Goal: Information Seeking & Learning: Check status

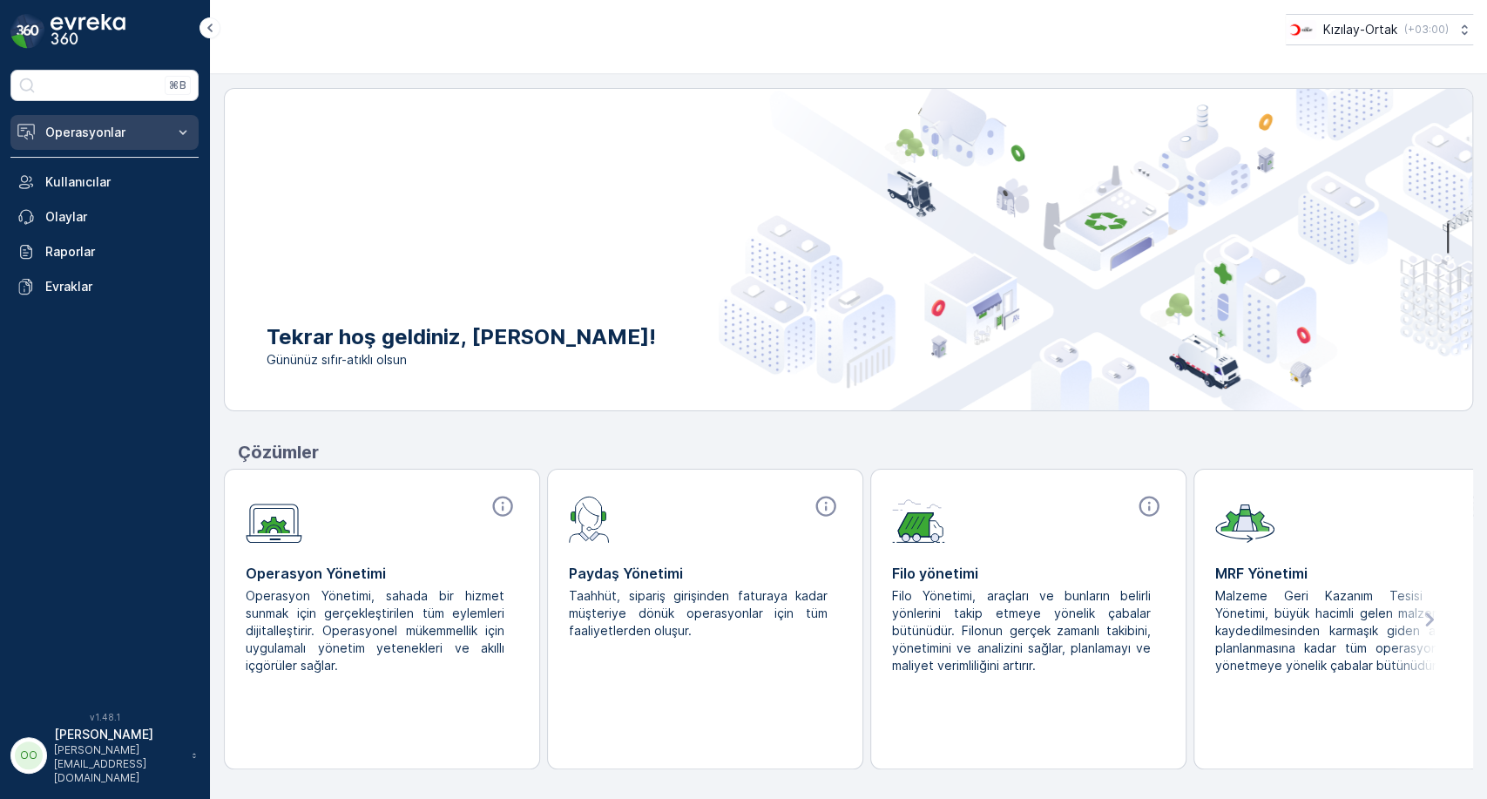
click at [179, 141] on button "Operasyonlar" at bounding box center [104, 132] width 188 height 35
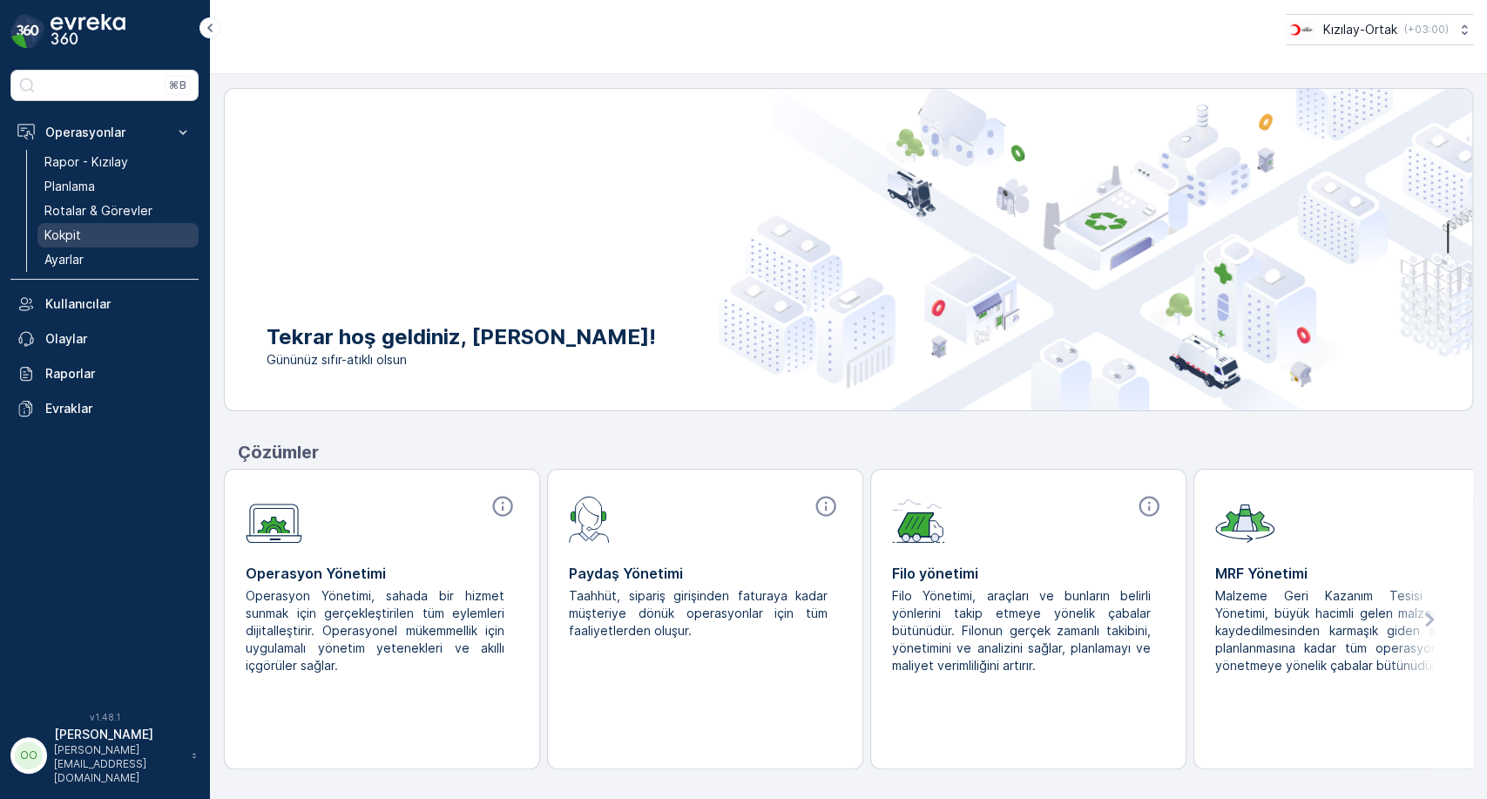
click at [145, 240] on link "Kokpit" at bounding box center [117, 235] width 161 height 24
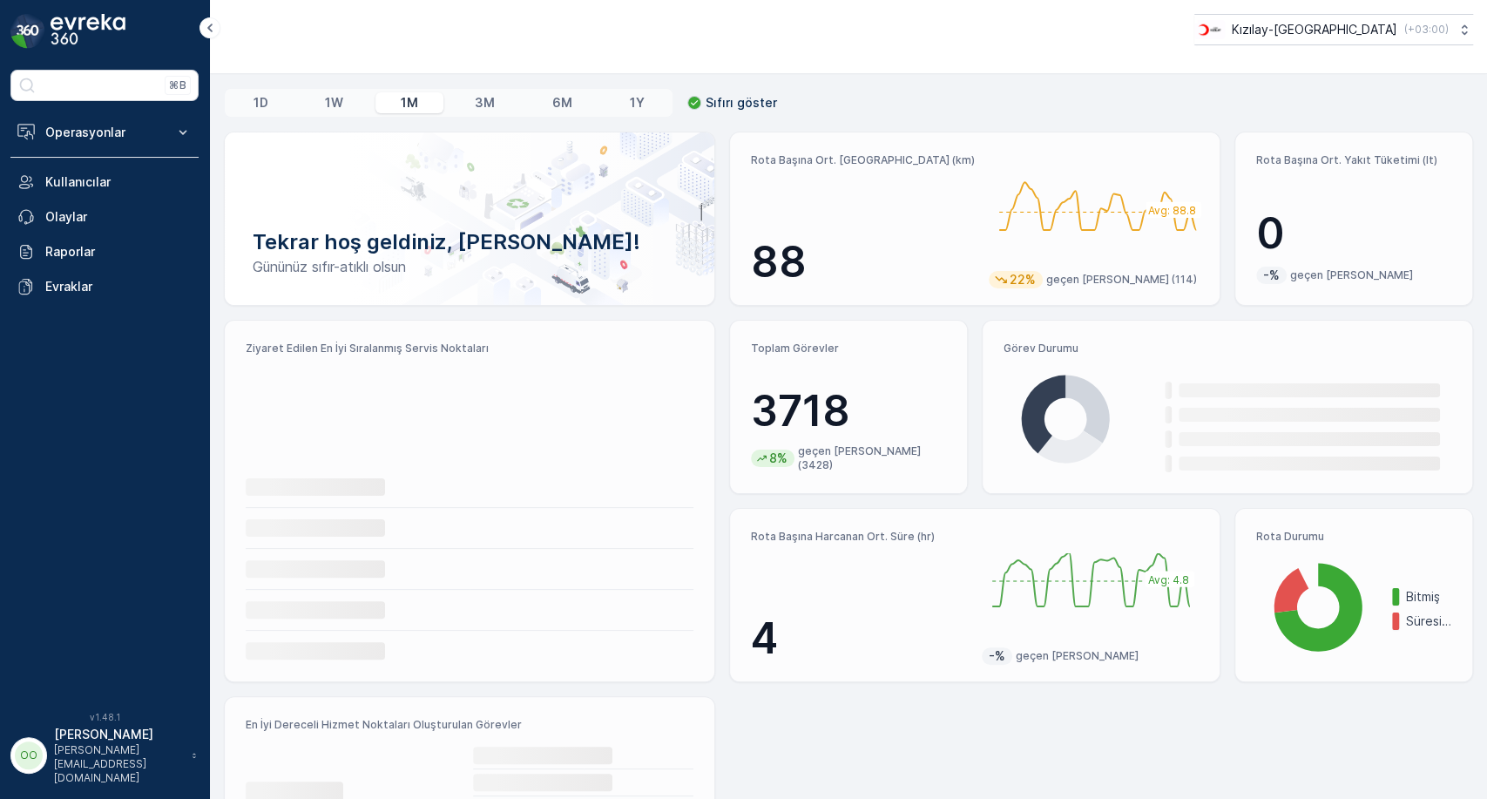
click at [1339, 230] on p "0" at bounding box center [1353, 233] width 195 height 52
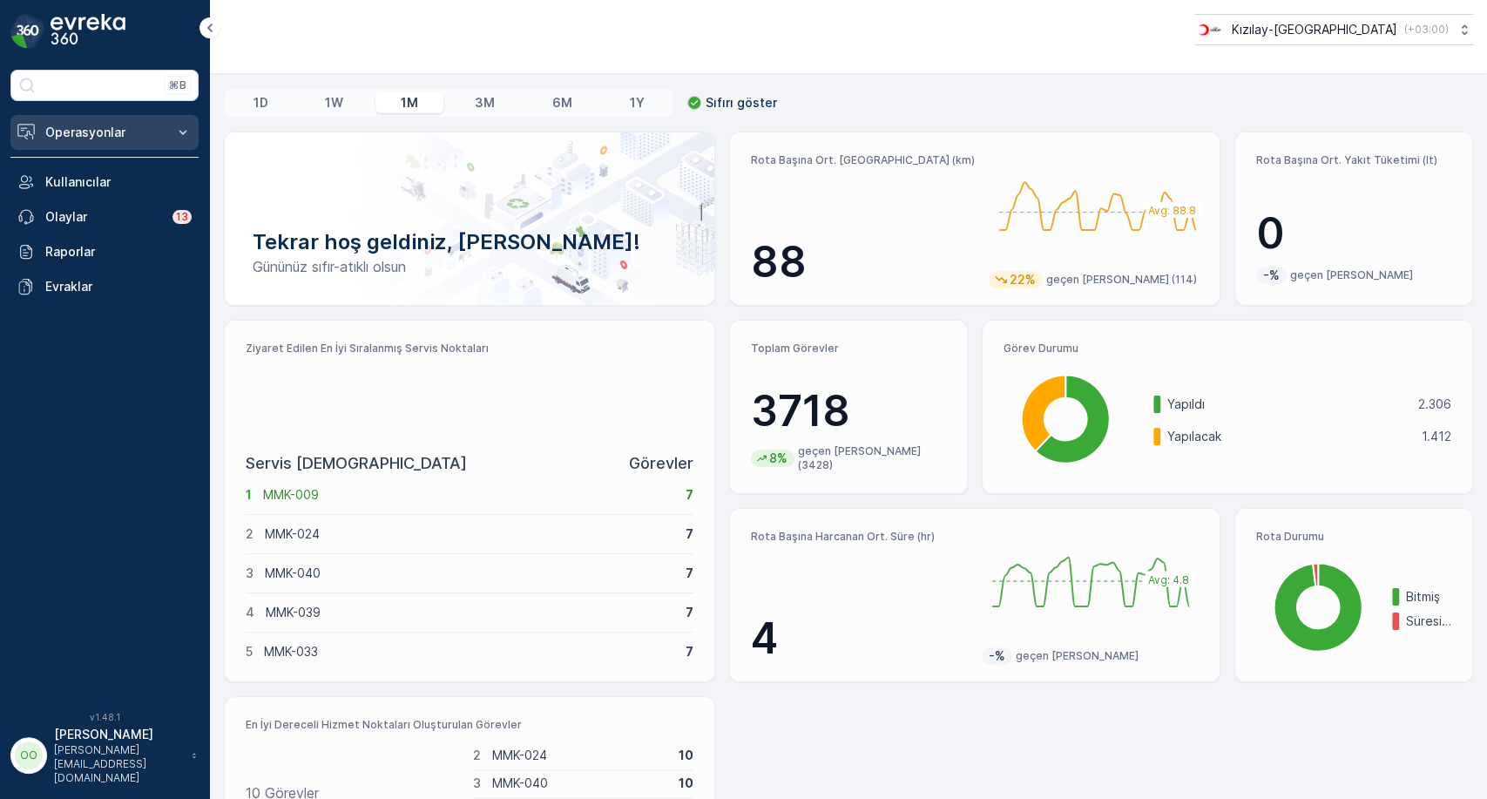
click at [116, 122] on button "Operasyonlar" at bounding box center [104, 132] width 188 height 35
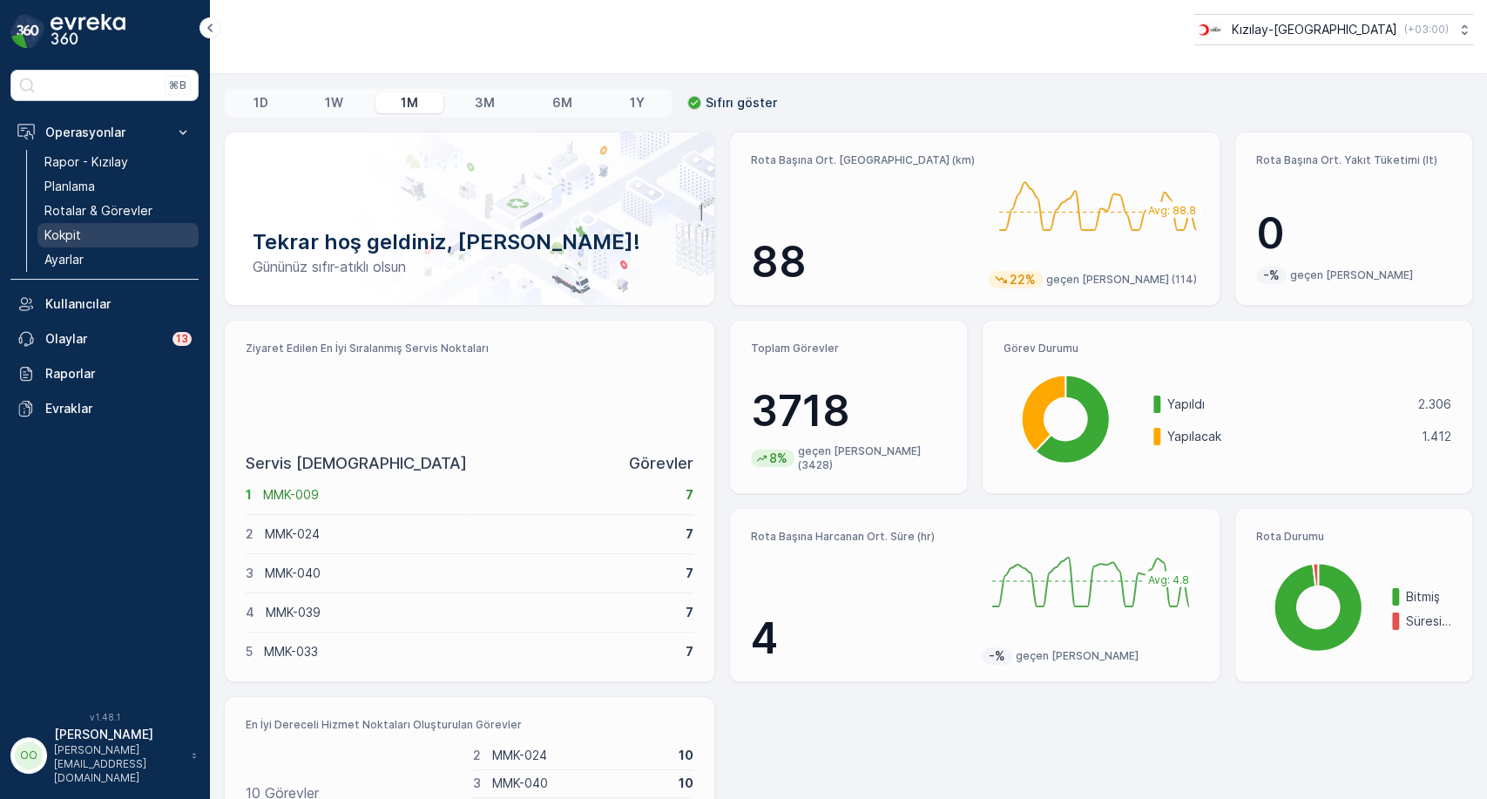
click at [95, 240] on link "Kokpit" at bounding box center [117, 235] width 161 height 24
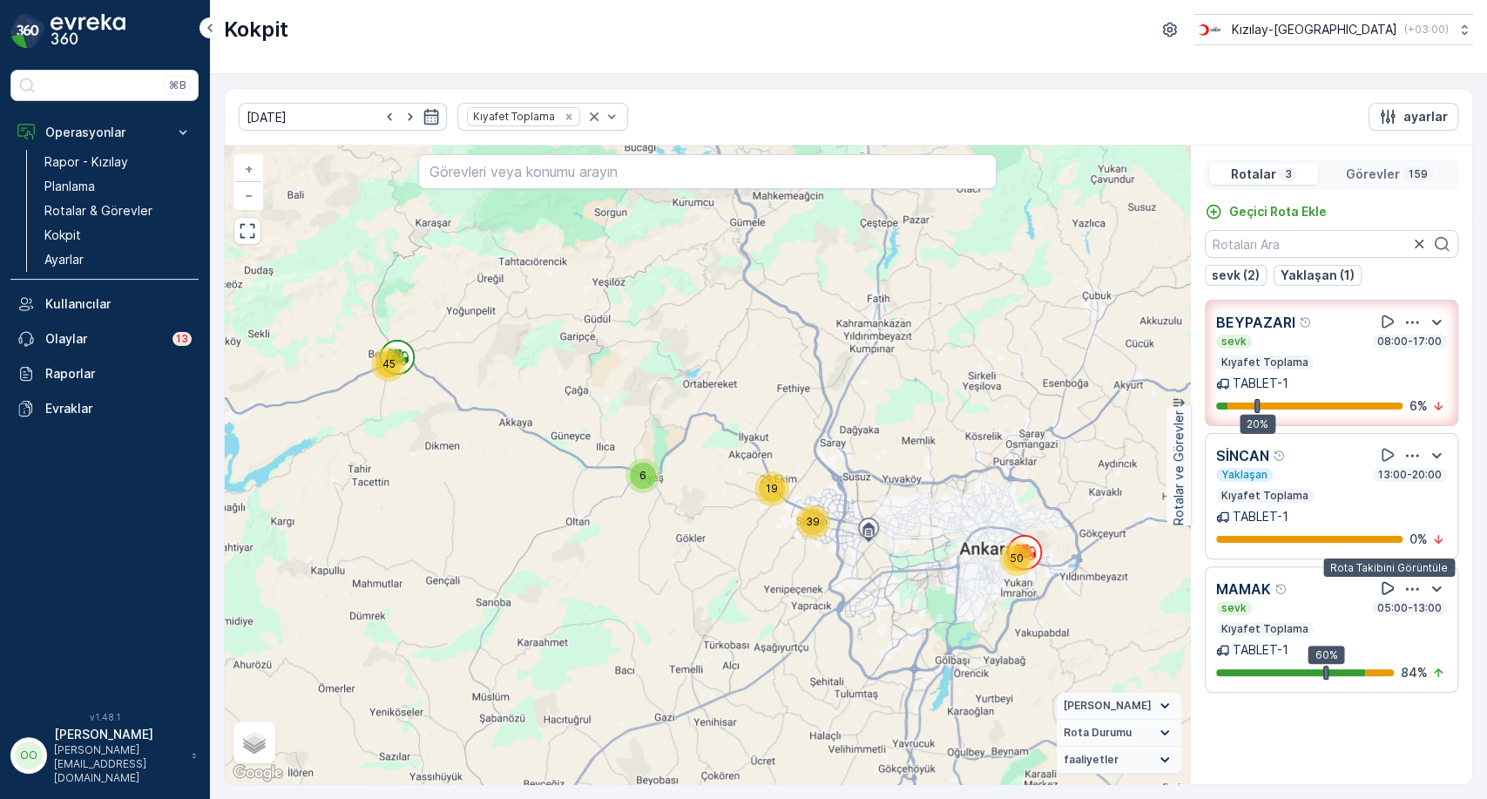
click at [1379, 591] on icon at bounding box center [1387, 587] width 17 height 17
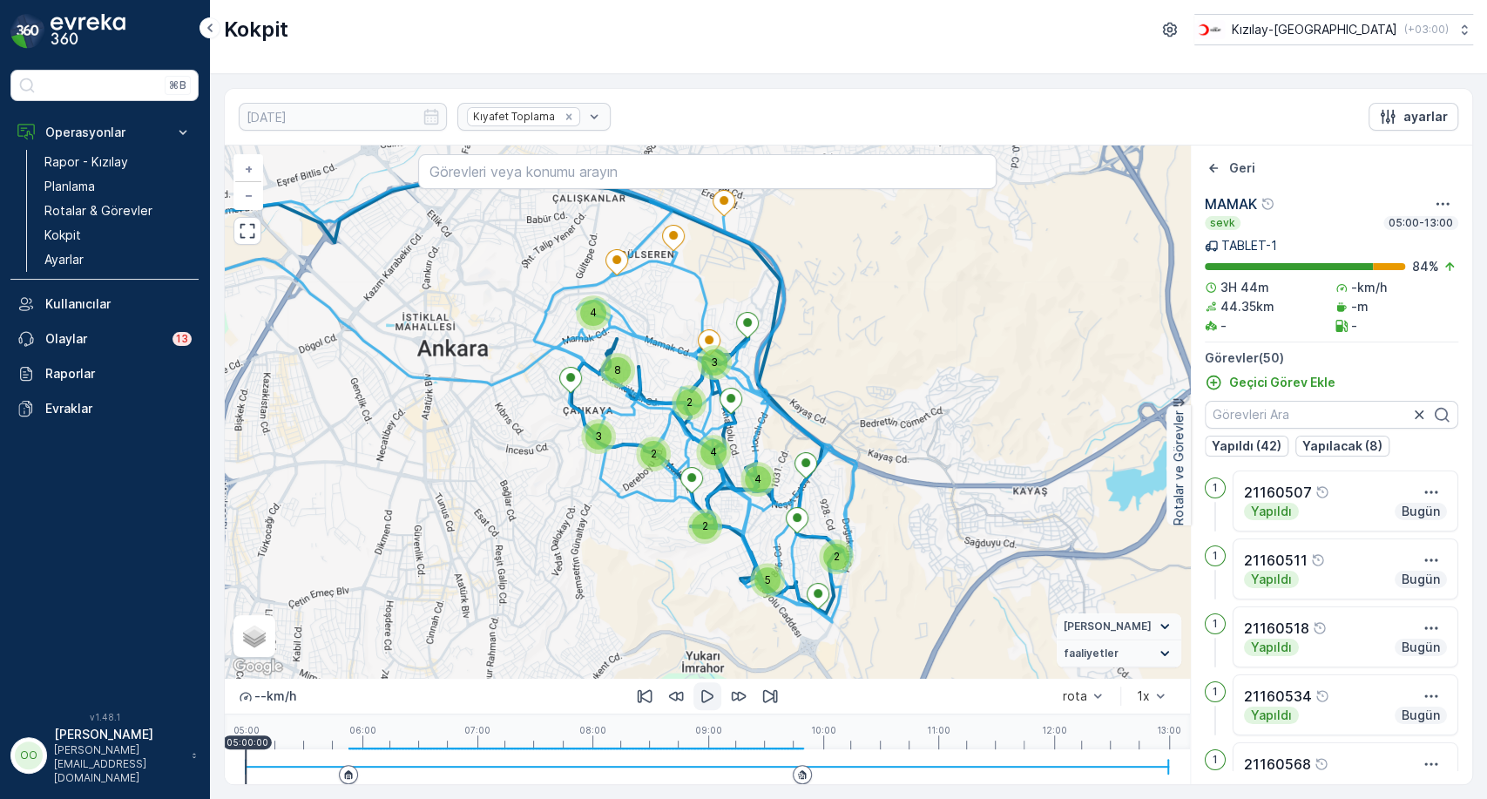
click at [709, 698] on icon "button" at bounding box center [707, 696] width 12 height 13
click at [365, 760] on div at bounding box center [707, 766] width 923 height 35
click at [393, 760] on div at bounding box center [707, 766] width 923 height 35
click at [456, 766] on div at bounding box center [707, 766] width 923 height 2
click at [556, 761] on div at bounding box center [707, 766] width 923 height 35
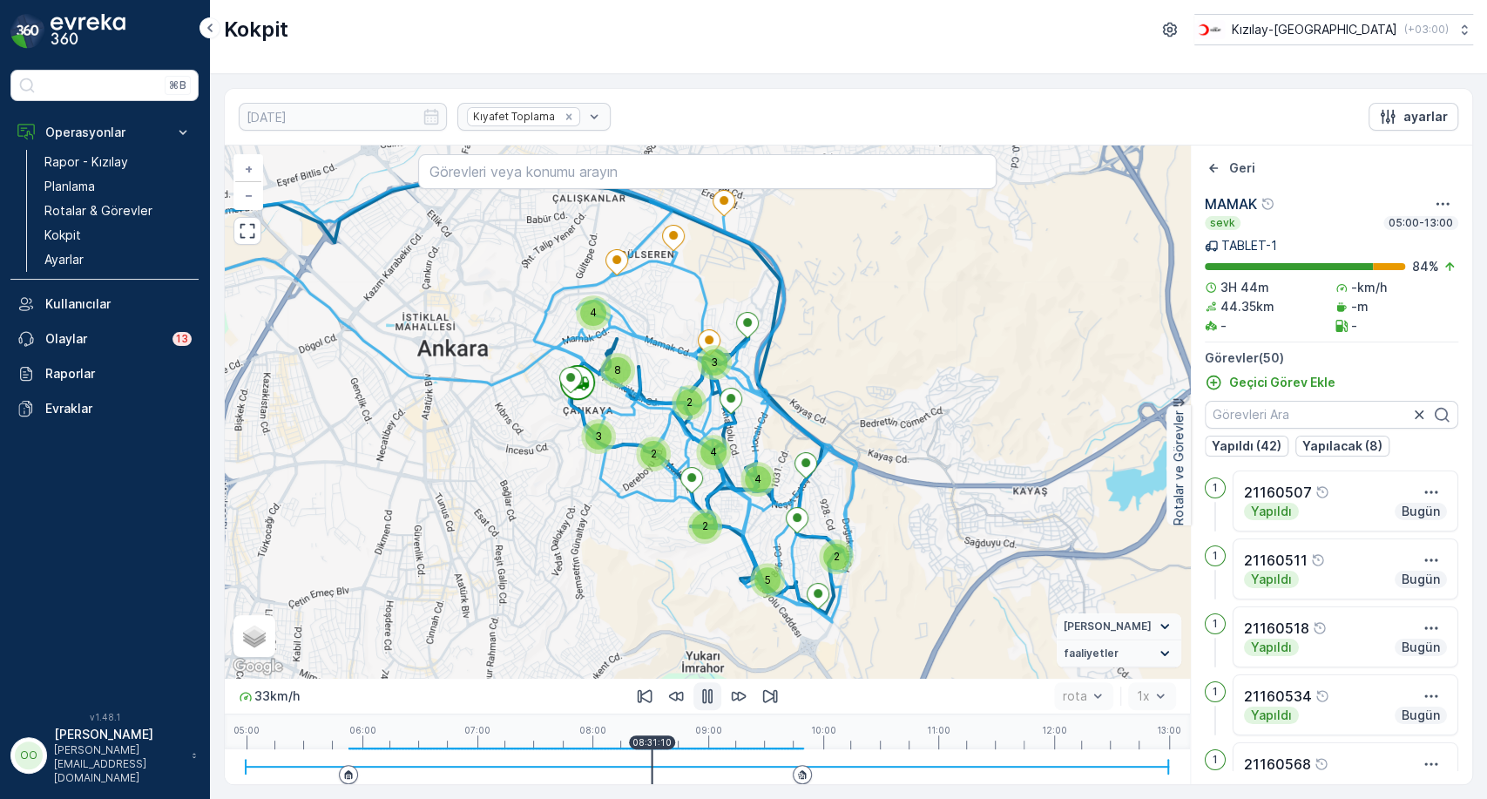
click at [651, 747] on div "05:00 06:00 07:00 08:00 09:00 10:00 11:00 12:00 13:00 08:31:10" at bounding box center [707, 731] width 923 height 35
click at [710, 740] on div "05:00 06:00 07:00 08:00 09:00 10:00 11:00 12:00 13:00 09:01:30" at bounding box center [707, 731] width 923 height 35
click at [764, 740] on div "05:00 06:00 07:00 08:00 09:00 10:00 11:00 12:00 13:00 09:29:30" at bounding box center [707, 731] width 923 height 35
click at [779, 754] on div at bounding box center [707, 766] width 923 height 35
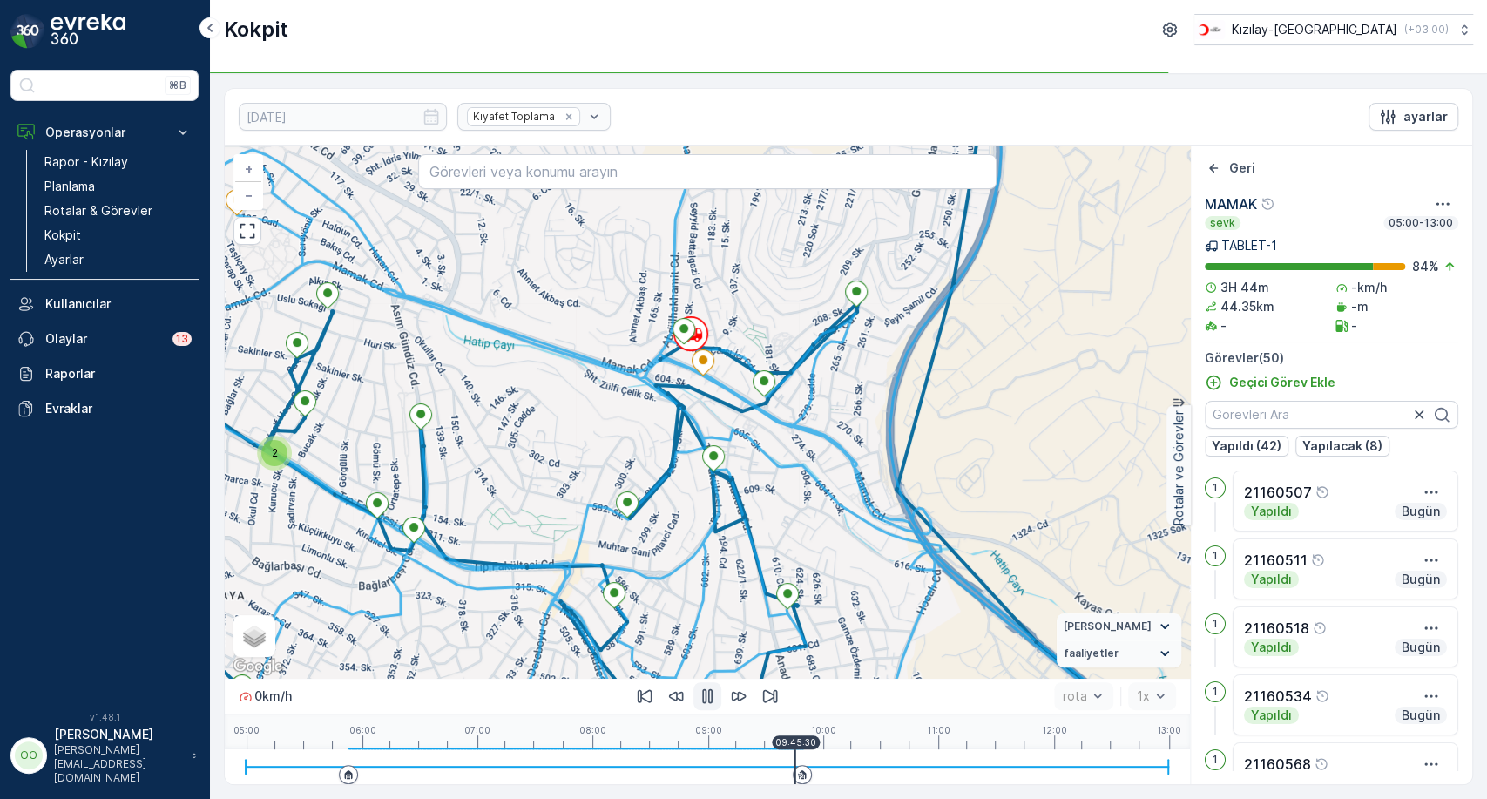
click at [700, 697] on icon "button" at bounding box center [706, 695] width 17 height 17
click at [761, 387] on icon at bounding box center [764, 383] width 22 height 25
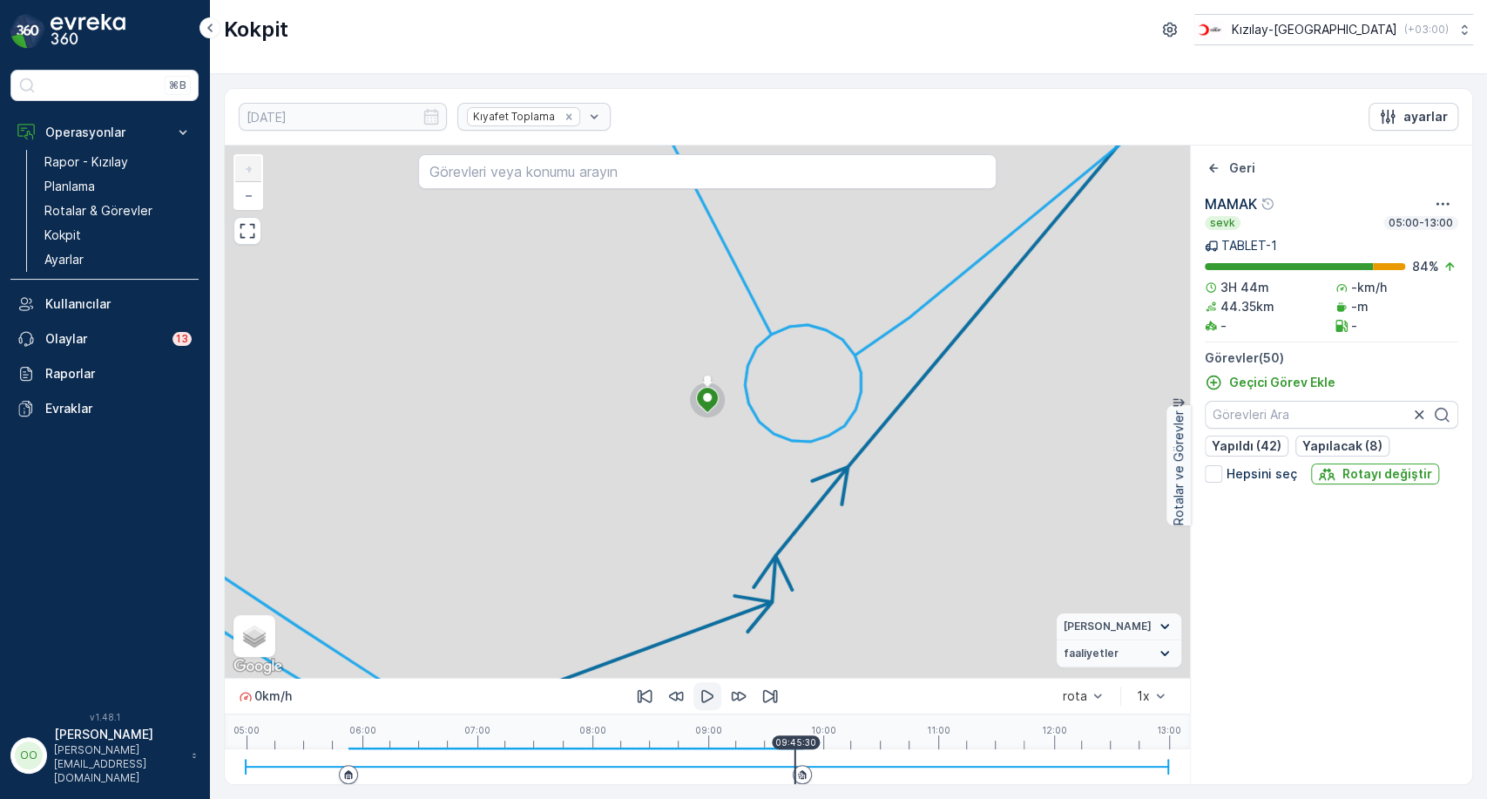
scroll to position [1467, 0]
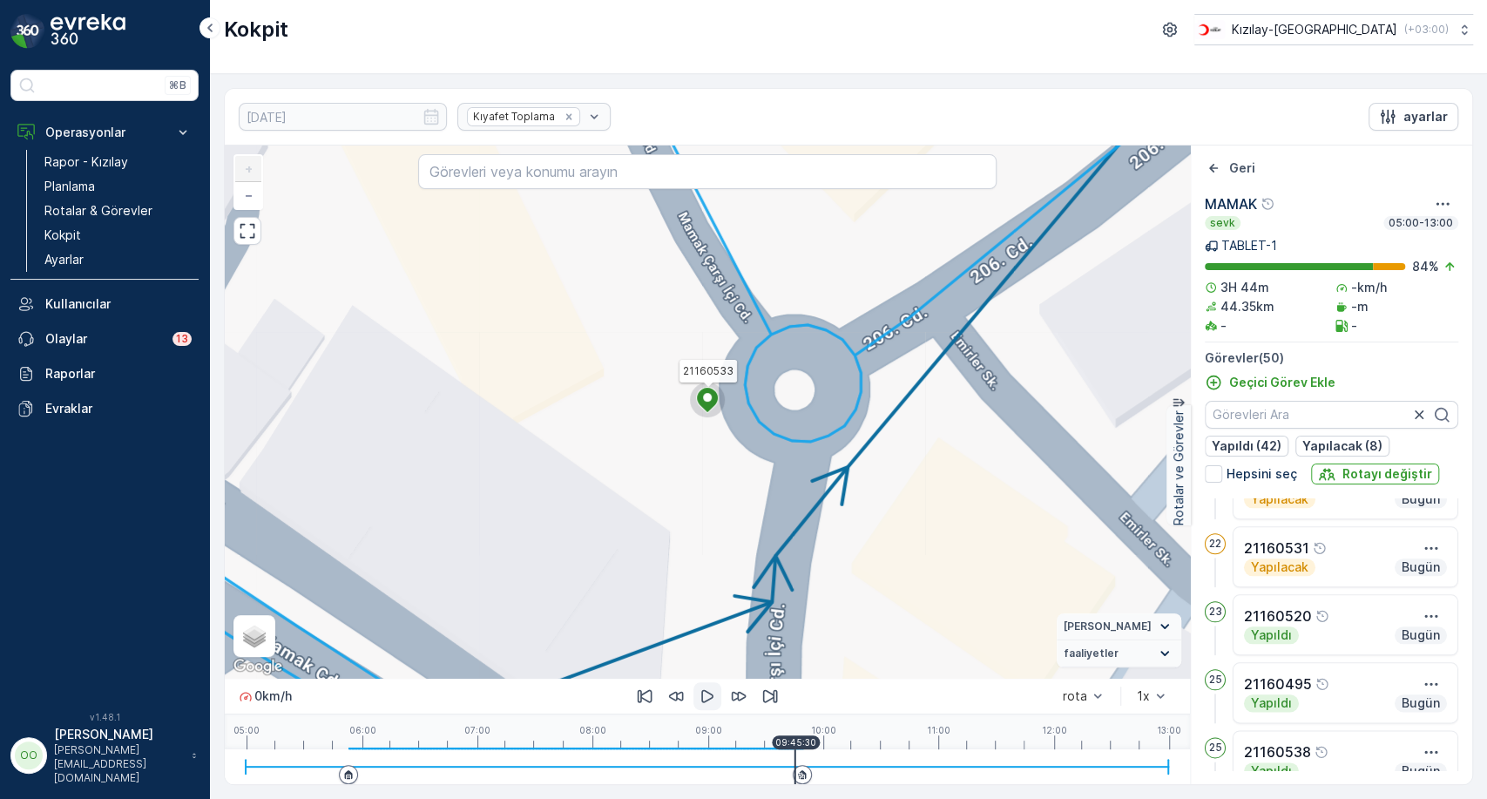
click at [704, 410] on circle at bounding box center [707, 399] width 35 height 35
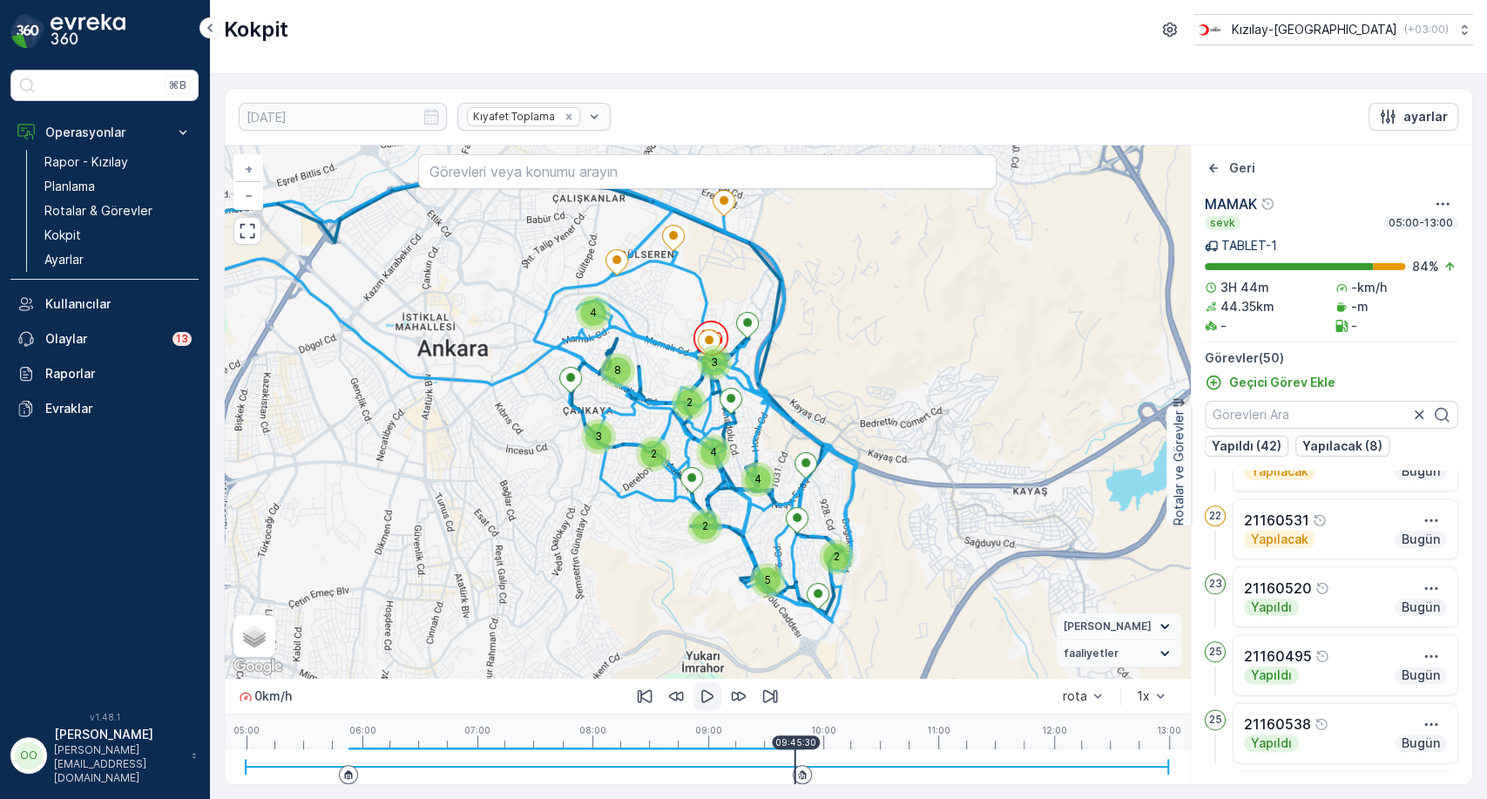
drag, startPoint x: 704, startPoint y: 410, endPoint x: 1028, endPoint y: 421, distance: 325.0
click at [1028, 421] on div "3 4 3 2 2 2 4 2 5 8 4 + − Uydu Yol haritası Arazi Karışık Leaflet Klavye kısayo…" at bounding box center [707, 411] width 965 height 532
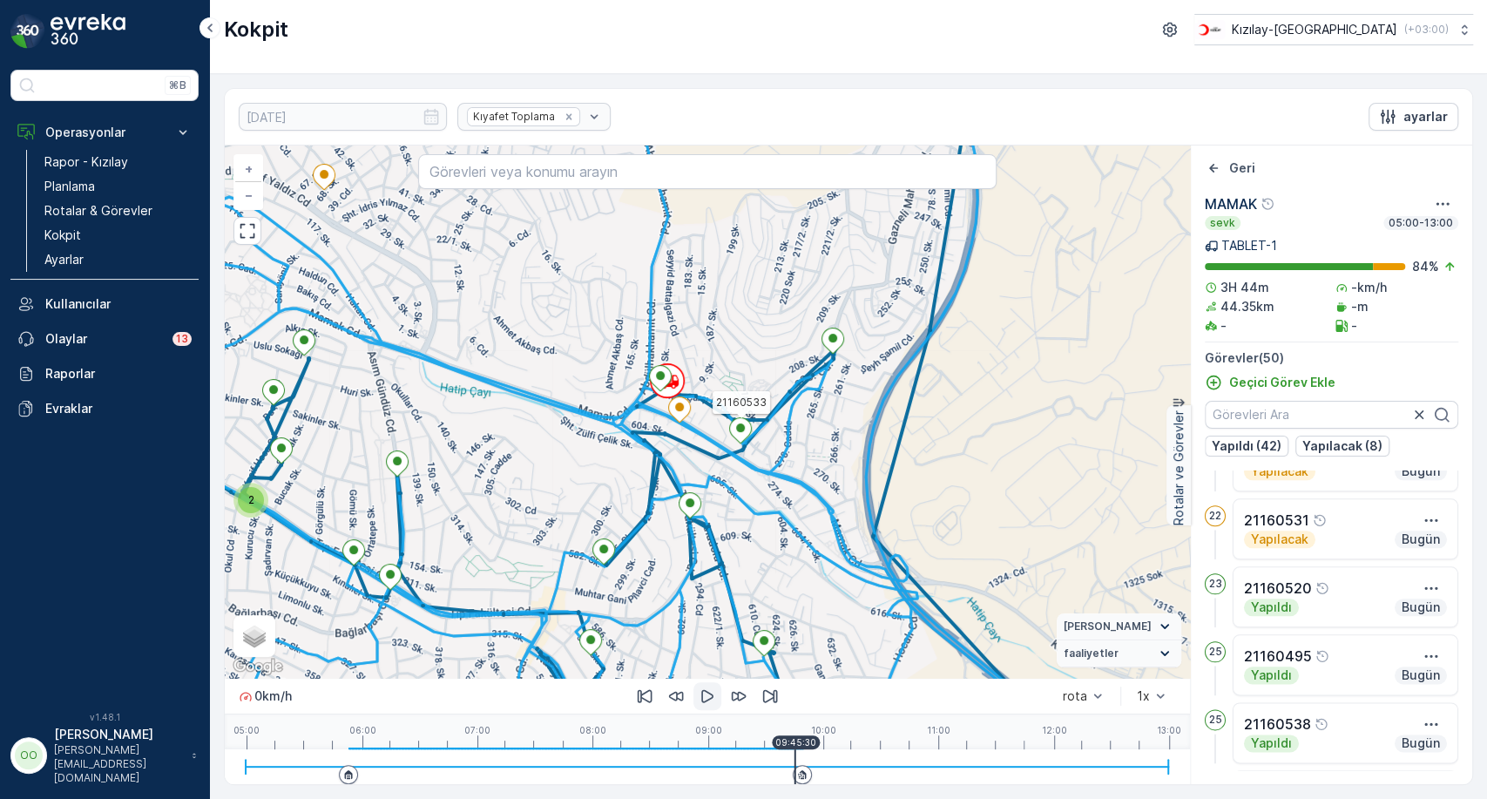
click at [738, 434] on icon at bounding box center [741, 430] width 22 height 25
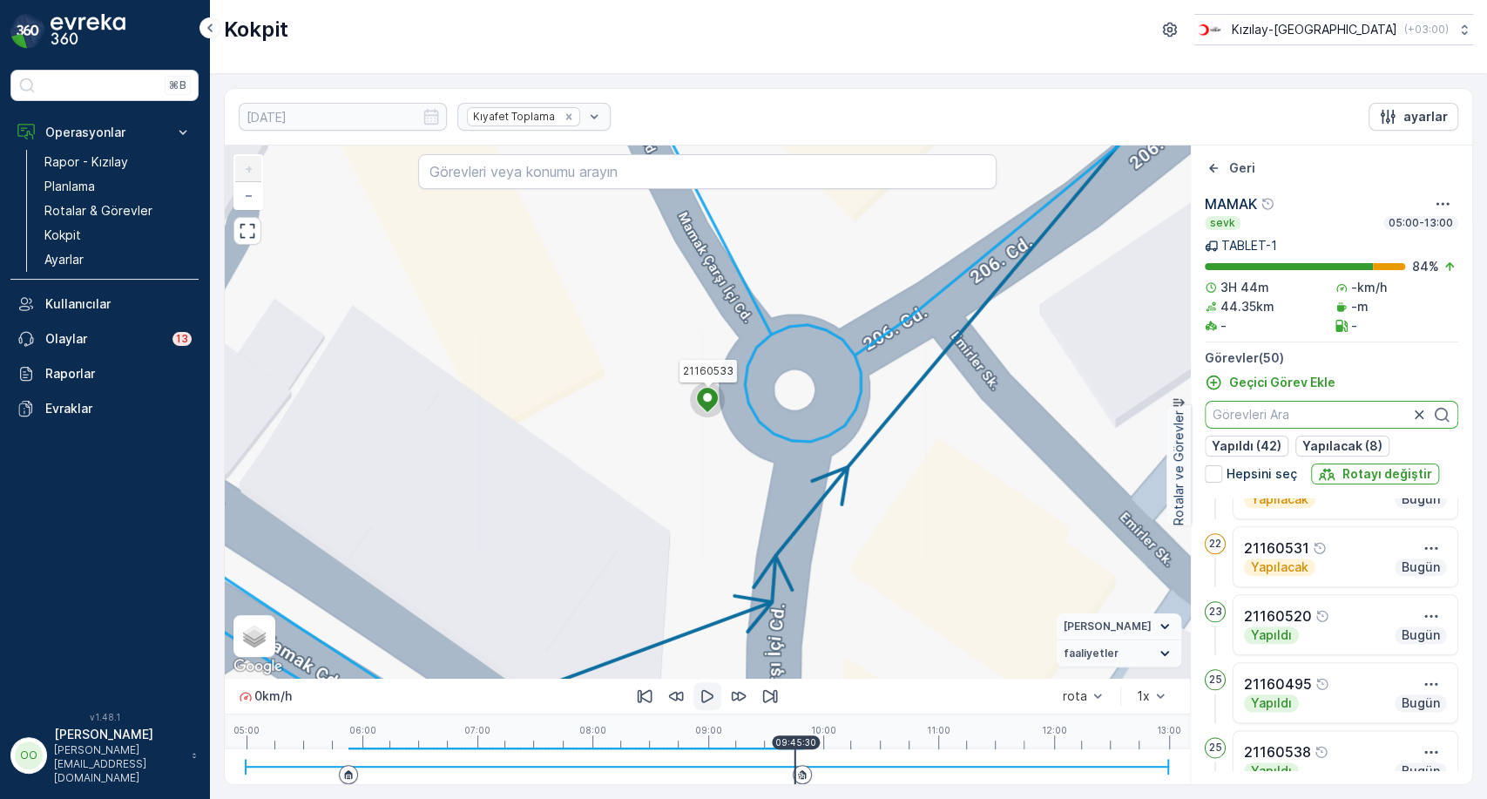
click at [1322, 415] on input "text" at bounding box center [1330, 415] width 253 height 28
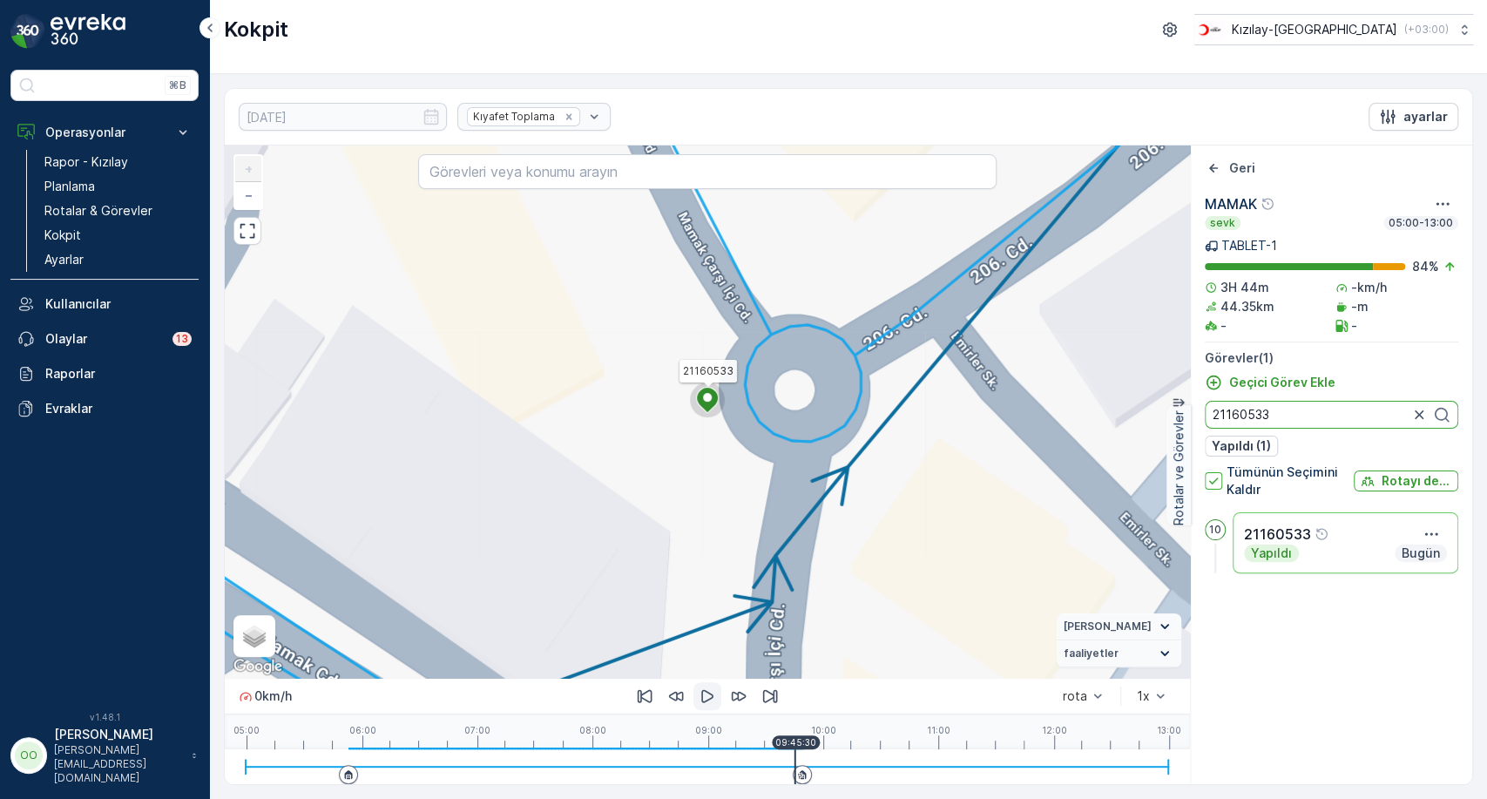
scroll to position [0, 0]
click at [1423, 528] on icon "button" at bounding box center [1430, 533] width 17 height 17
click at [1404, 567] on span "Daha fazla ayrıntı görün" at bounding box center [1381, 559] width 138 height 17
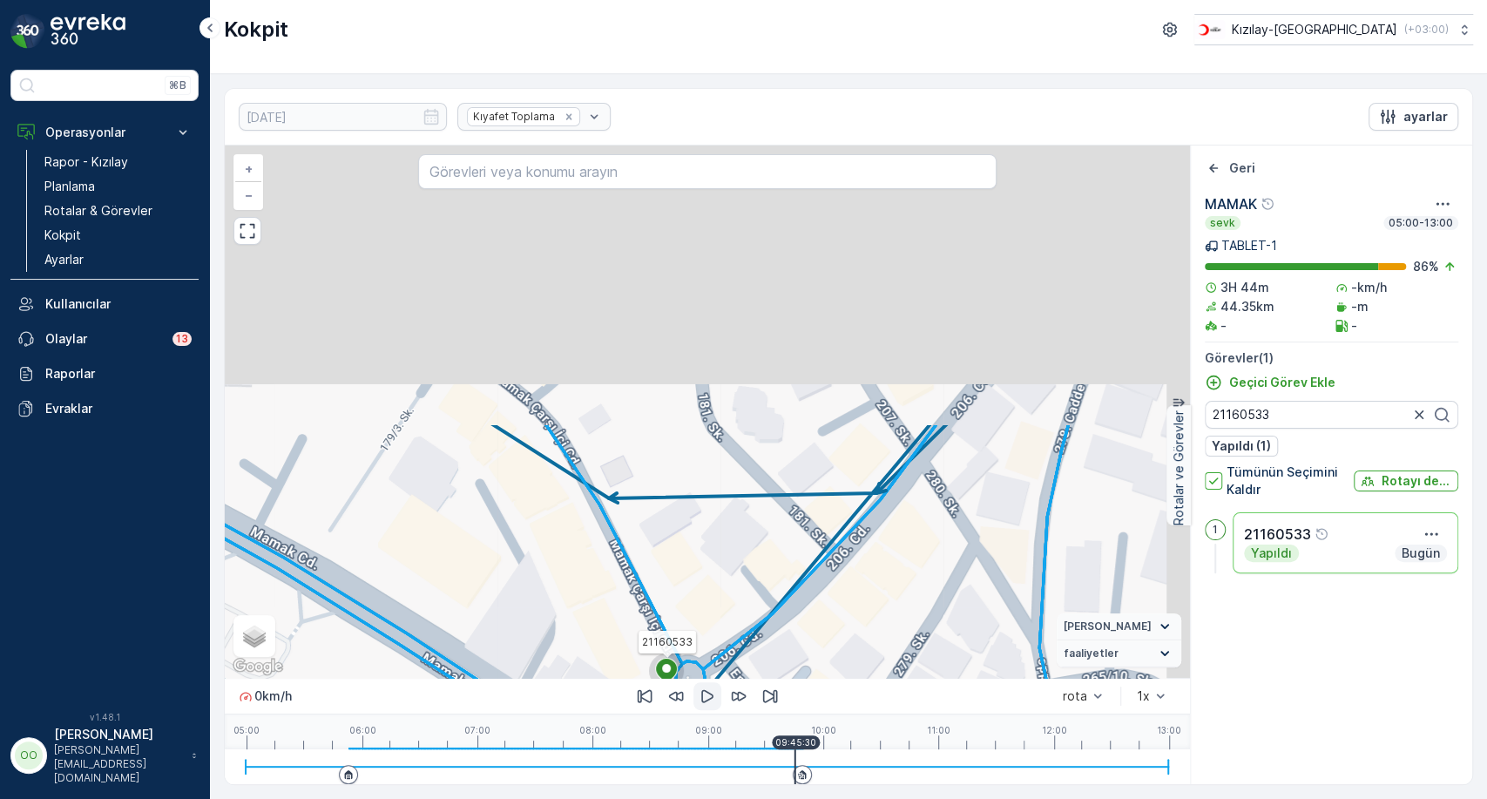
drag, startPoint x: 946, startPoint y: 322, endPoint x: 813, endPoint y: 664, distance: 366.1
click at [813, 664] on div "21160533 + − Uydu Yol haritası Arazi Karışık Leaflet Klavye kısayolları Harita …" at bounding box center [707, 411] width 965 height 532
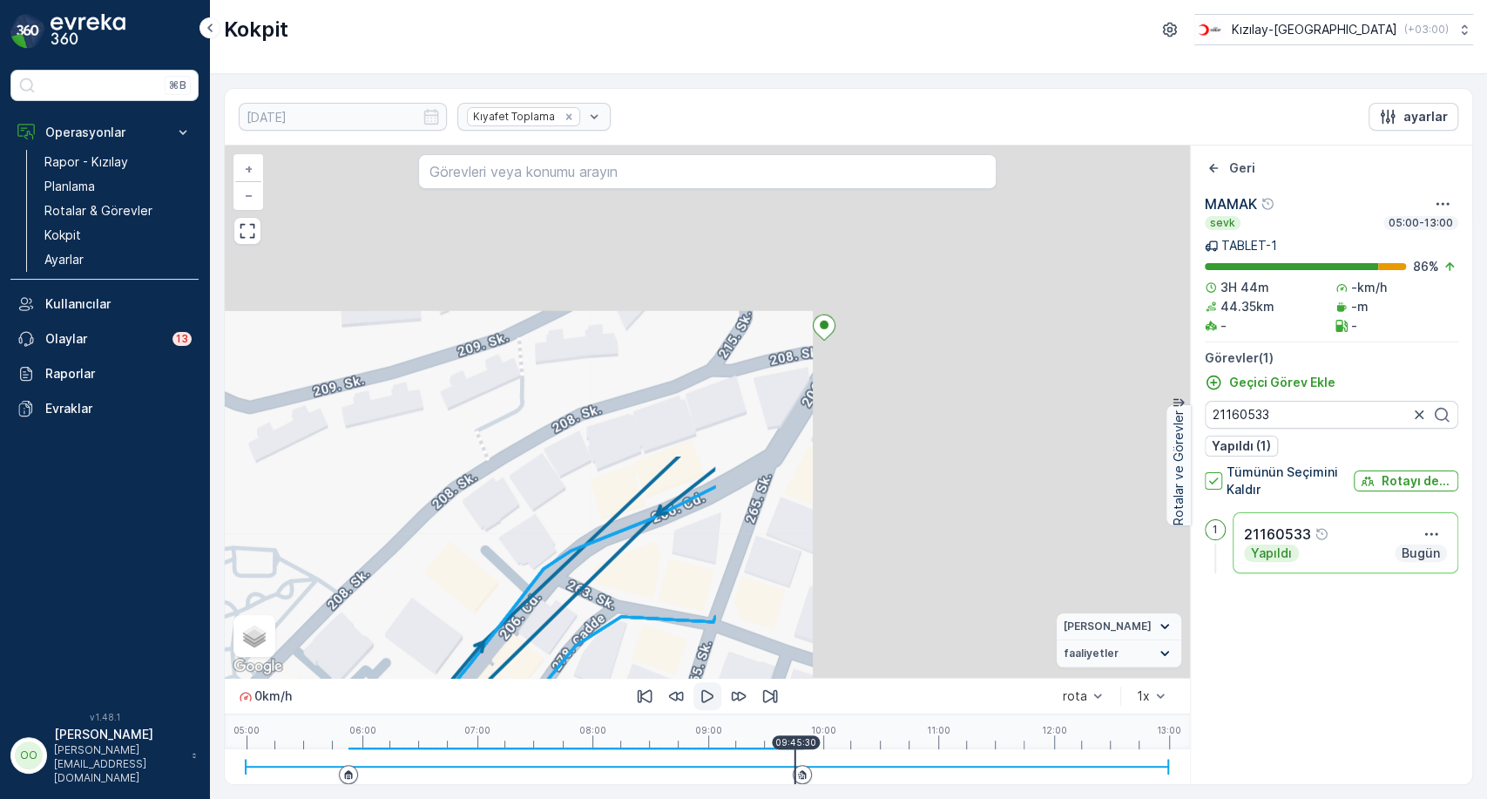
drag, startPoint x: 1048, startPoint y: 378, endPoint x: 476, endPoint y: 741, distance: 676.9
click at [476, 741] on div "21160533 + − Uydu Yol haritası Arazi Karışık Leaflet Klavye kısayolları Harita …" at bounding box center [707, 464] width 965 height 638
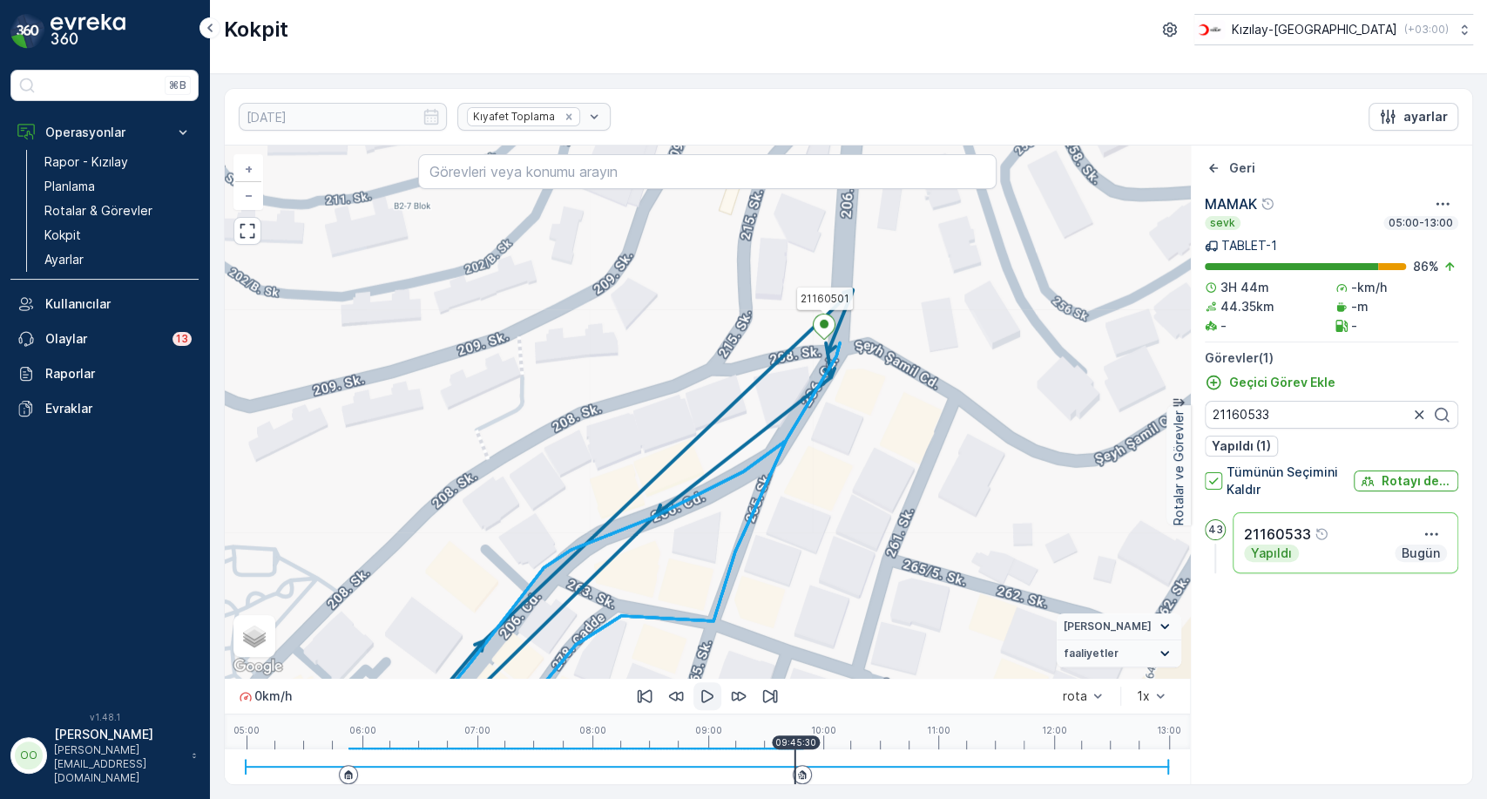
click at [825, 319] on icon at bounding box center [824, 326] width 22 height 25
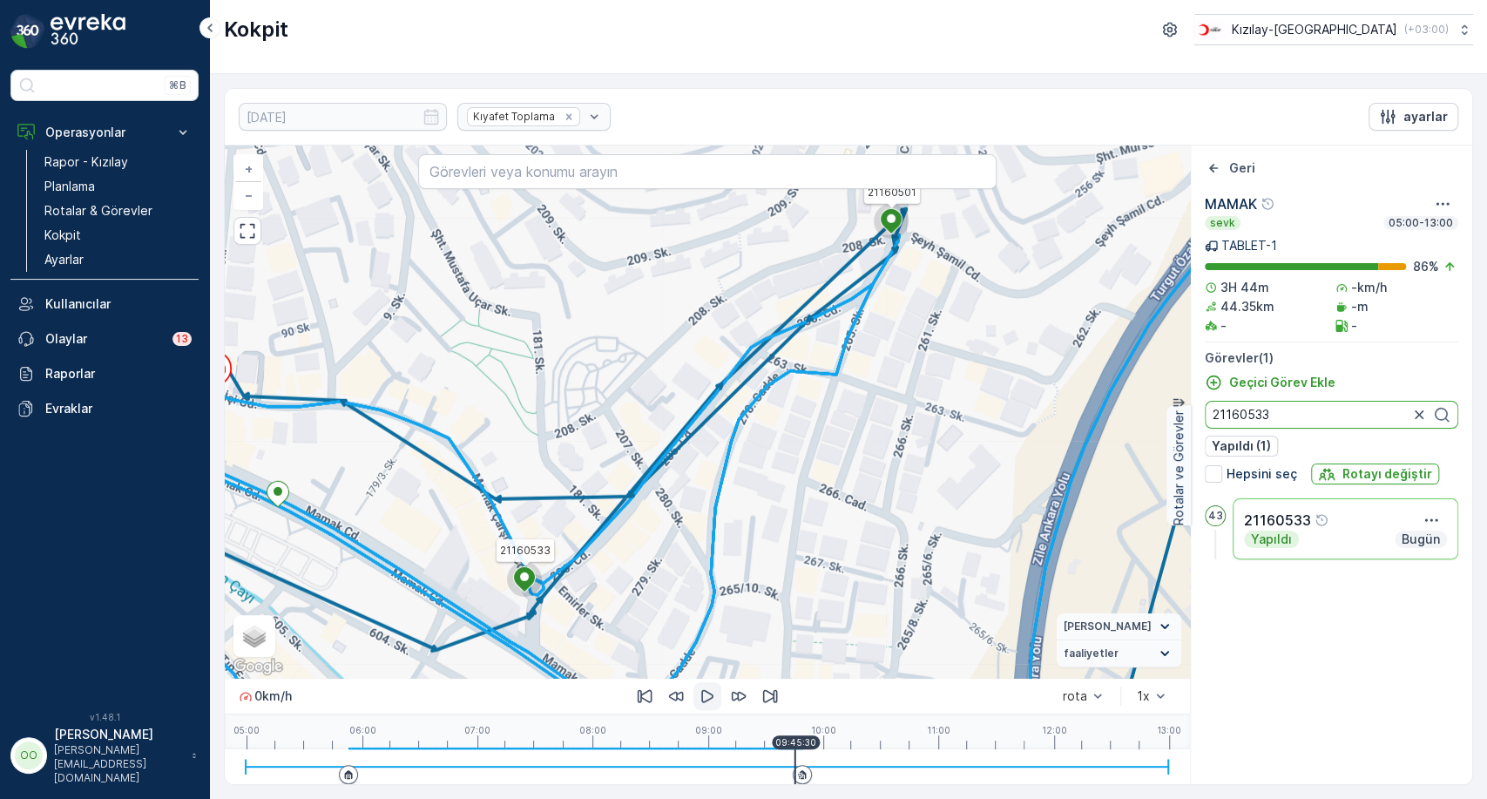
click at [1284, 405] on input "21160533" at bounding box center [1330, 415] width 253 height 28
click at [1434, 515] on icon "button" at bounding box center [1430, 519] width 17 height 17
click at [1394, 548] on span "Daha fazla ayrıntı görün" at bounding box center [1381, 545] width 138 height 17
click at [1426, 508] on div "21160501 Yapıldı Bugün" at bounding box center [1345, 528] width 226 height 61
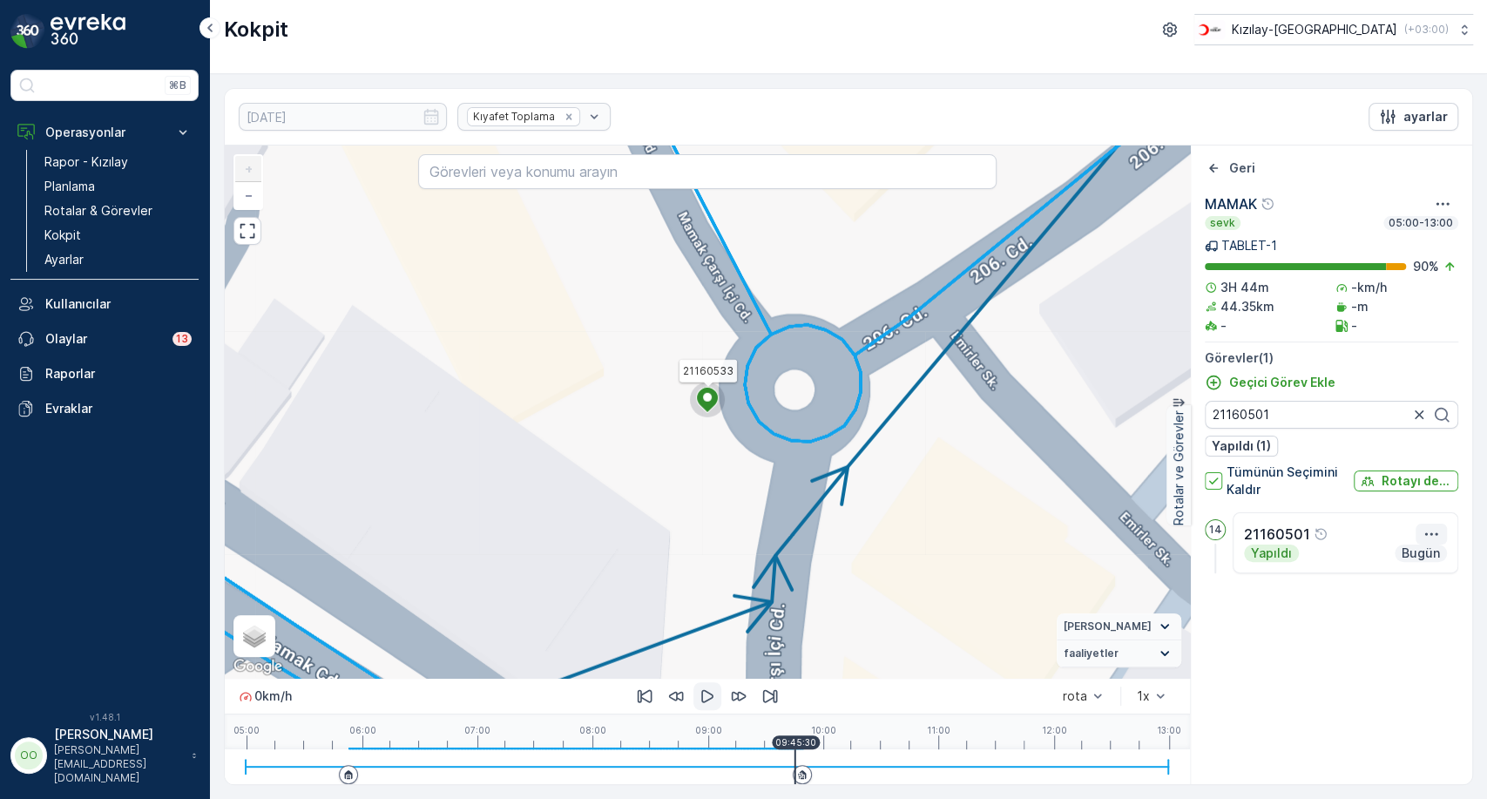
click at [1435, 534] on icon "button" at bounding box center [1431, 533] width 13 height 3
click at [1410, 555] on span "Daha fazla ayrıntı görün" at bounding box center [1381, 559] width 138 height 17
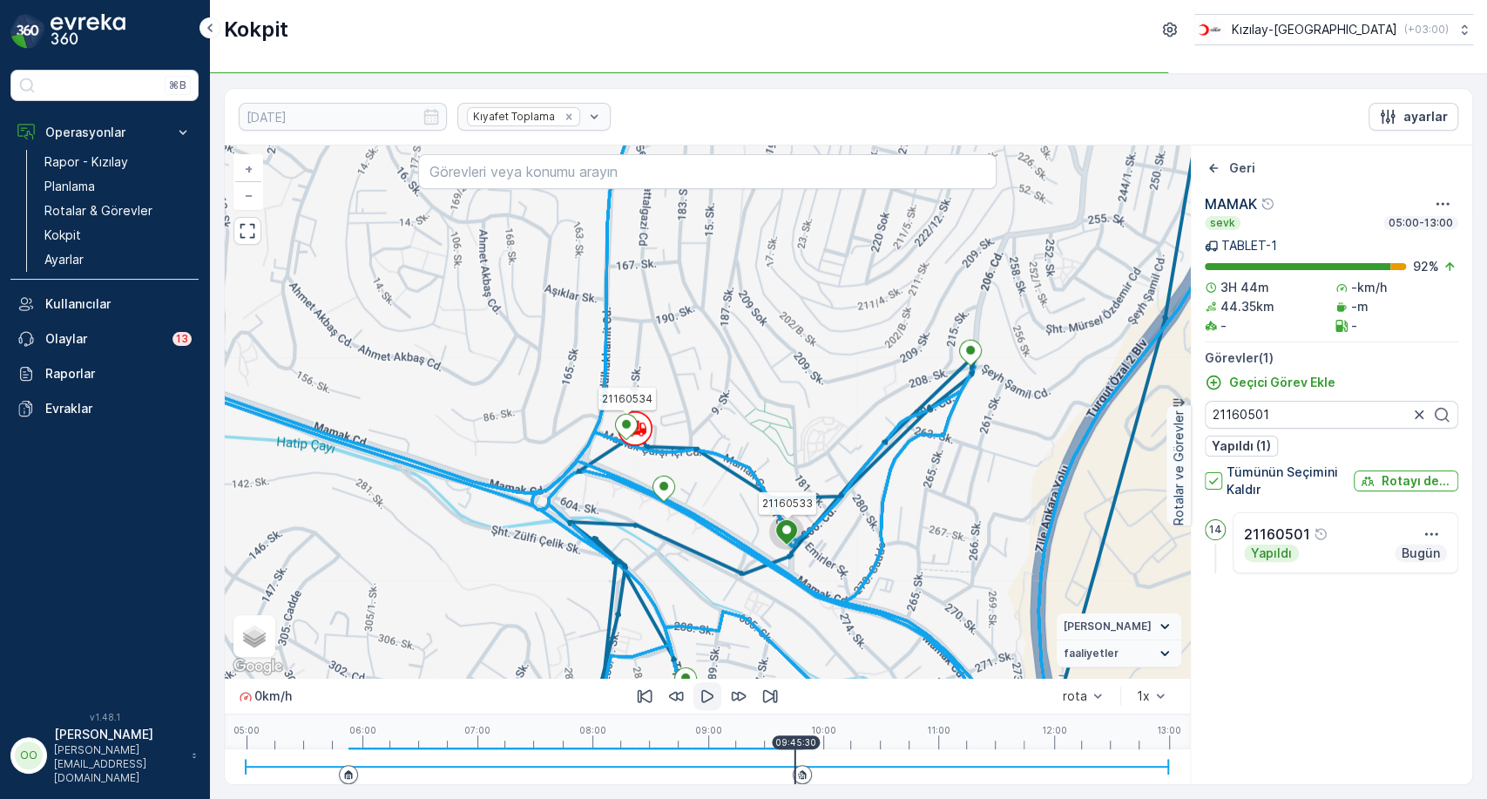
click at [634, 425] on icon at bounding box center [626, 426] width 22 height 25
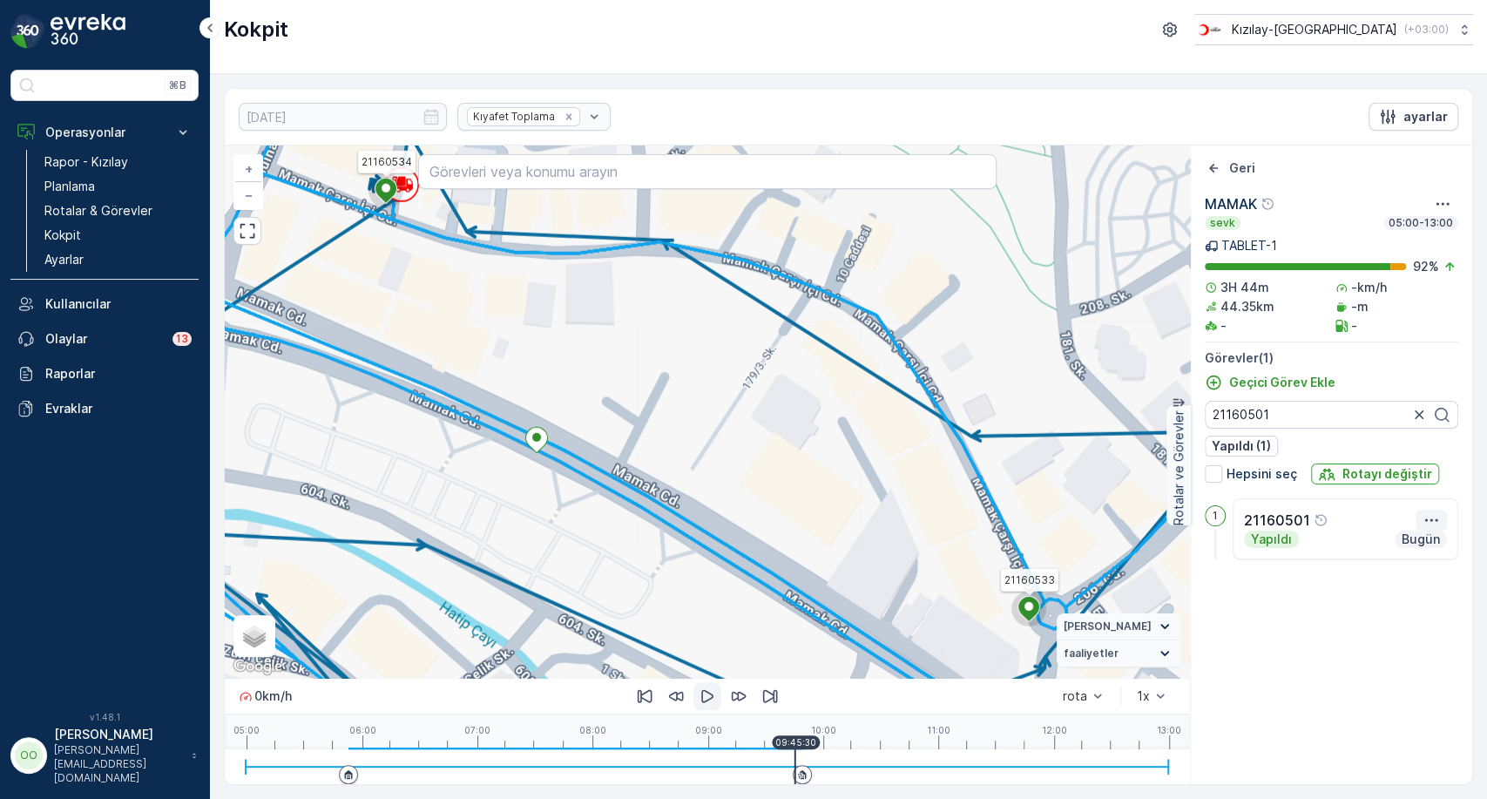
click at [1436, 528] on icon "button" at bounding box center [1430, 519] width 17 height 17
click at [1434, 536] on div "Daha fazla ayrıntı görün" at bounding box center [1381, 546] width 152 height 24
click at [705, 696] on icon "button" at bounding box center [706, 695] width 17 height 17
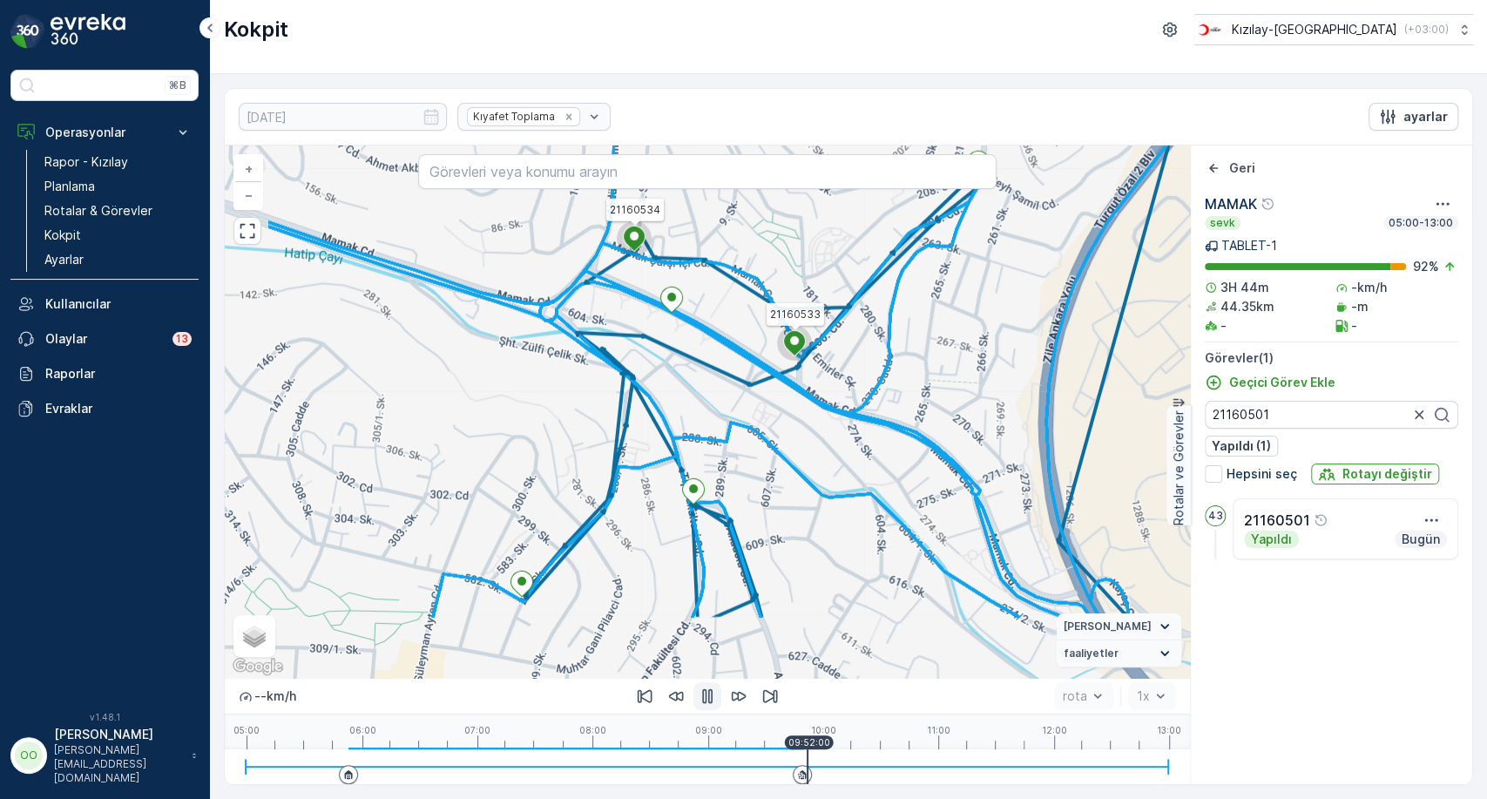
drag, startPoint x: 515, startPoint y: 399, endPoint x: 654, endPoint y: 286, distance: 179.5
click at [654, 286] on div "21160533 21160534 + − Uydu Yol haritası Arazi Karışık Leaflet Klavye kısayollar…" at bounding box center [707, 411] width 965 height 532
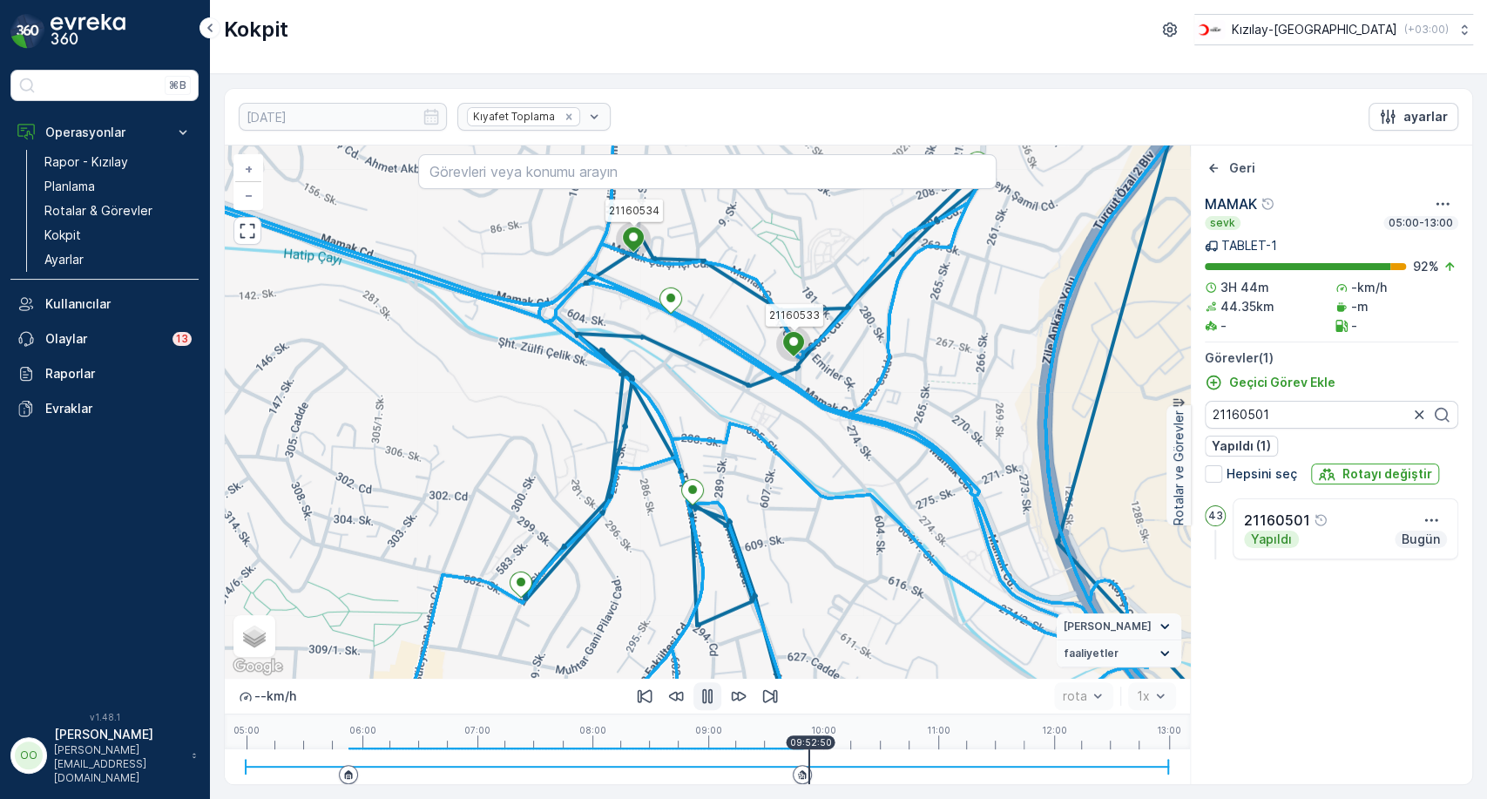
click at [633, 233] on ellipse at bounding box center [633, 237] width 9 height 9
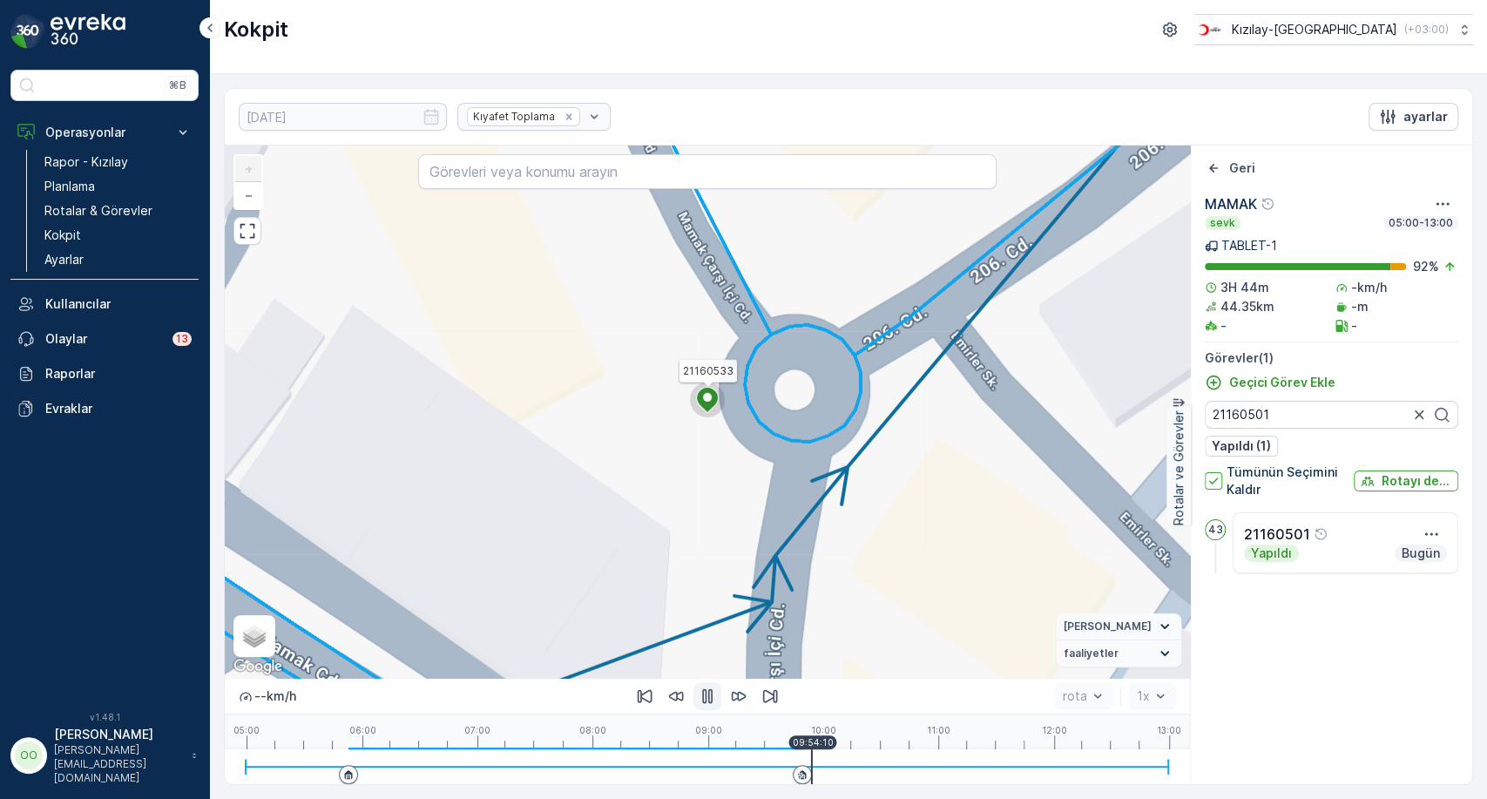
click at [693, 391] on circle at bounding box center [707, 399] width 35 height 35
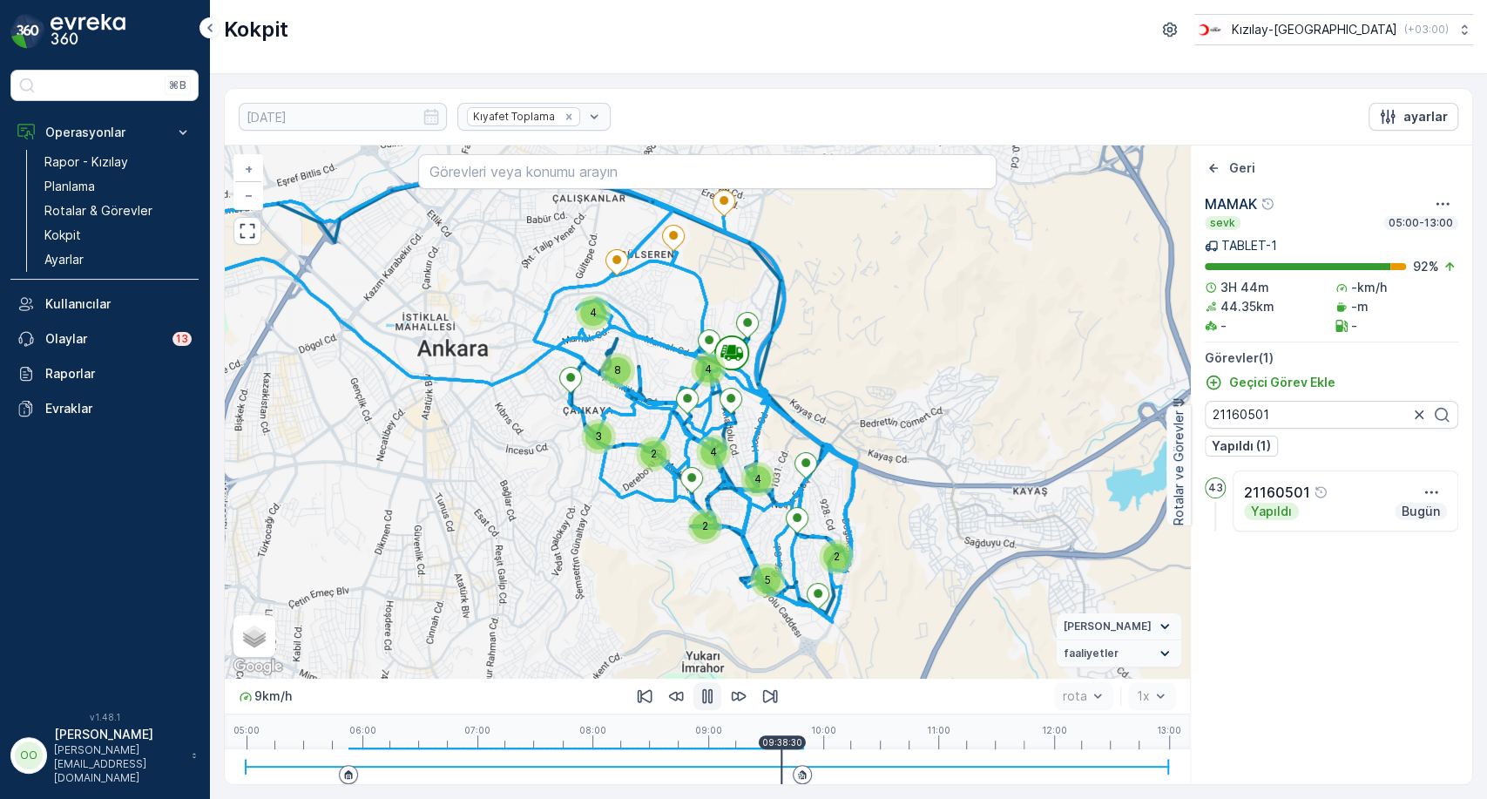
click at [781, 759] on div at bounding box center [707, 766] width 923 height 35
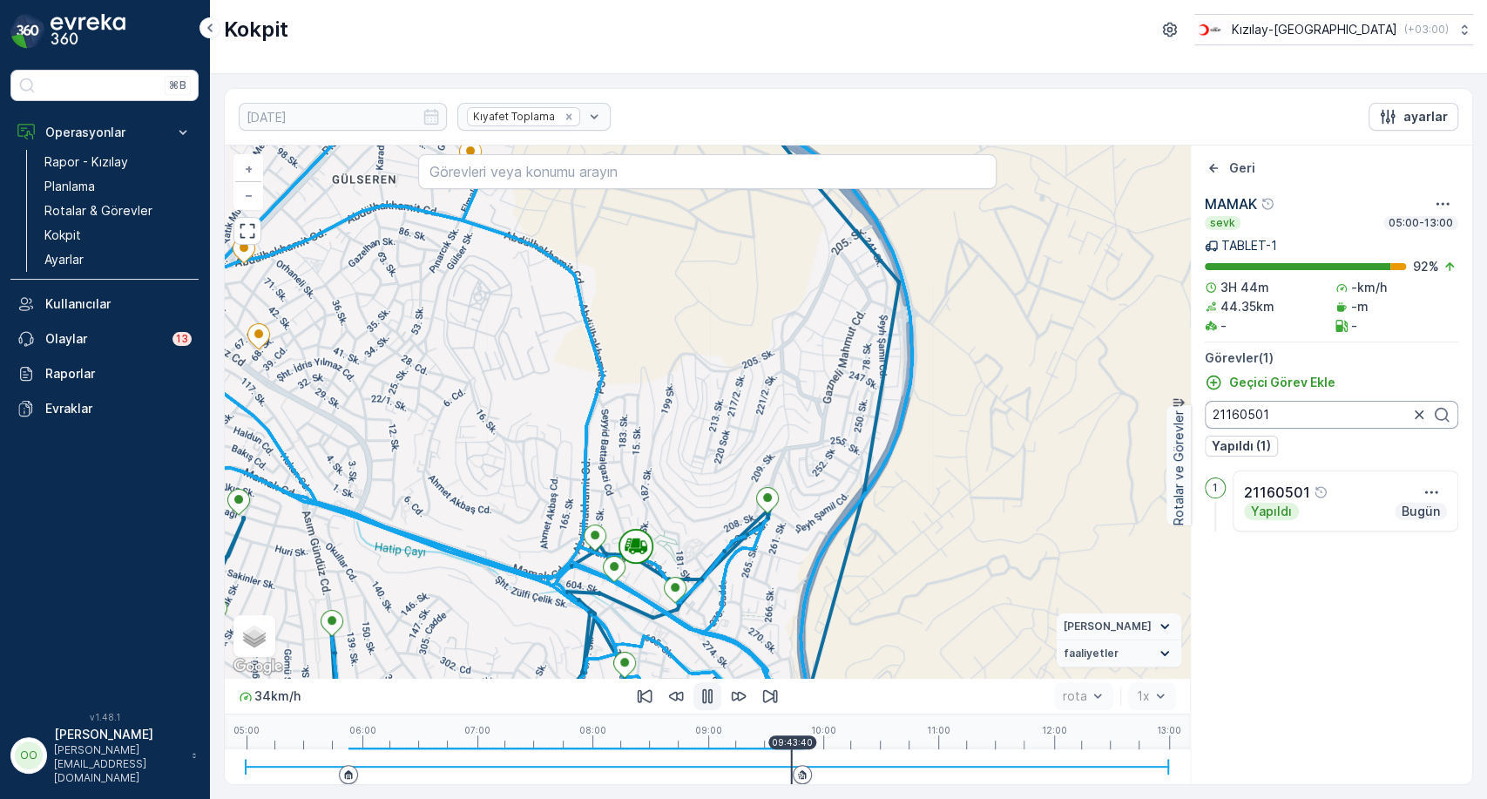
click at [1278, 403] on input "21160501" at bounding box center [1330, 415] width 253 height 28
type input "21160534"
click at [1420, 484] on button "button" at bounding box center [1430, 492] width 31 height 21
click at [1411, 506] on div "Daha fazla ayrıntı görün" at bounding box center [1381, 518] width 152 height 24
click at [131, 182] on link "Planlama" at bounding box center [117, 186] width 161 height 24
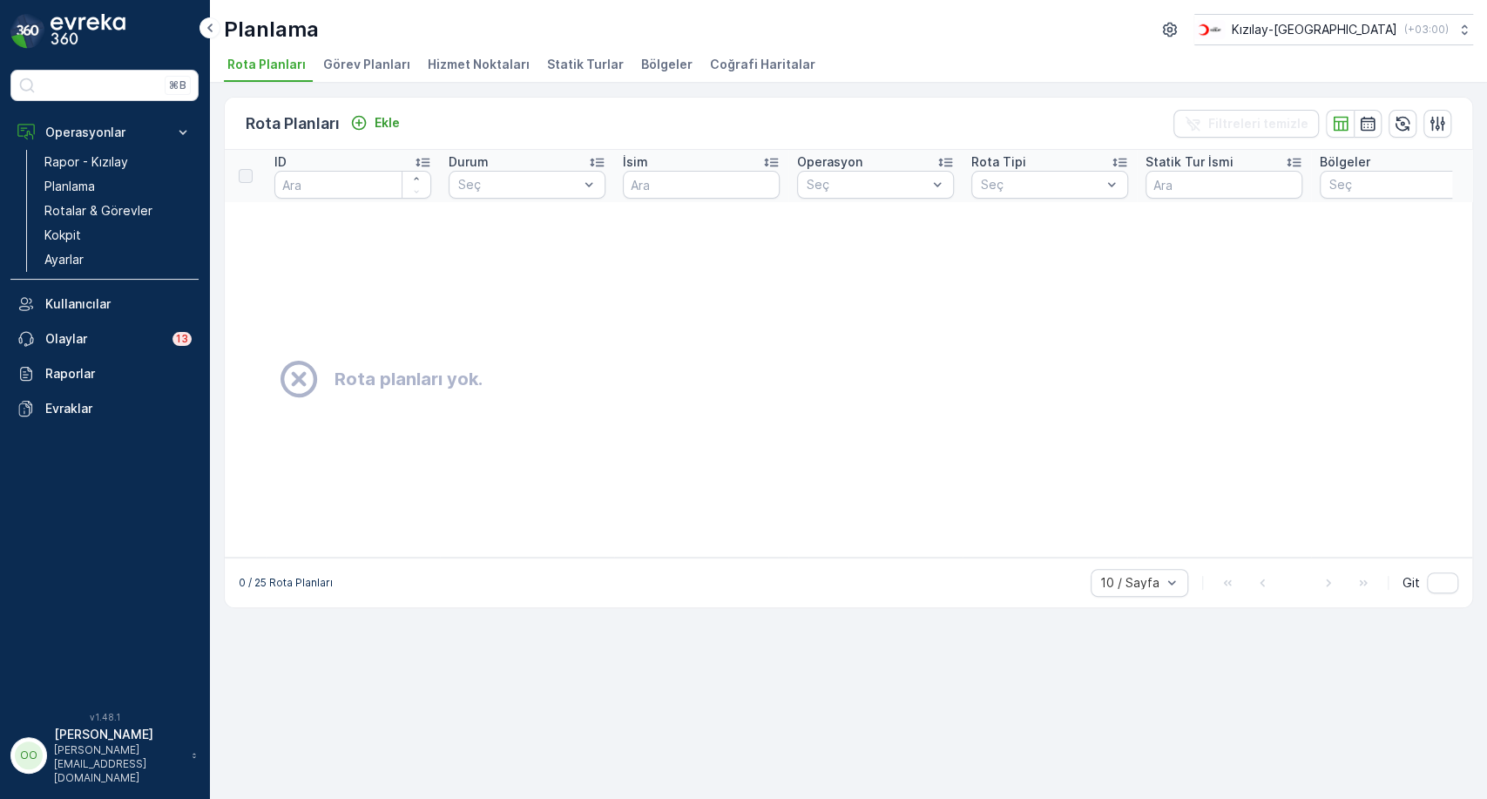
click at [509, 60] on span "Hizmet Noktaları" at bounding box center [479, 64] width 102 height 17
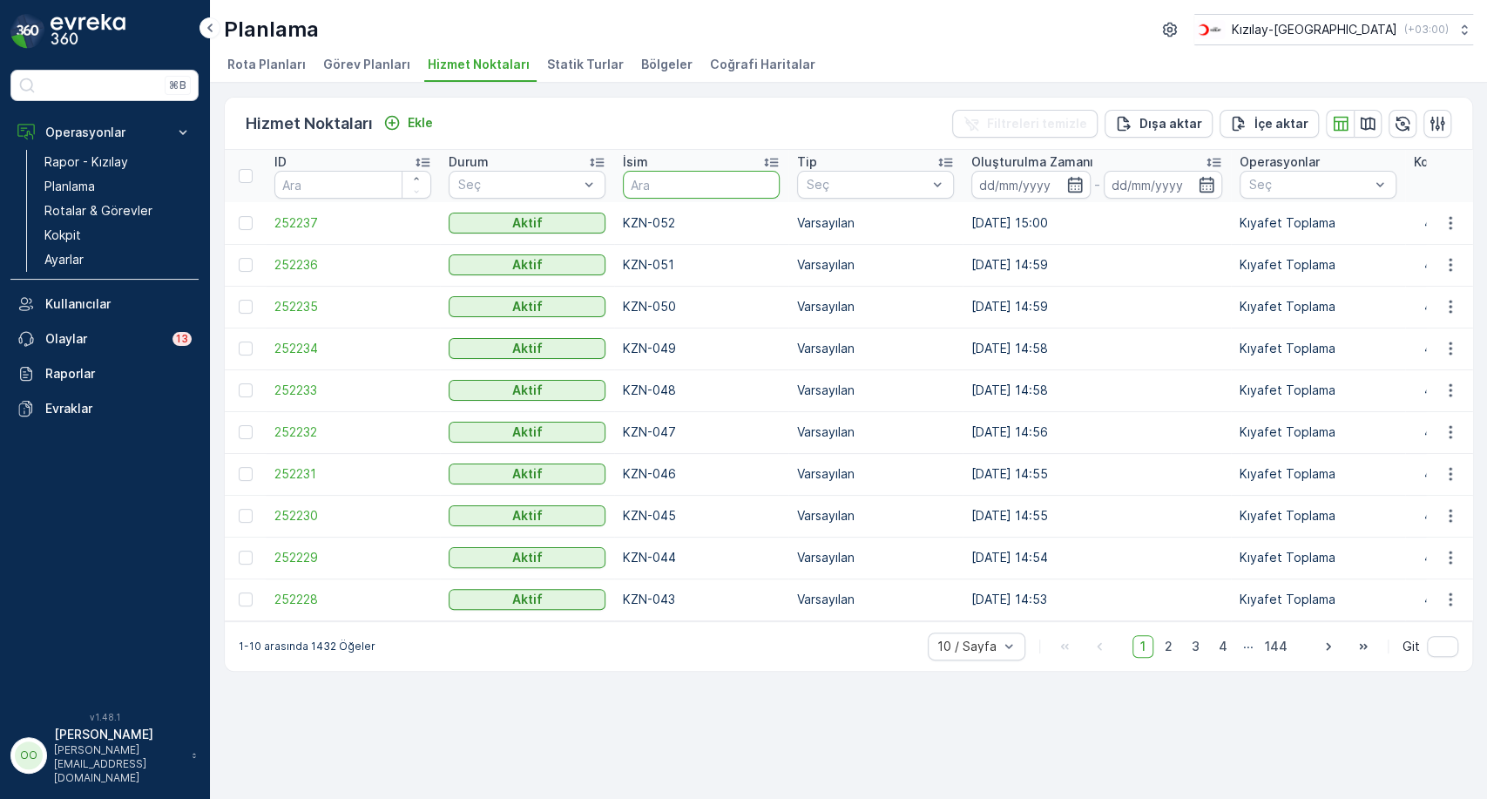
click at [672, 186] on input "text" at bounding box center [701, 185] width 157 height 28
type input "MMK-004"
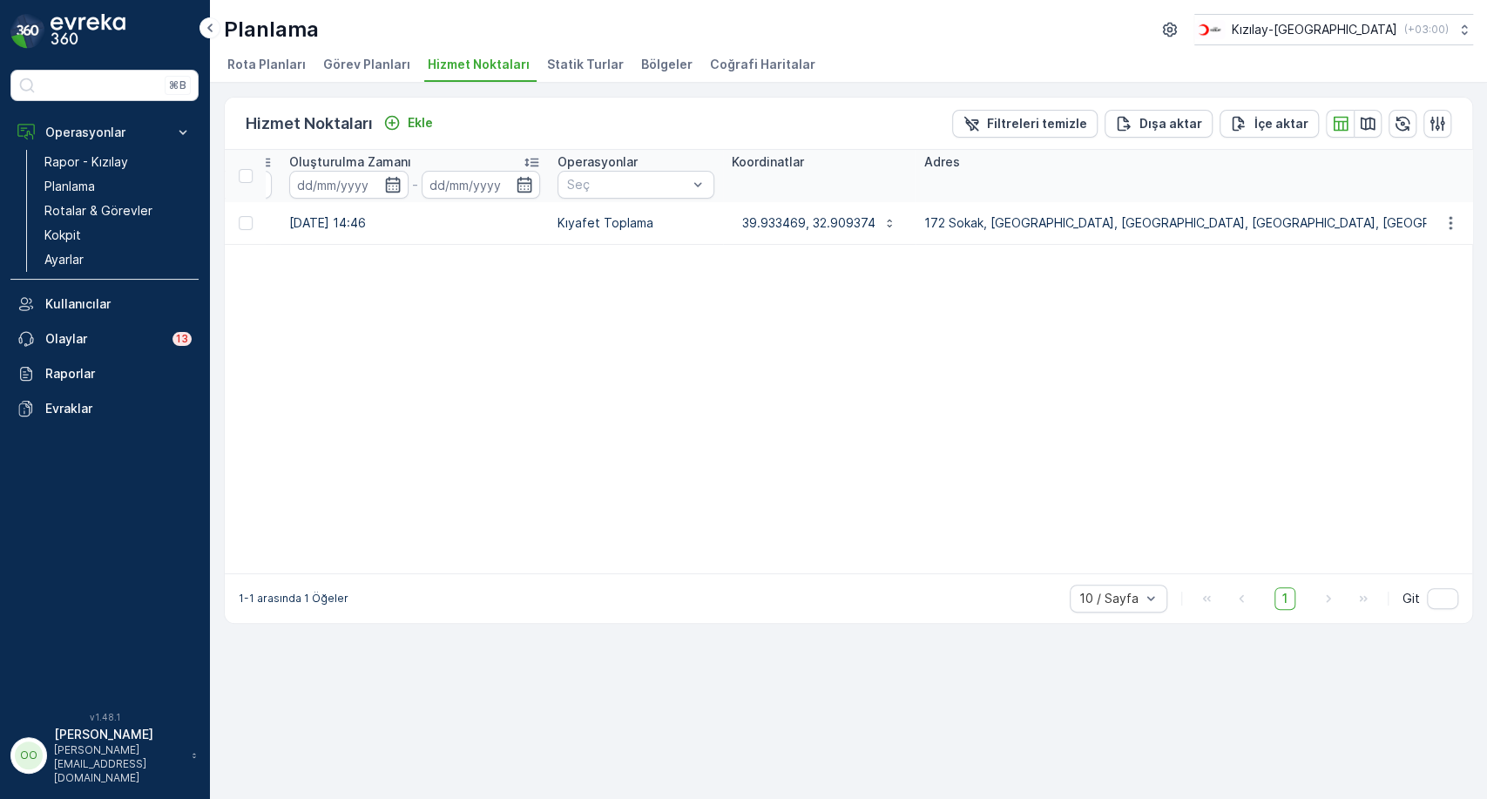
scroll to position [0, 683]
click at [798, 218] on p "39.933469, 32.909374" at bounding box center [807, 222] width 133 height 17
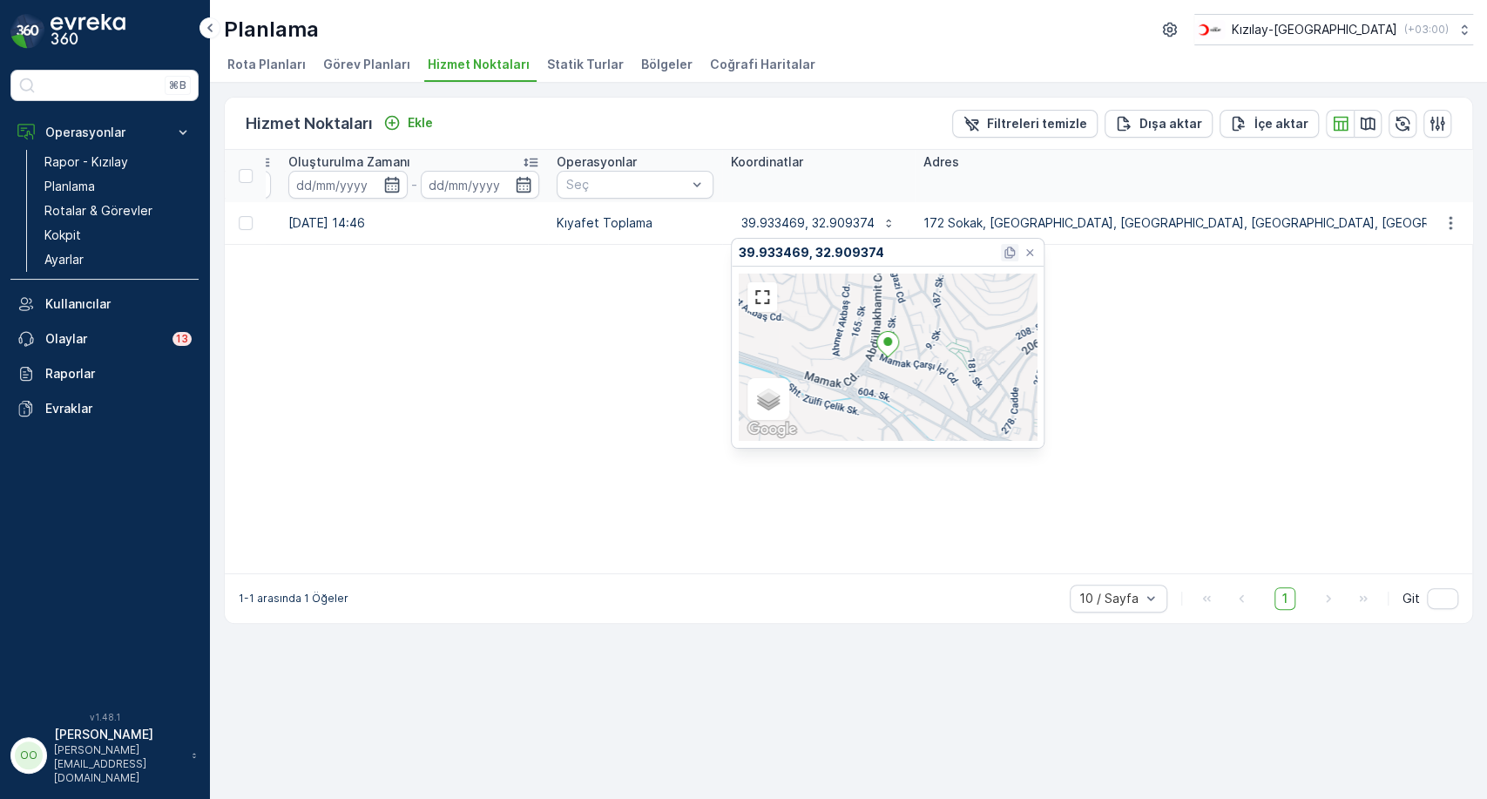
click at [1009, 258] on icon at bounding box center [1009, 252] width 14 height 14
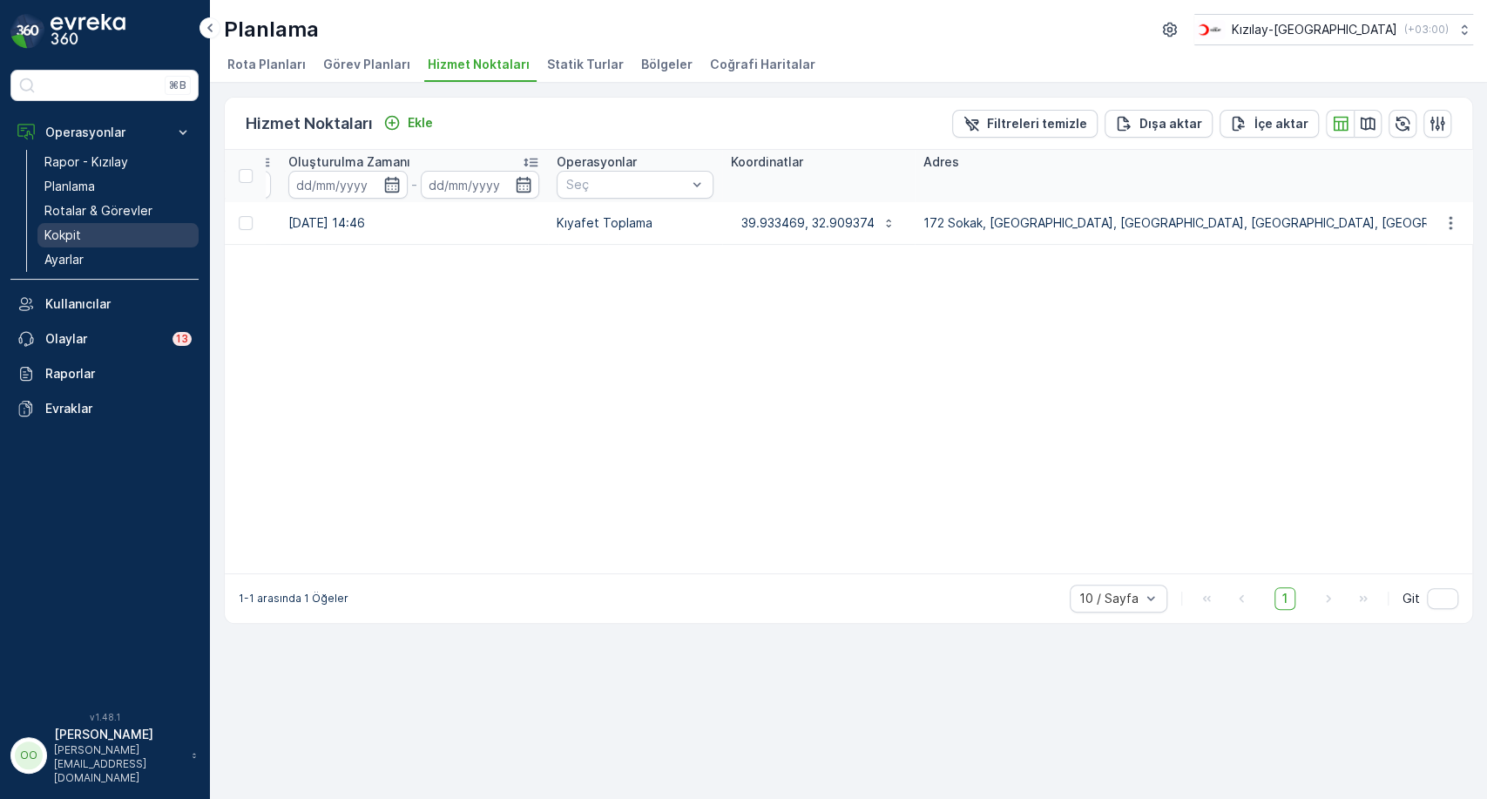
click at [145, 238] on link "Kokpit" at bounding box center [117, 235] width 161 height 24
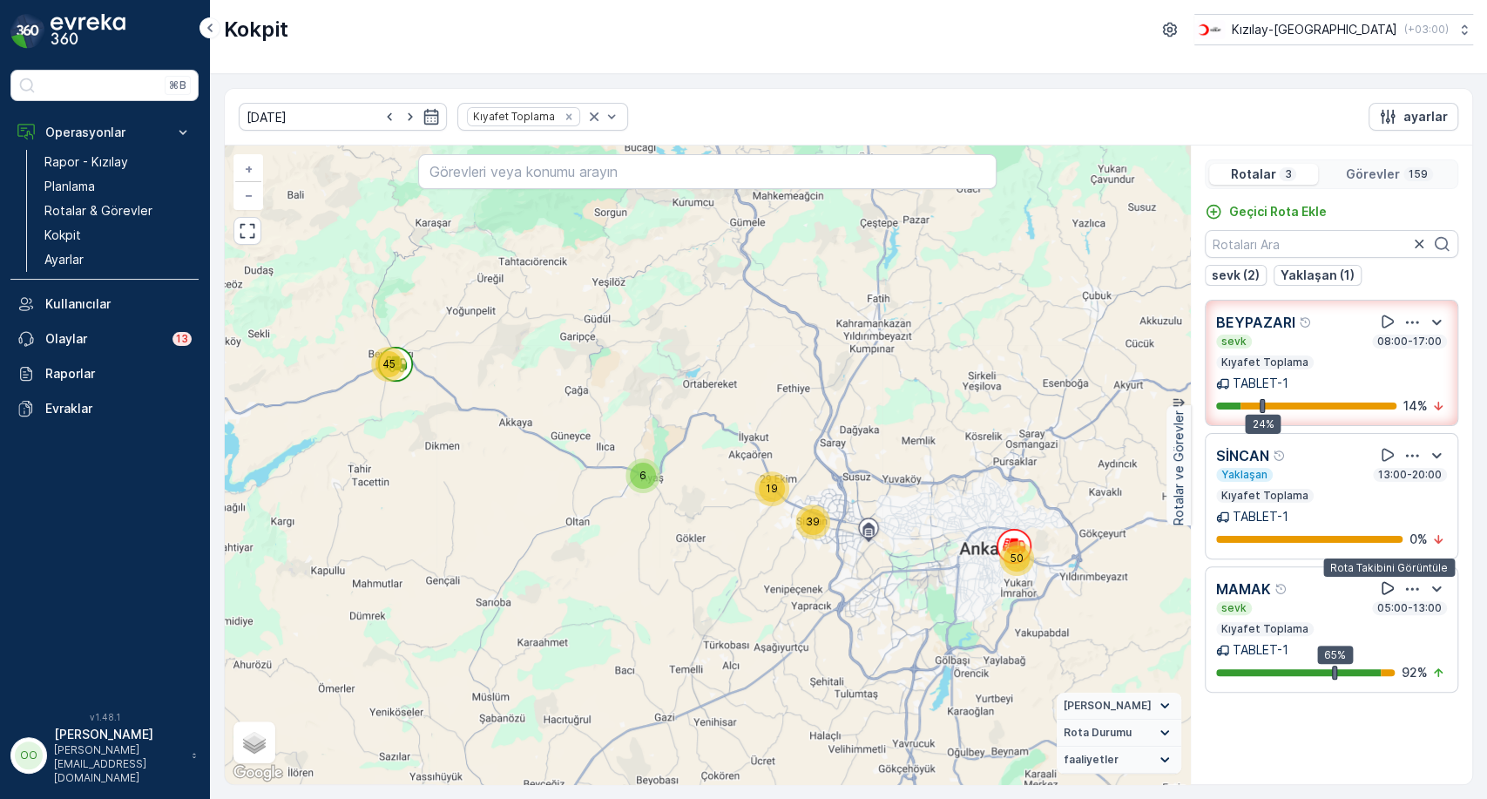
click at [1387, 583] on icon at bounding box center [1387, 587] width 17 height 17
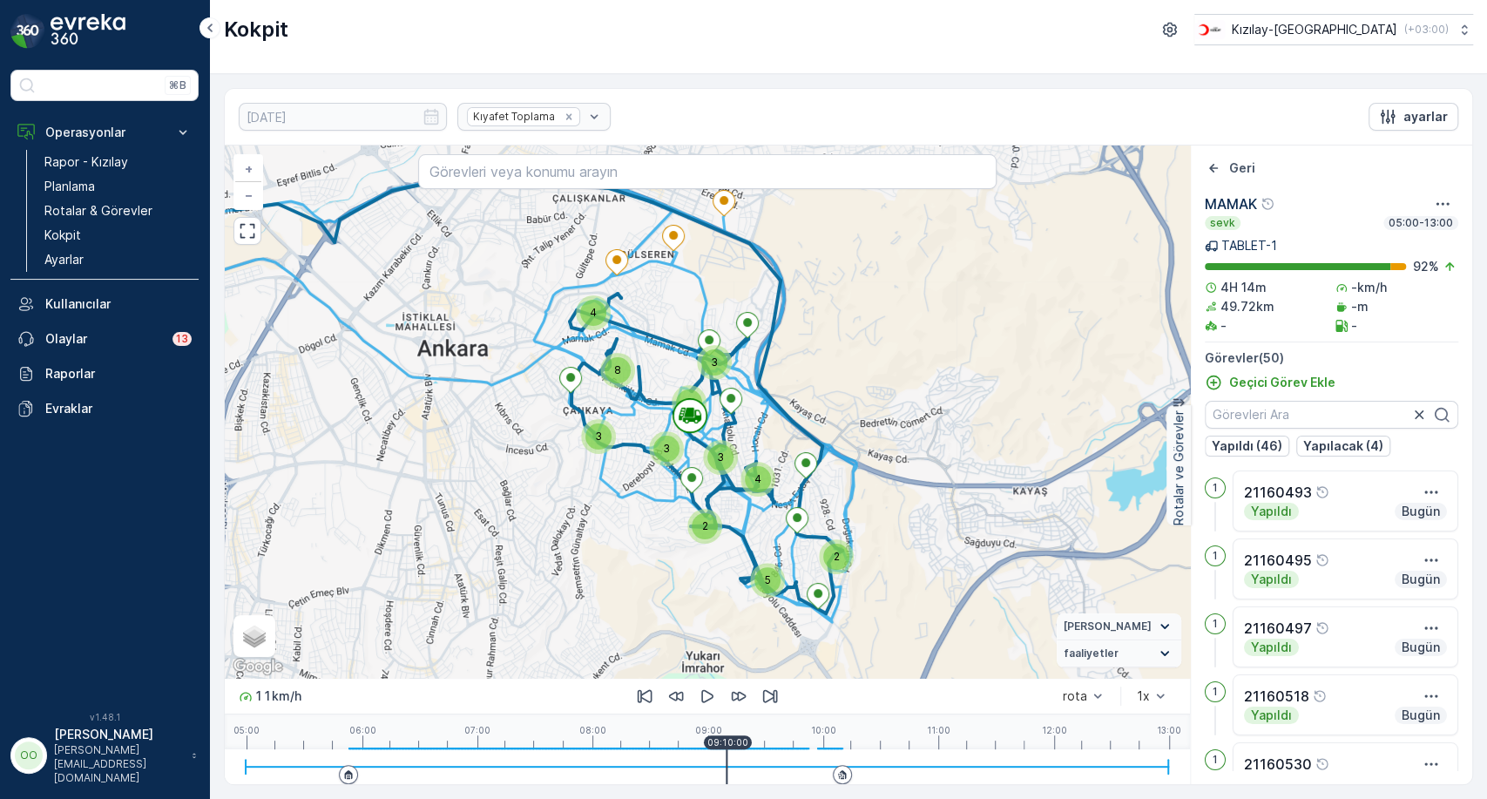
click at [726, 754] on div at bounding box center [707, 766] width 923 height 35
click at [757, 754] on div at bounding box center [707, 766] width 923 height 35
click at [825, 741] on div "05:00 06:00 07:00 08:00 09:00 10:00 11:00 12:00 13:00 10:01:10" at bounding box center [707, 731] width 923 height 35
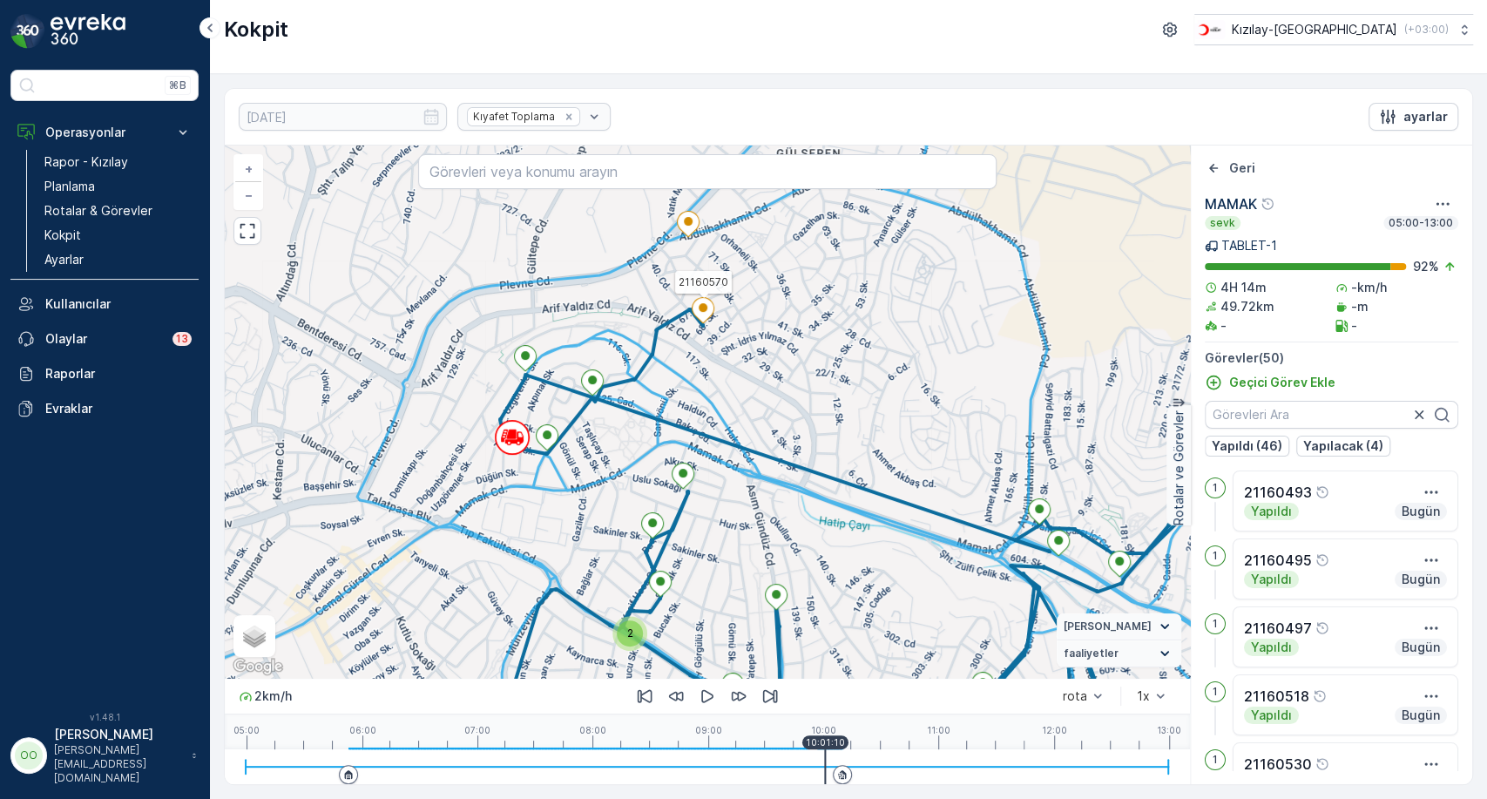
click at [697, 324] on div at bounding box center [702, 312] width 23 height 30
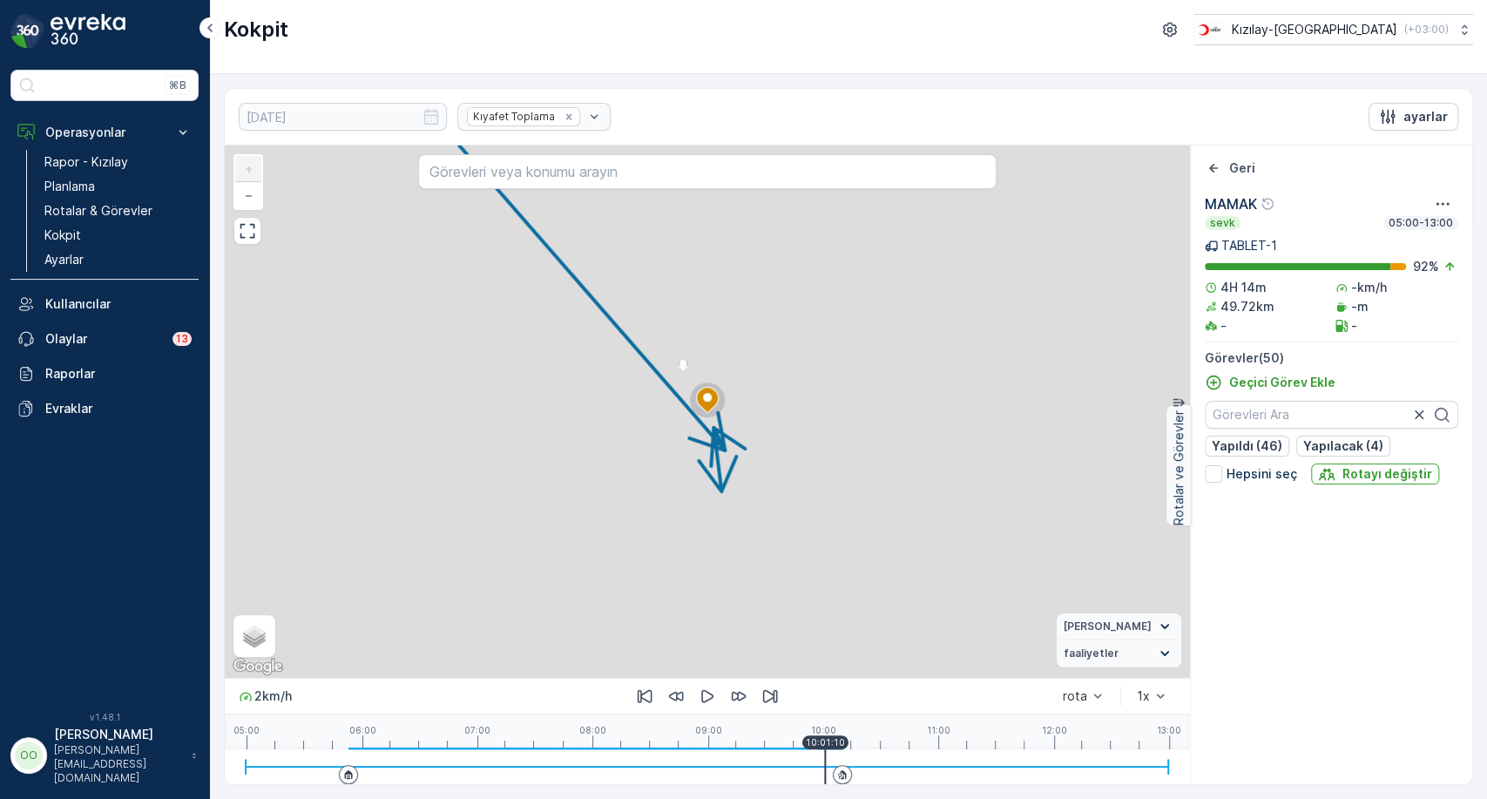
scroll to position [3097, 0]
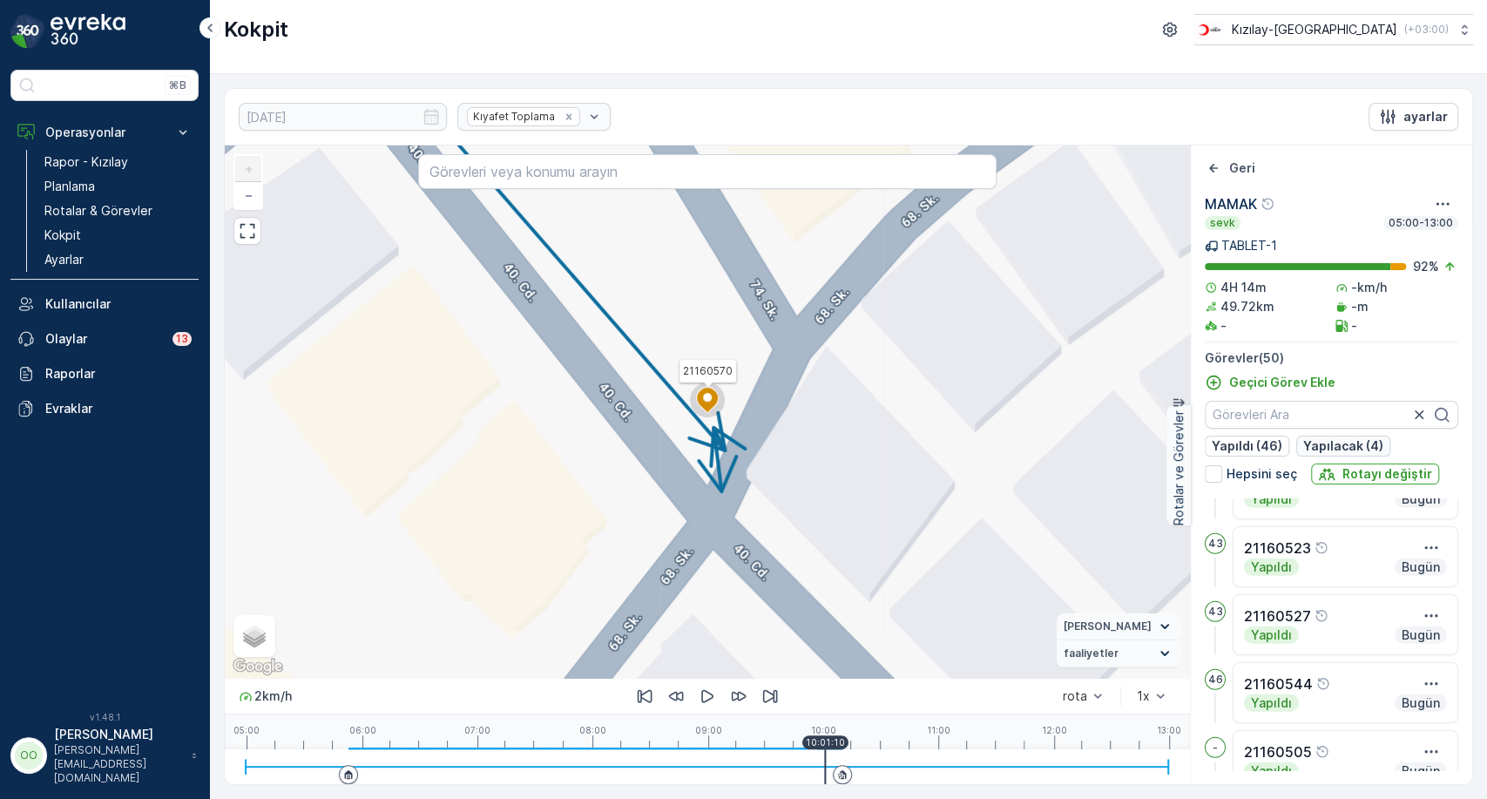
click at [1338, 440] on p "Yapılacak (4)" at bounding box center [1343, 445] width 80 height 17
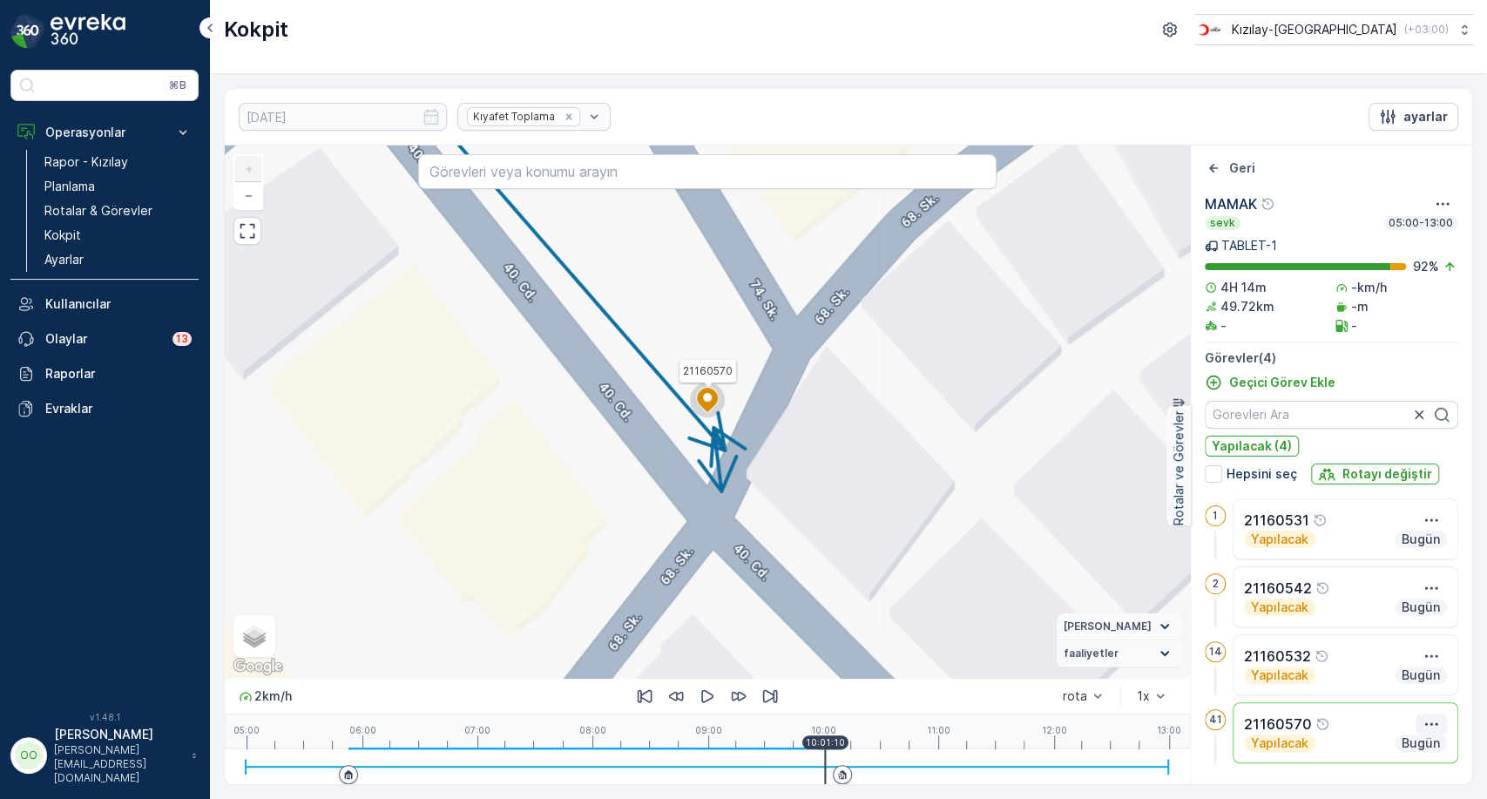
click at [1441, 713] on button "button" at bounding box center [1430, 723] width 31 height 21
click at [1414, 621] on span "Daha fazla ayrıntı görün" at bounding box center [1381, 616] width 138 height 17
click at [111, 227] on link "Kokpit" at bounding box center [117, 235] width 161 height 24
click at [715, 688] on icon "button" at bounding box center [706, 695] width 17 height 17
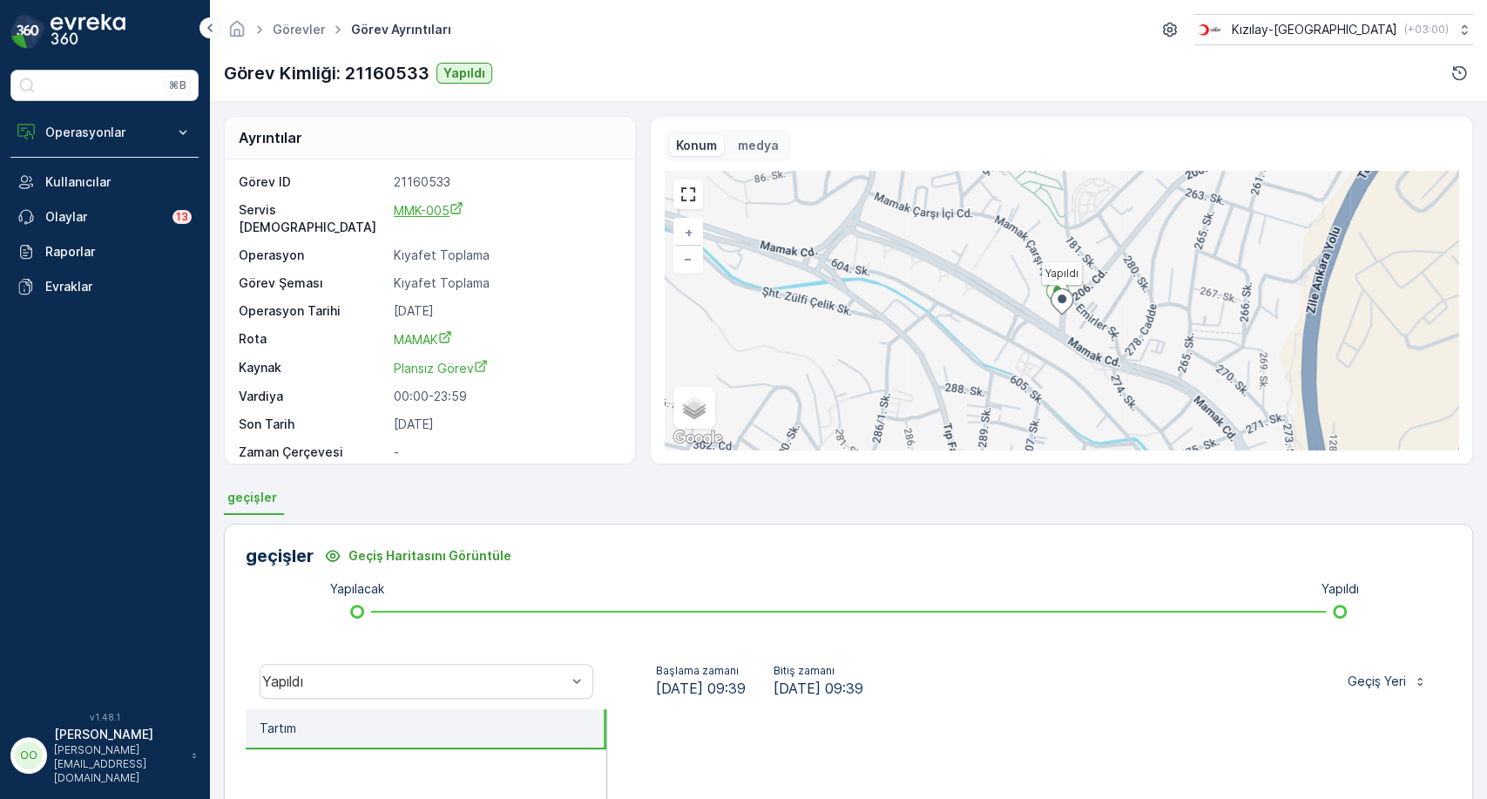
click at [455, 209] on icon "MMK-005" at bounding box center [456, 207] width 11 height 11
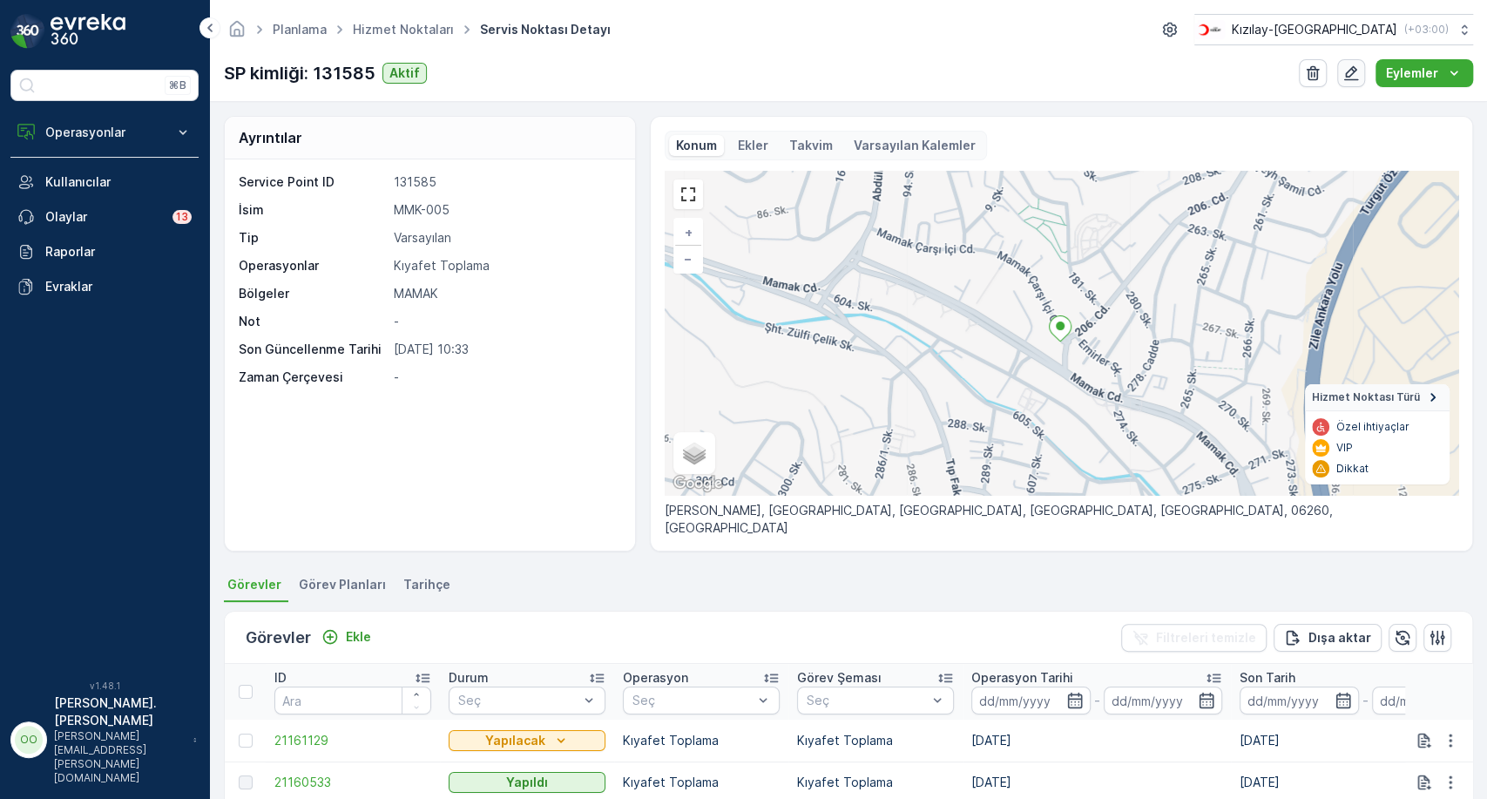
click at [1349, 69] on icon "button" at bounding box center [1350, 72] width 17 height 17
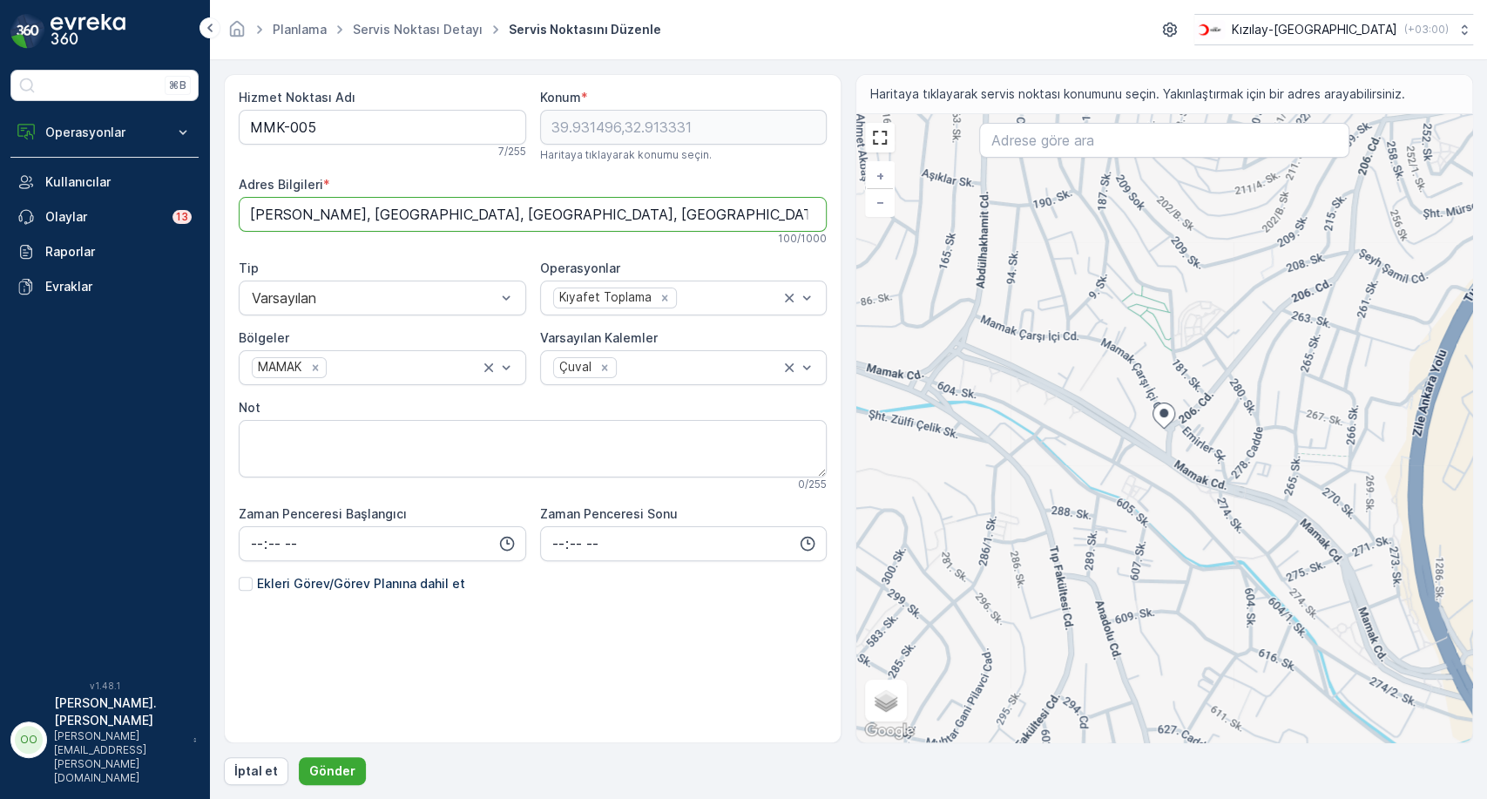
click at [669, 197] on Bilgileri "Mamak Çarşıiçi Caddesi, Hüseyingazi Mahallesi, Mamak, Ankara, Central Anatolia …" at bounding box center [533, 214] width 588 height 35
click at [529, 98] on div "Hizmet Noktası Adı MMK-005 7 / 255 Konum * 39.931496,32.913331 Haritaya tıklaya…" at bounding box center [533, 382] width 588 height 587
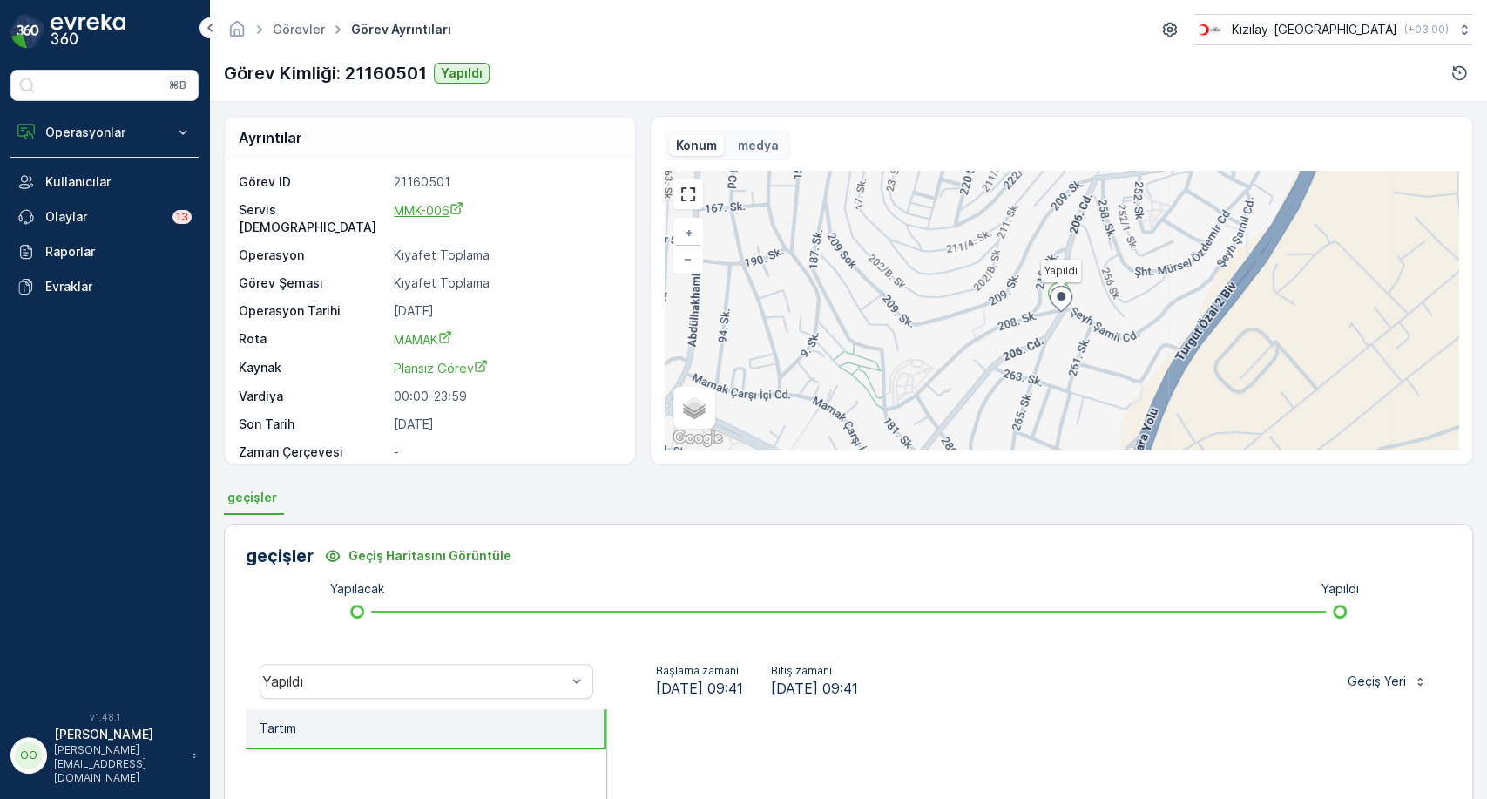
click at [457, 205] on icon "MMK-006" at bounding box center [456, 208] width 14 height 14
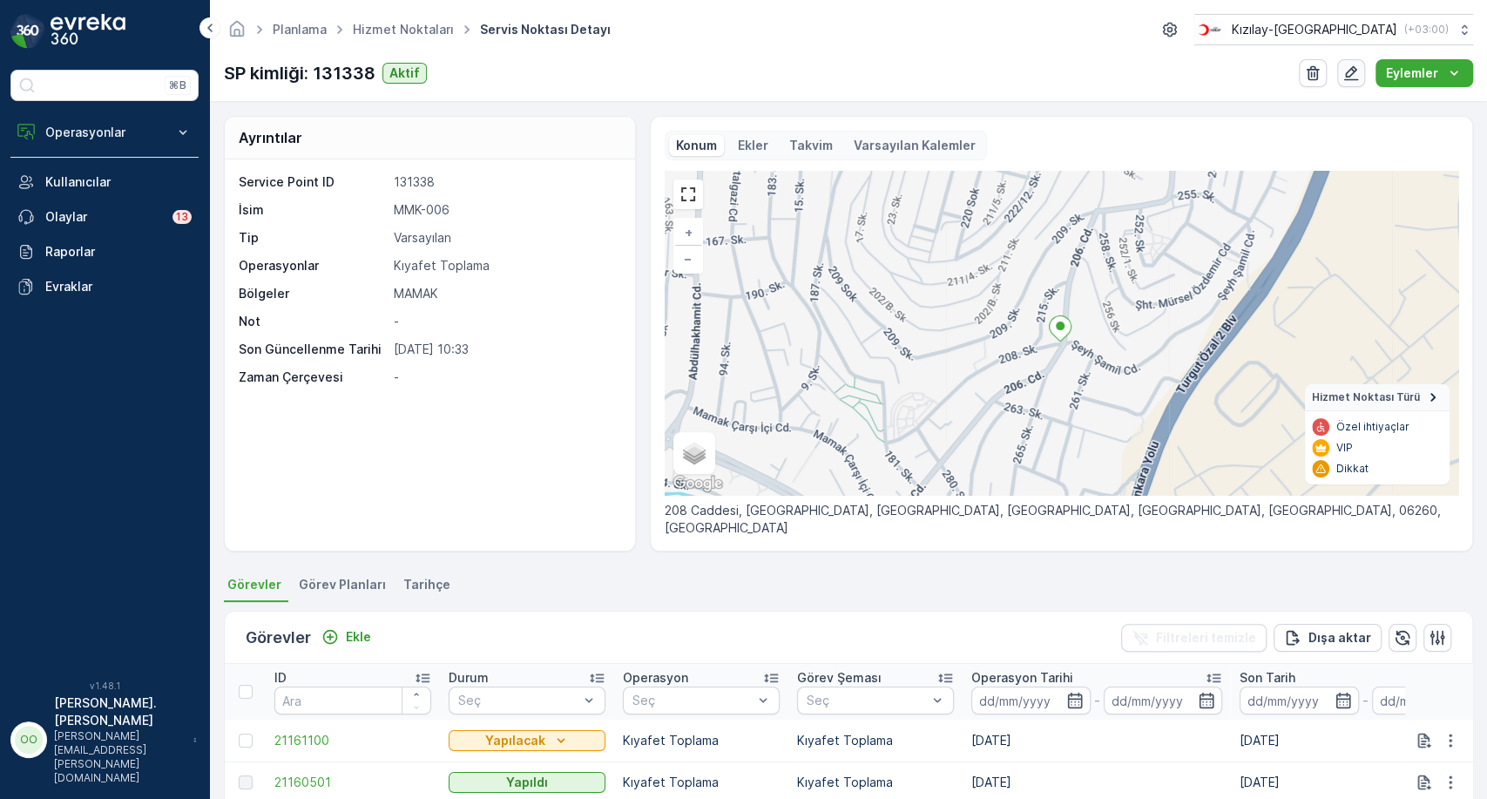
click at [1339, 62] on button "button" at bounding box center [1351, 73] width 28 height 28
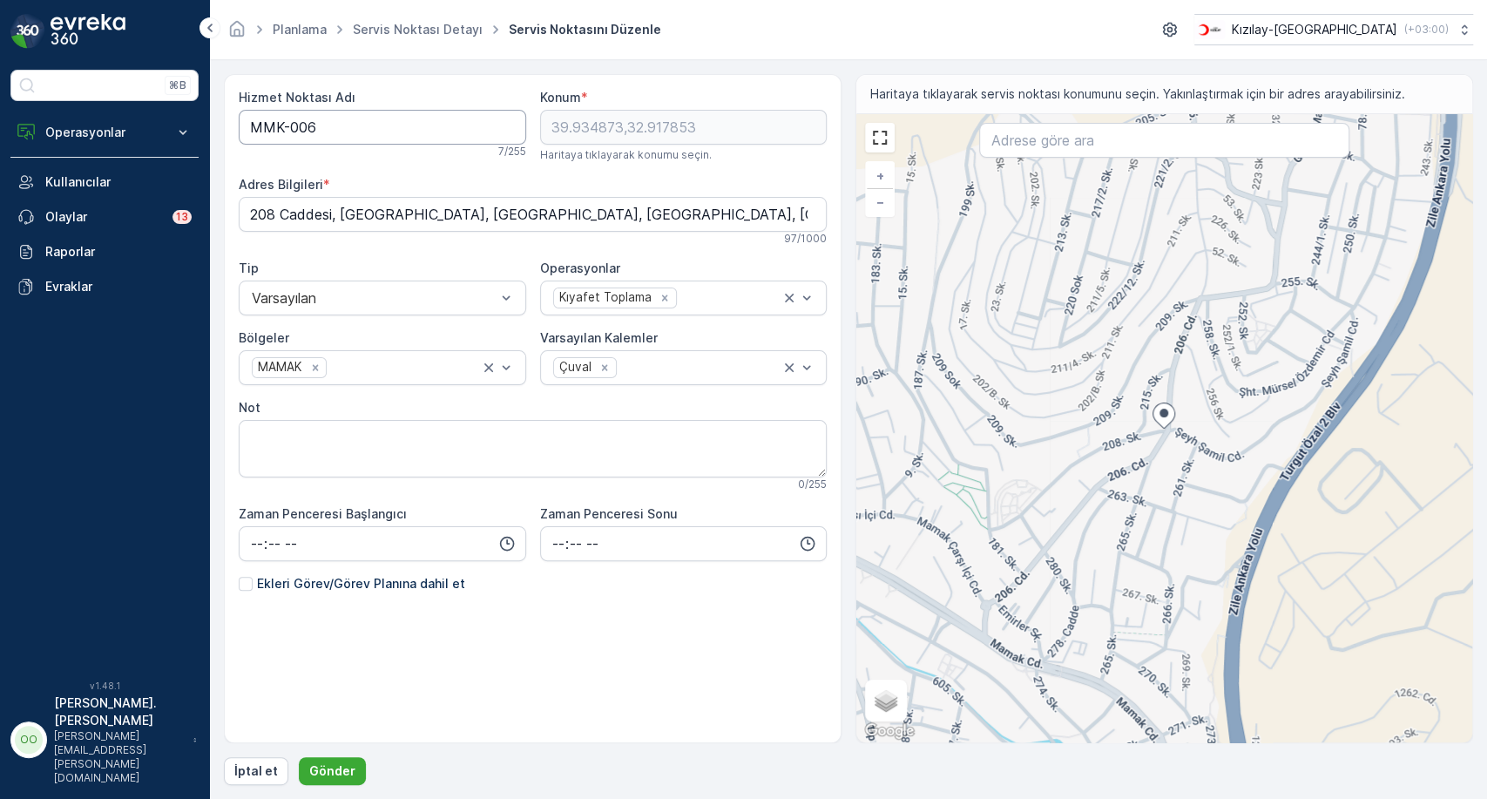
click at [502, 142] on div "Hizmet Noktası Adı MMK-006 7 / 255 Konum * 39.934873,32.917853 Haritaya tıklaya…" at bounding box center [533, 382] width 588 height 587
click at [275, 762] on button "İptal et" at bounding box center [256, 771] width 64 height 28
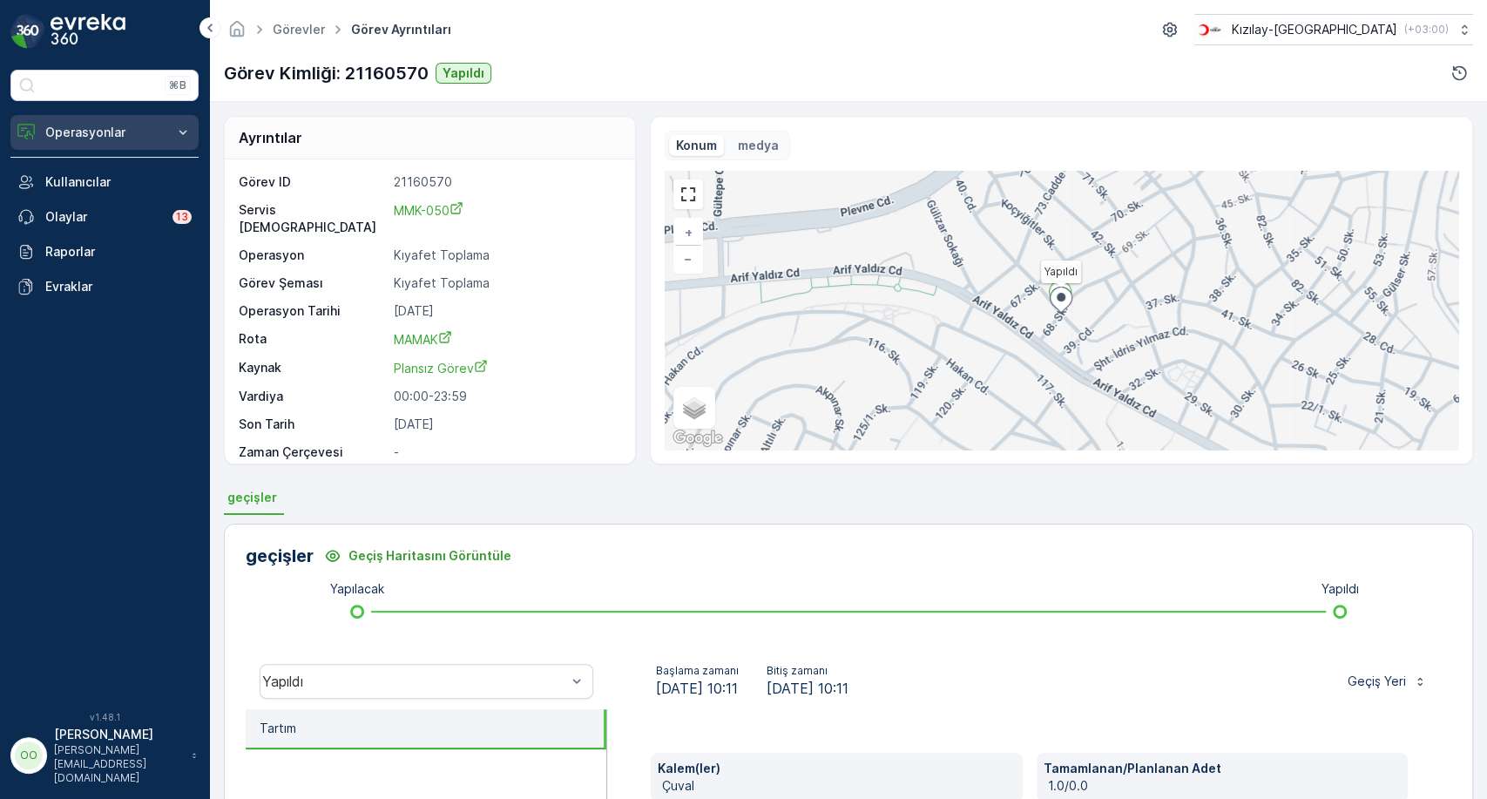
click at [66, 116] on button "Operasyonlar" at bounding box center [104, 132] width 188 height 35
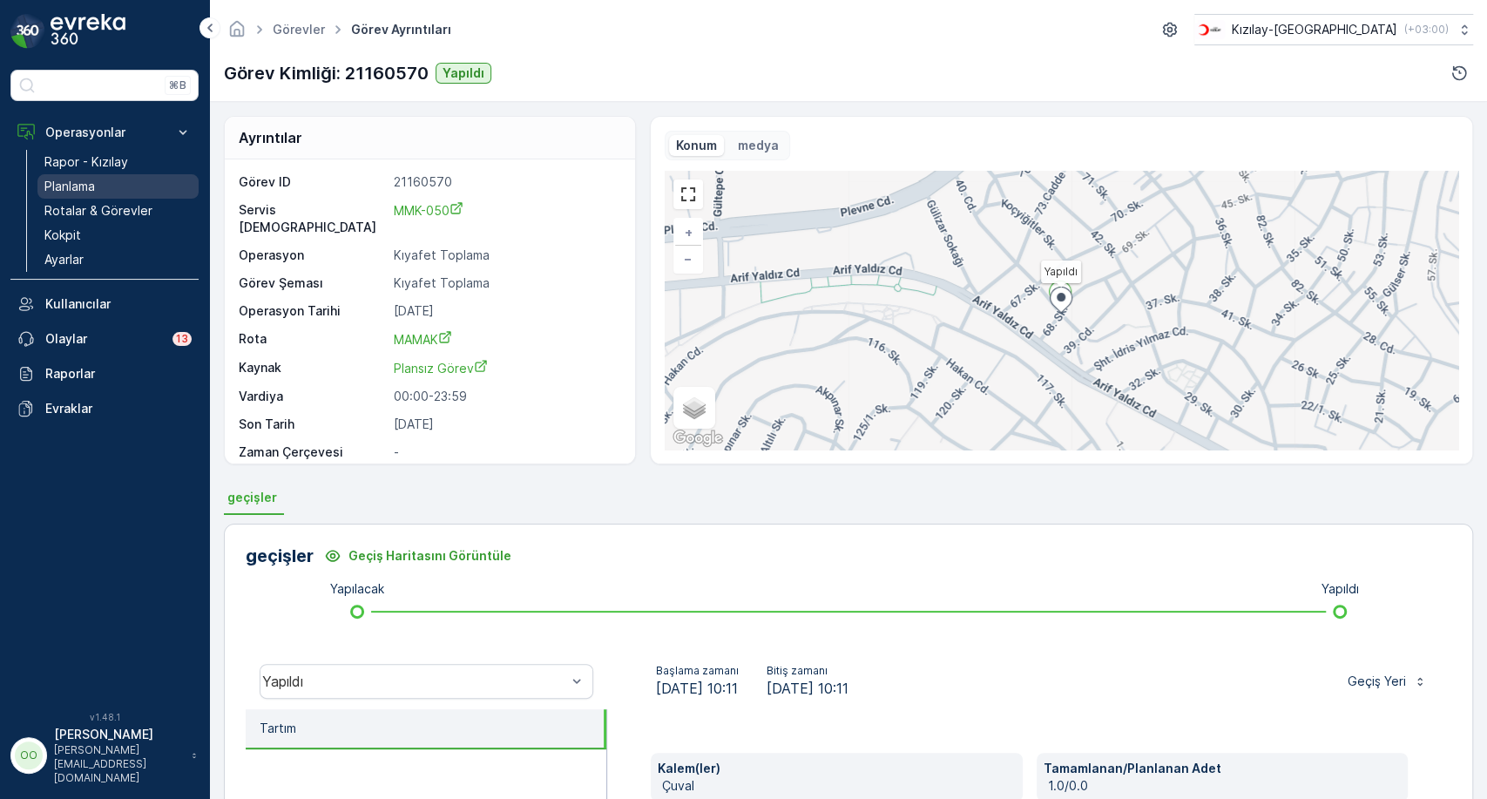
click at [113, 184] on link "Planlama" at bounding box center [117, 186] width 161 height 24
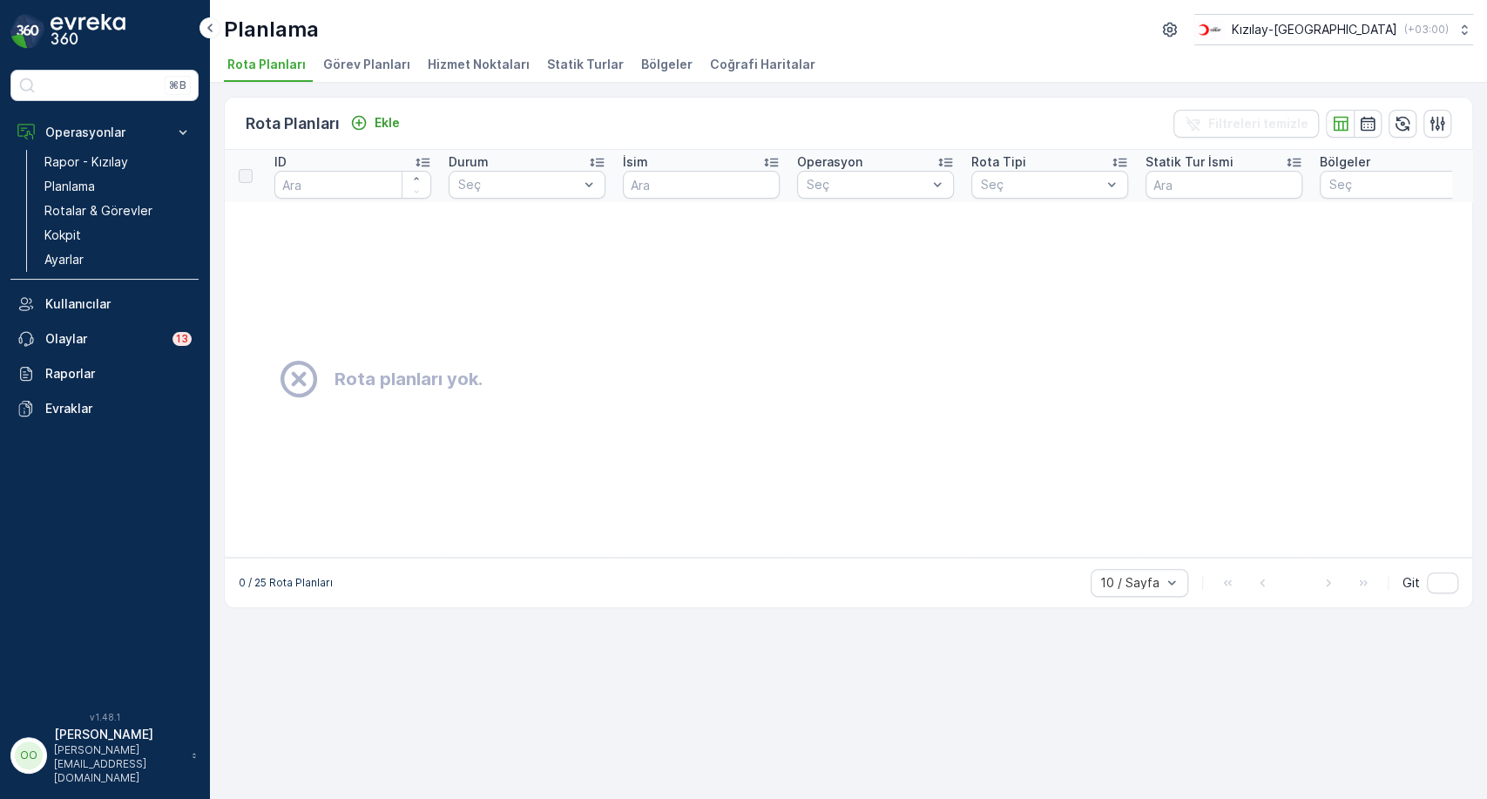
click at [475, 64] on span "Hizmet Noktaları" at bounding box center [479, 64] width 102 height 17
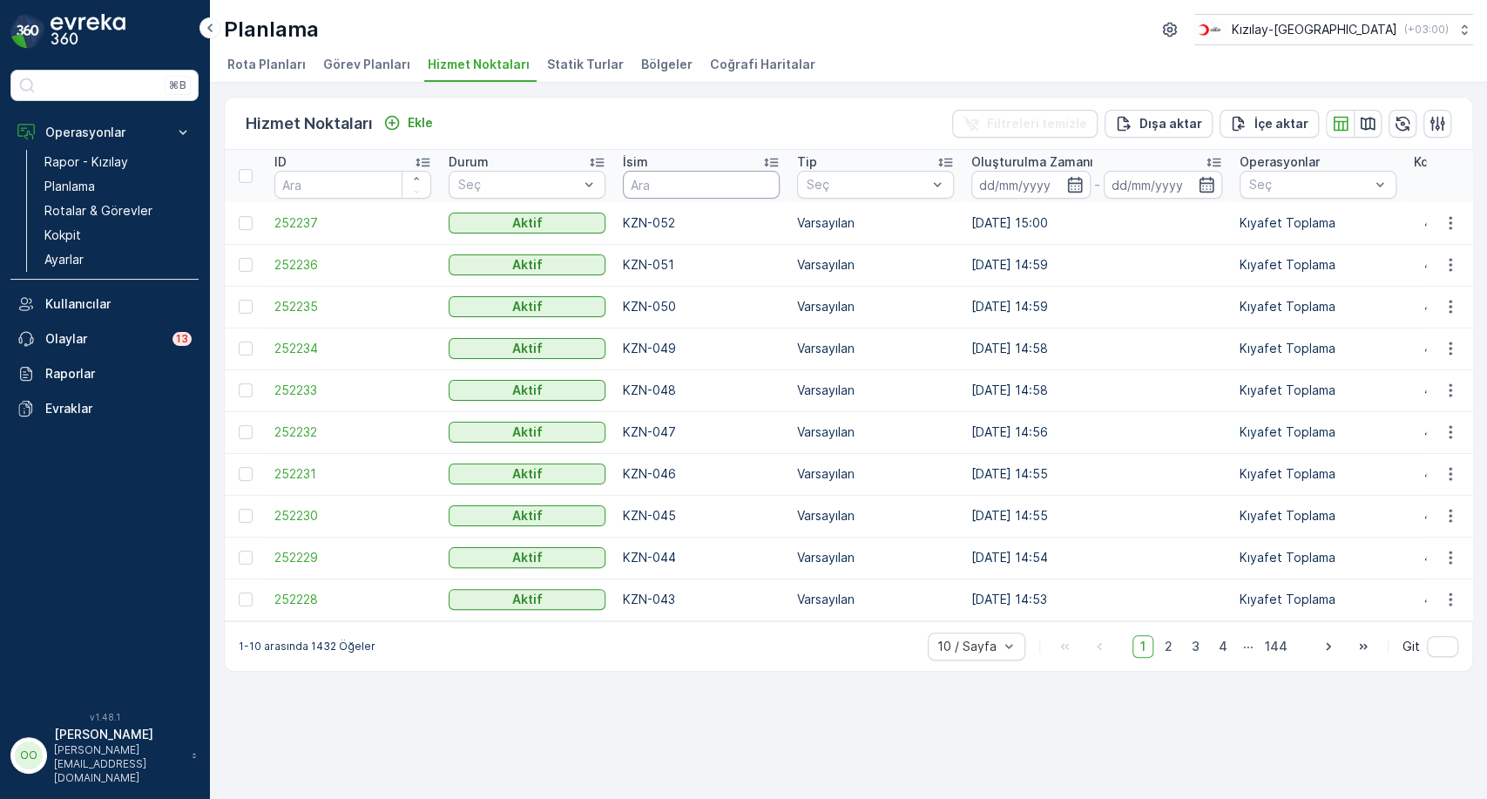
click at [651, 176] on input "text" at bounding box center [701, 185] width 157 height 28
type input "<MM"
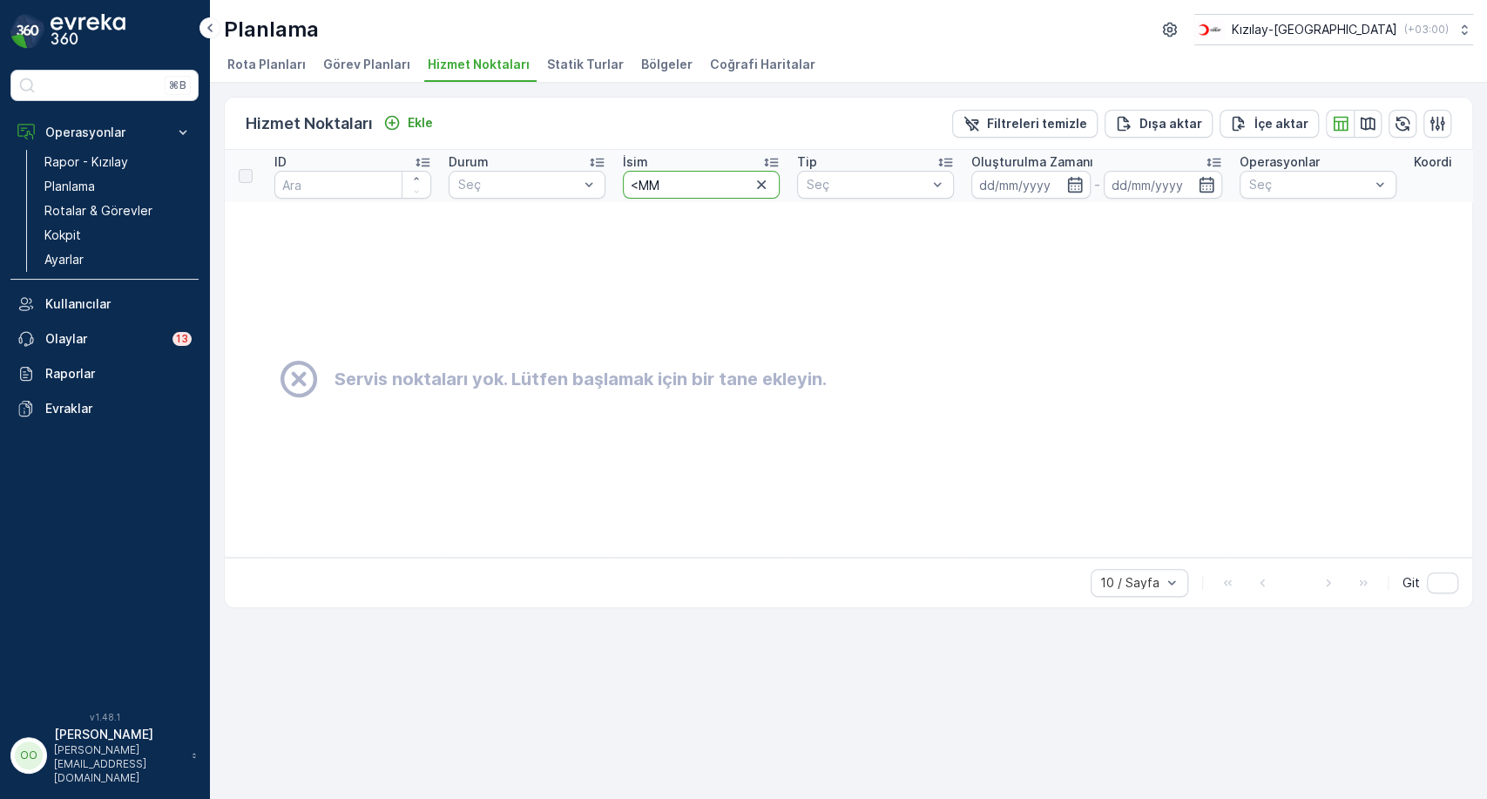
click at [651, 176] on input "<MM" at bounding box center [701, 185] width 157 height 28
type input "<MAMMK-050M"
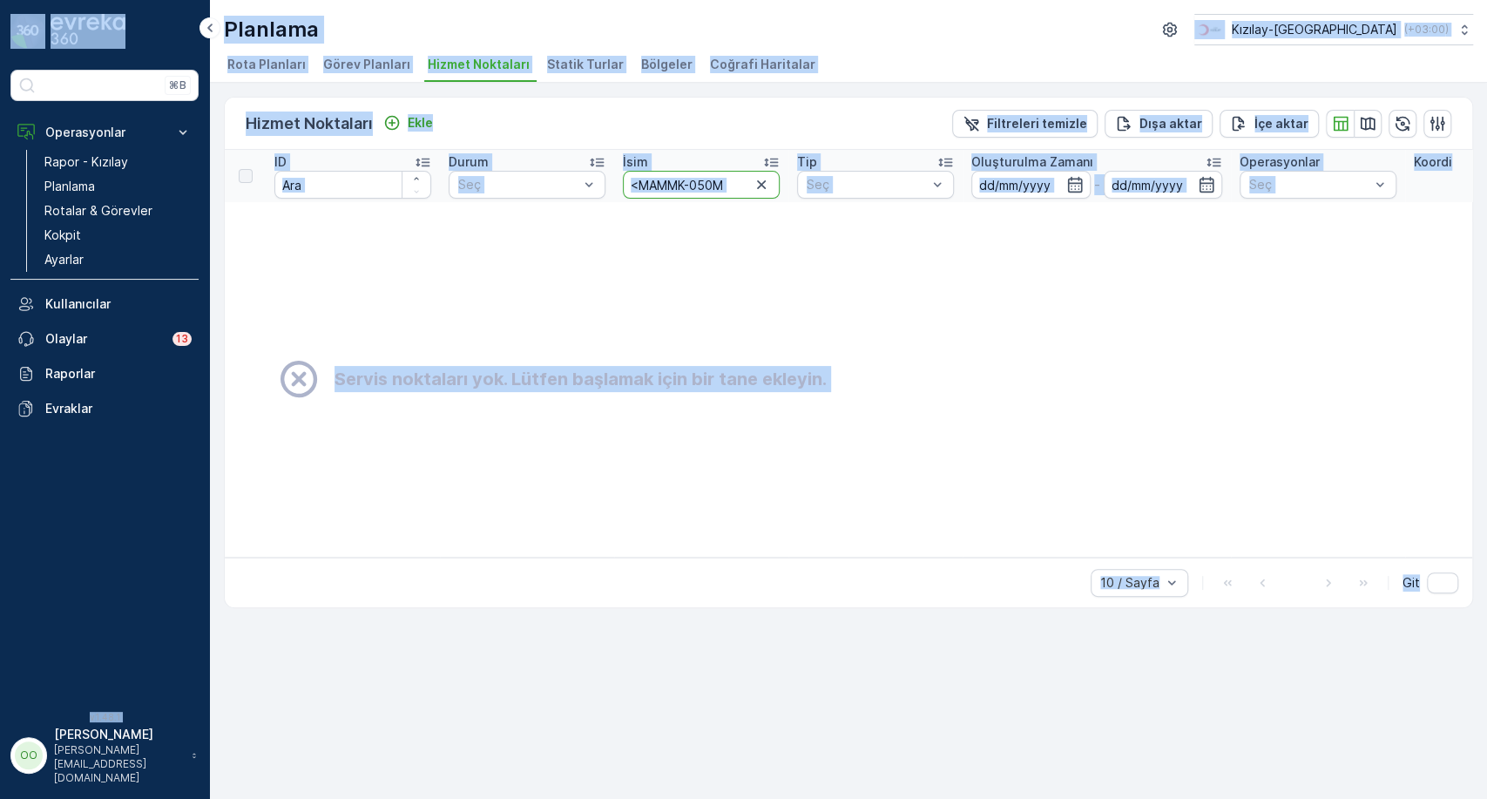
click at [651, 176] on input "<MAMMK-050M" at bounding box center [701, 185] width 157 height 28
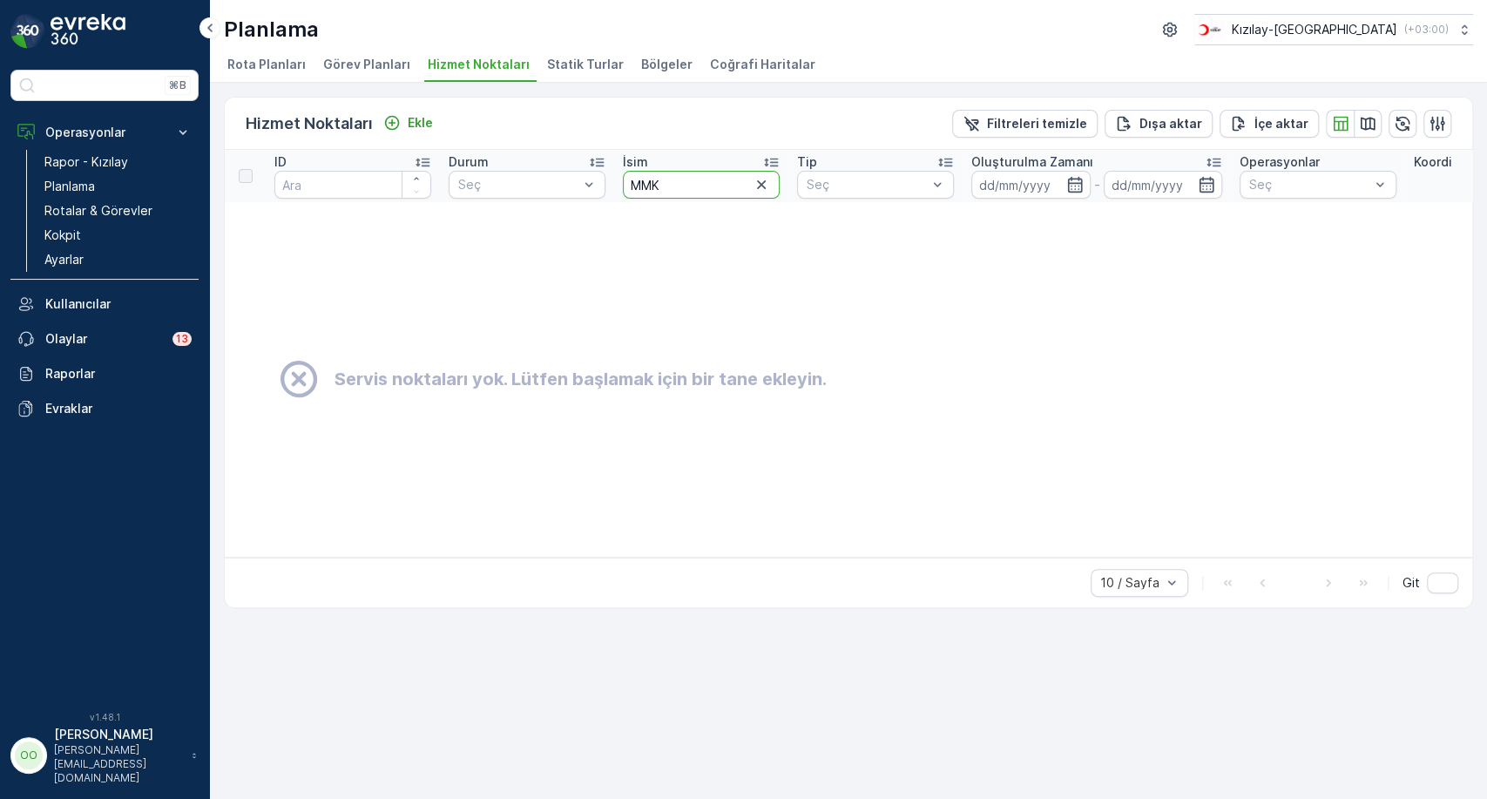
type input "MM"
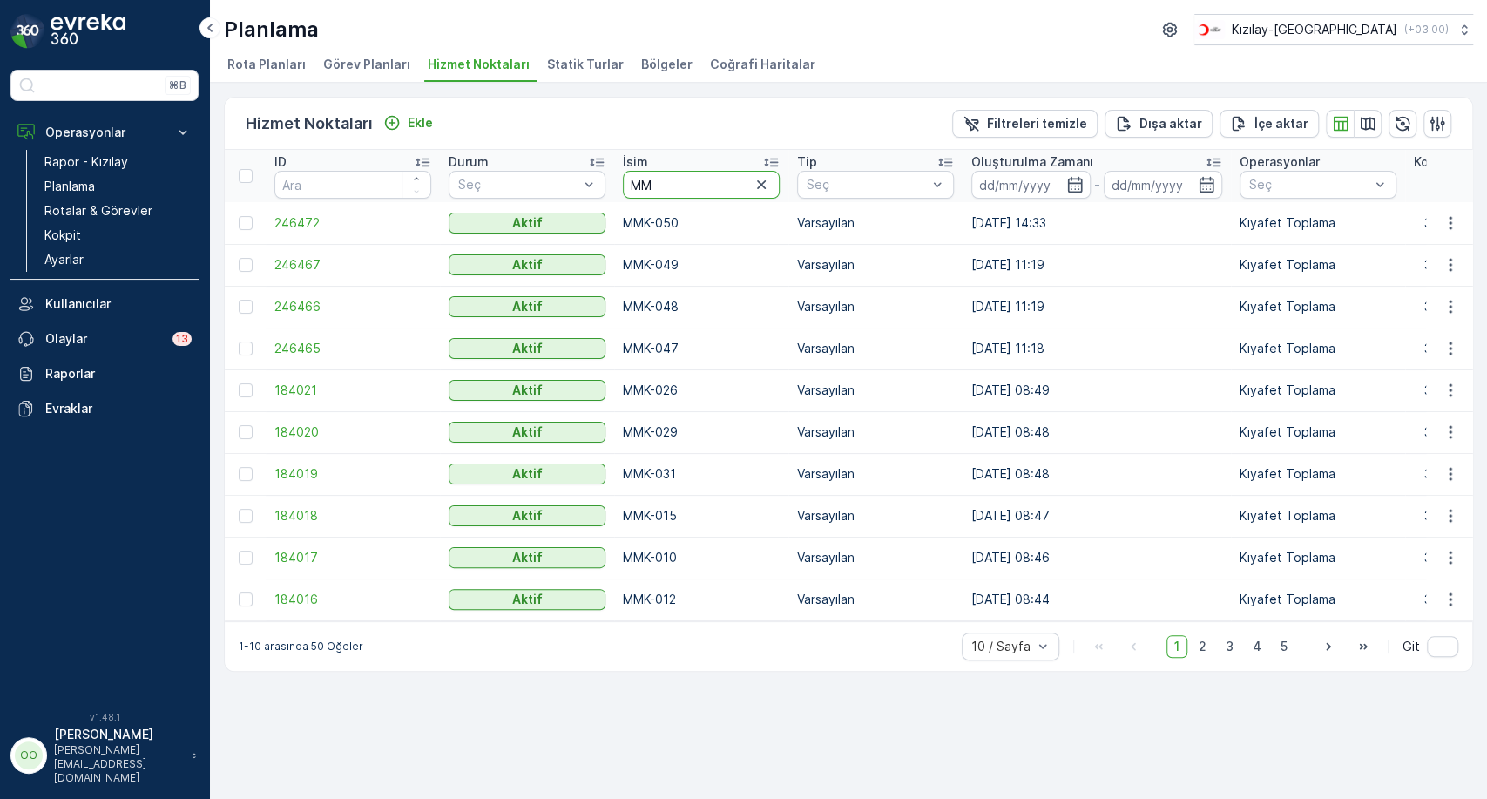
click at [651, 176] on input "MM" at bounding box center [701, 185] width 157 height 28
click at [1450, 221] on icon "button" at bounding box center [1449, 222] width 3 height 13
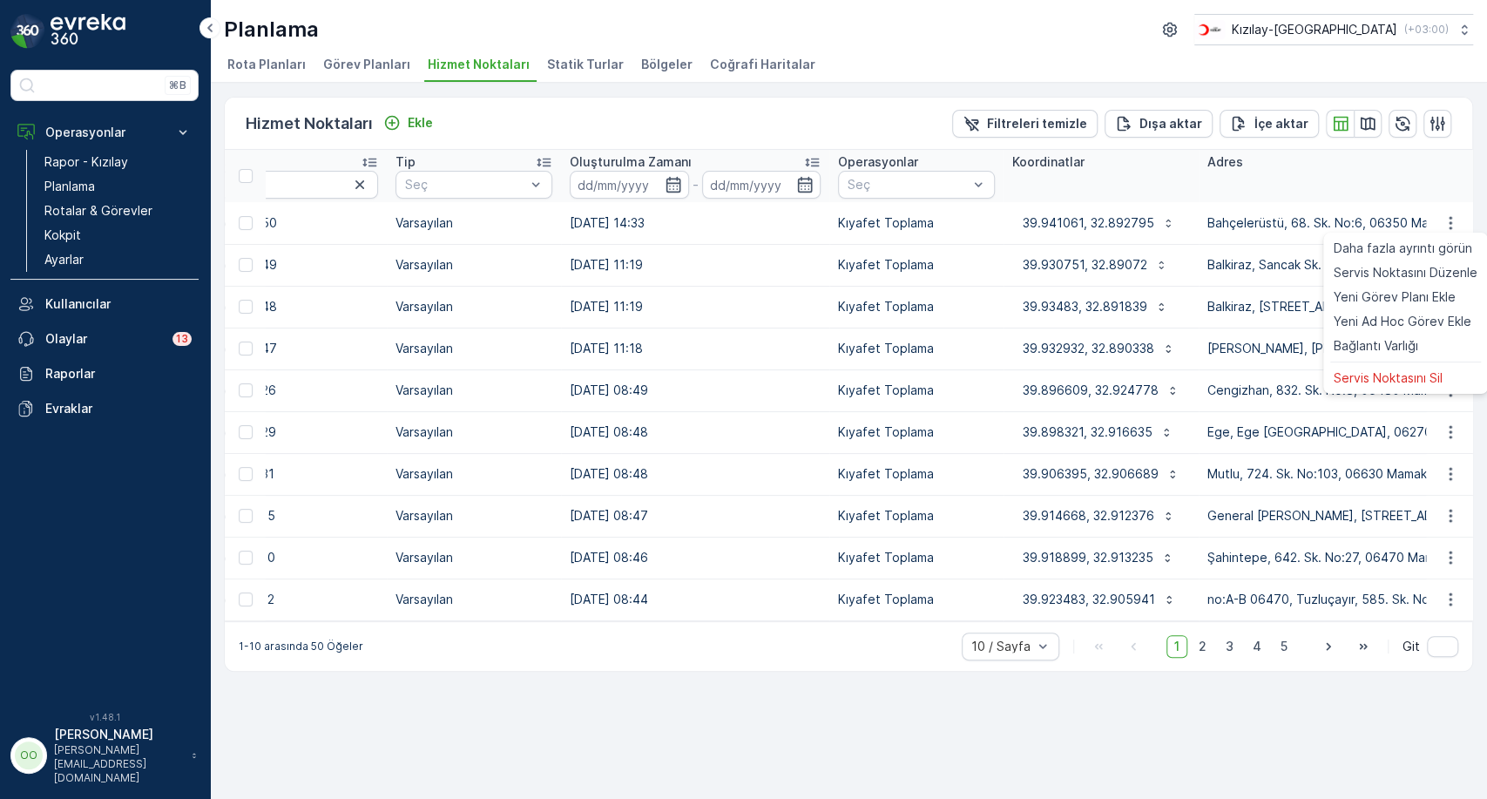
scroll to position [0, 417]
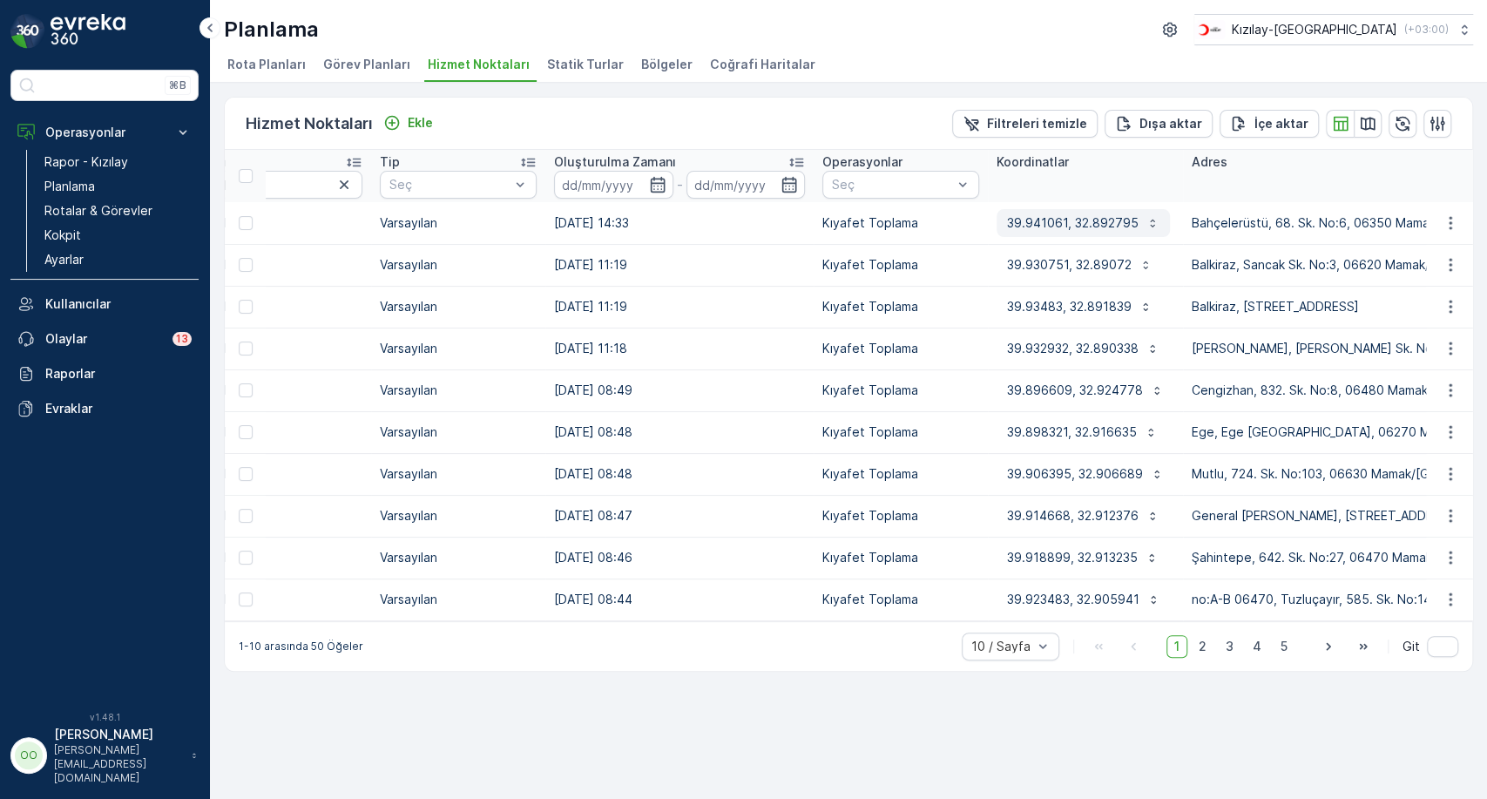
click at [1042, 215] on p "39.941061, 32.892795" at bounding box center [1073, 222] width 132 height 17
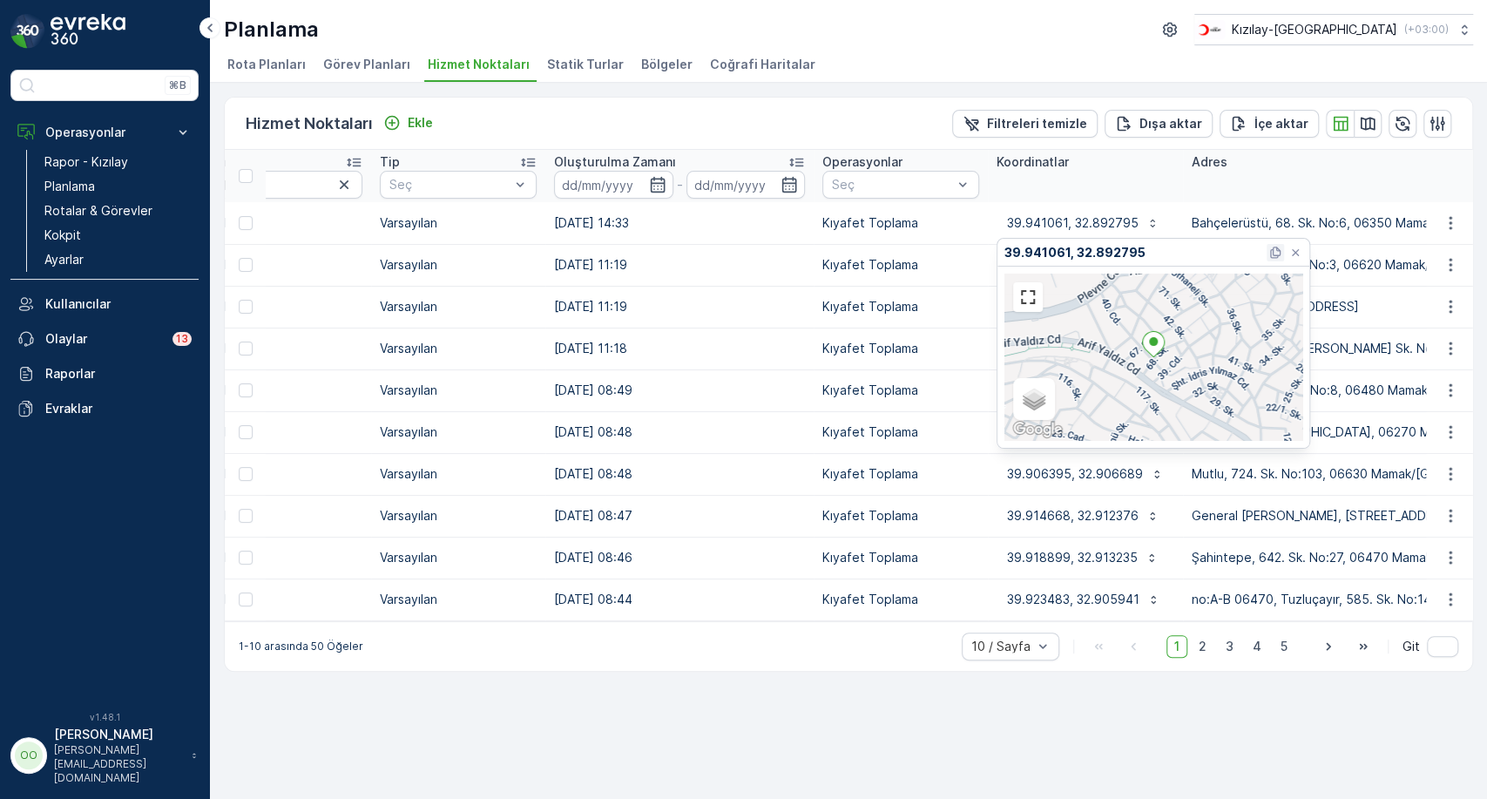
click at [1268, 253] on icon at bounding box center [1275, 252] width 14 height 14
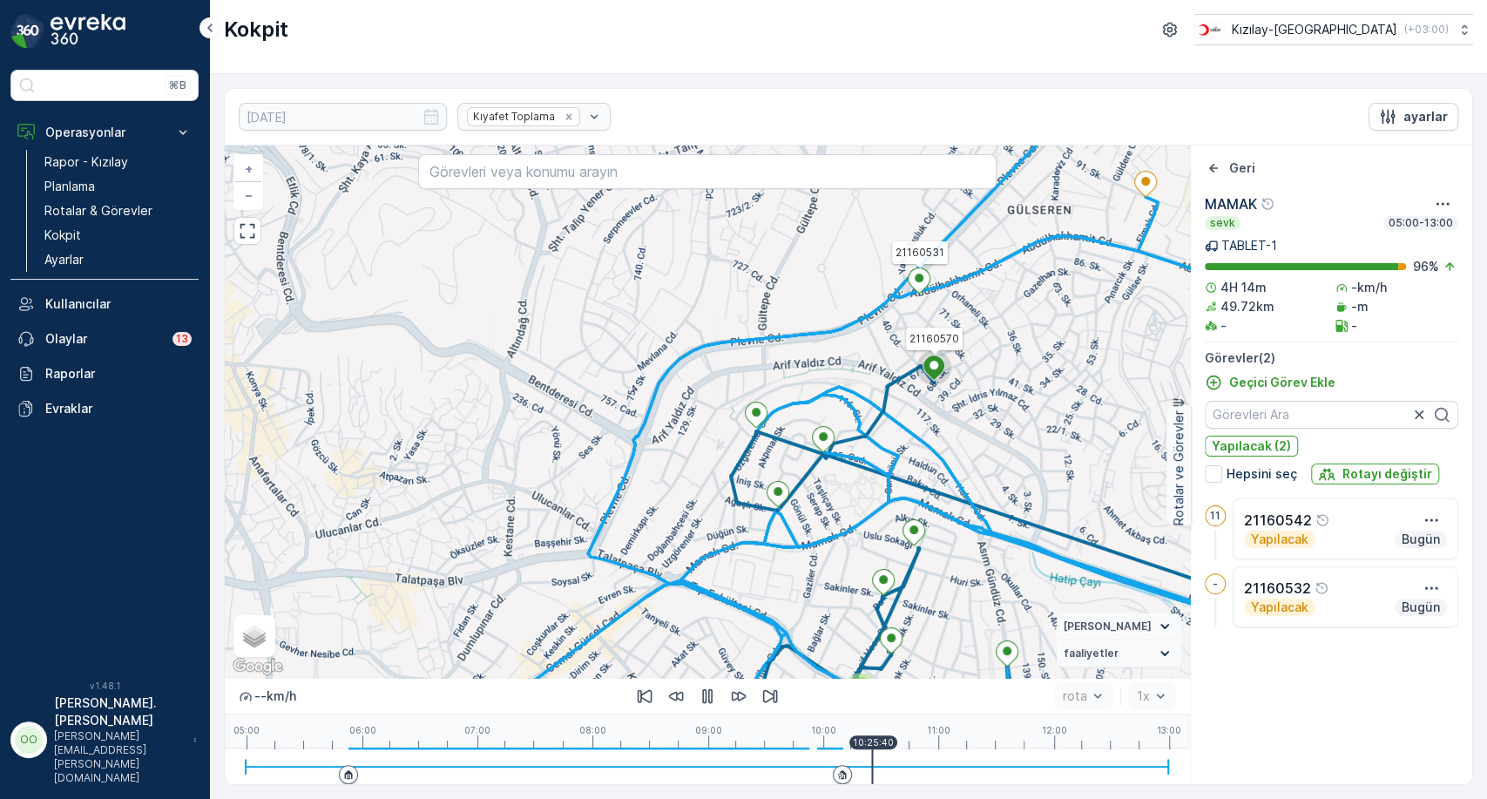
click at [925, 294] on div at bounding box center [918, 282] width 23 height 30
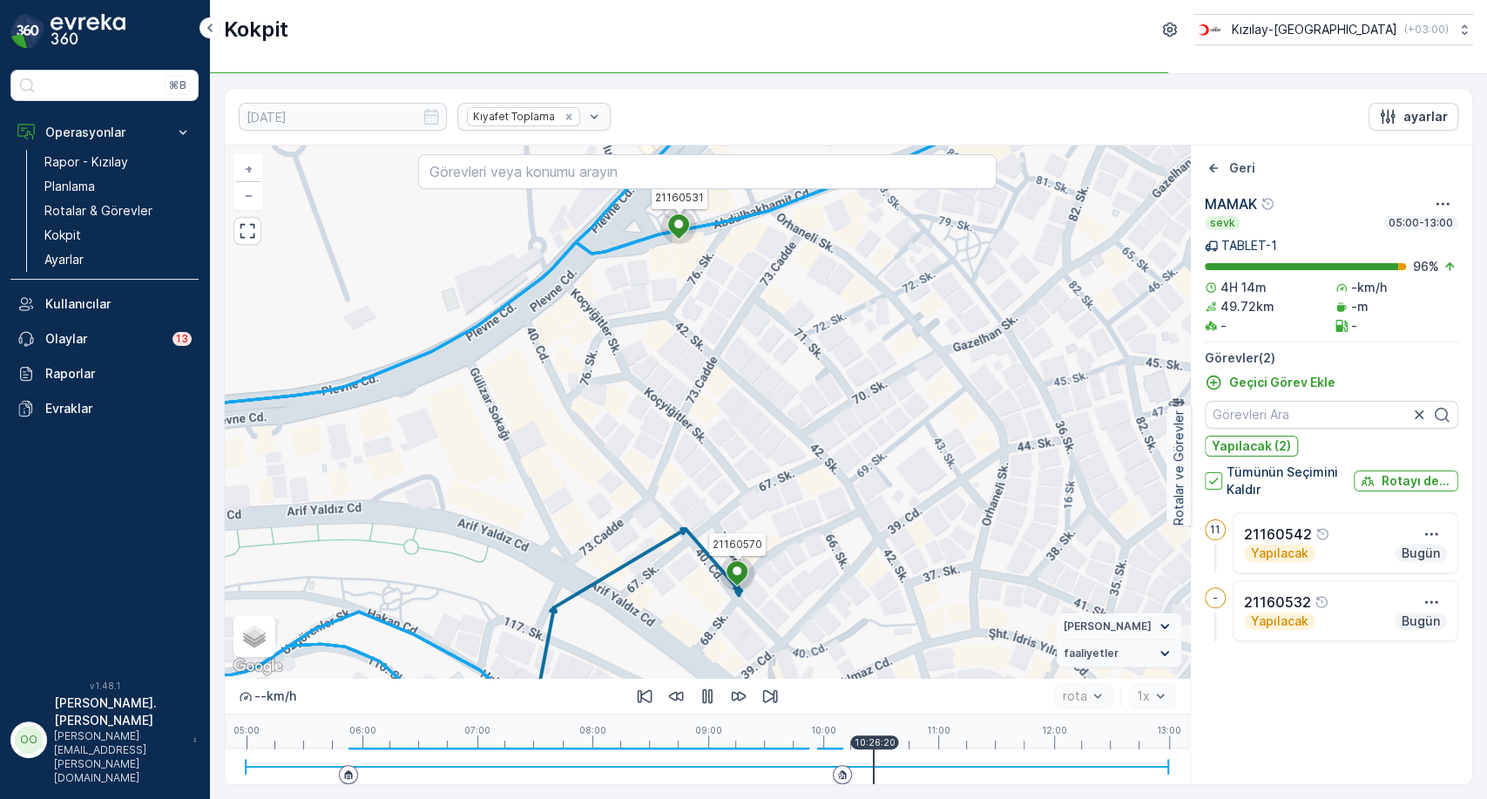
click at [1443, 520] on div "21160542 Yapılacak Bugün" at bounding box center [1345, 542] width 226 height 61
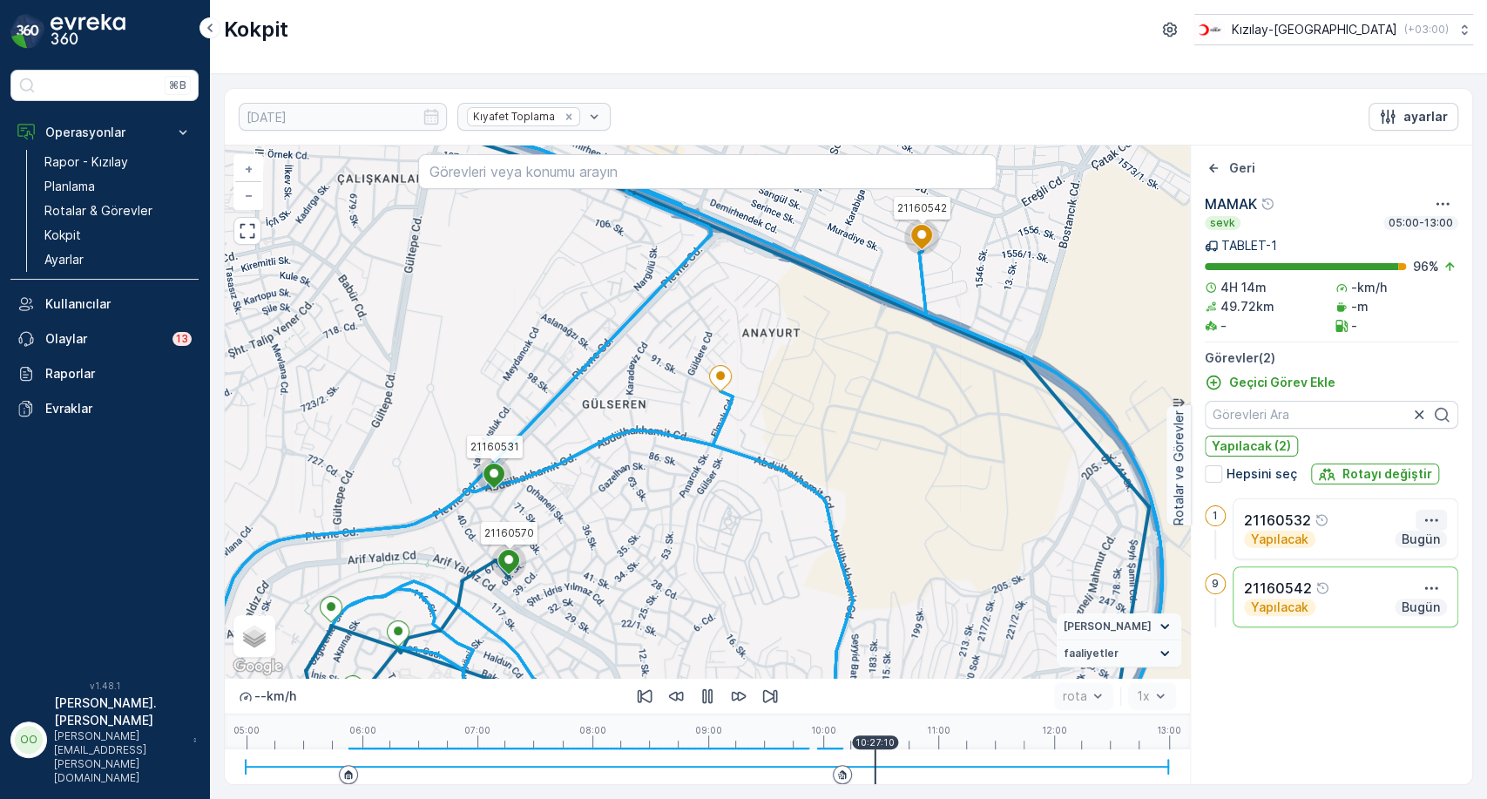
click at [1426, 516] on icon "button" at bounding box center [1430, 519] width 17 height 17
click at [1407, 545] on span "Daha fazla ayrıntı görün" at bounding box center [1381, 545] width 138 height 17
click at [716, 388] on icon at bounding box center [720, 378] width 23 height 26
click at [1432, 511] on icon "button" at bounding box center [1430, 519] width 17 height 17
click at [1420, 542] on span "Daha fazla ayrıntı görün" at bounding box center [1381, 545] width 138 height 17
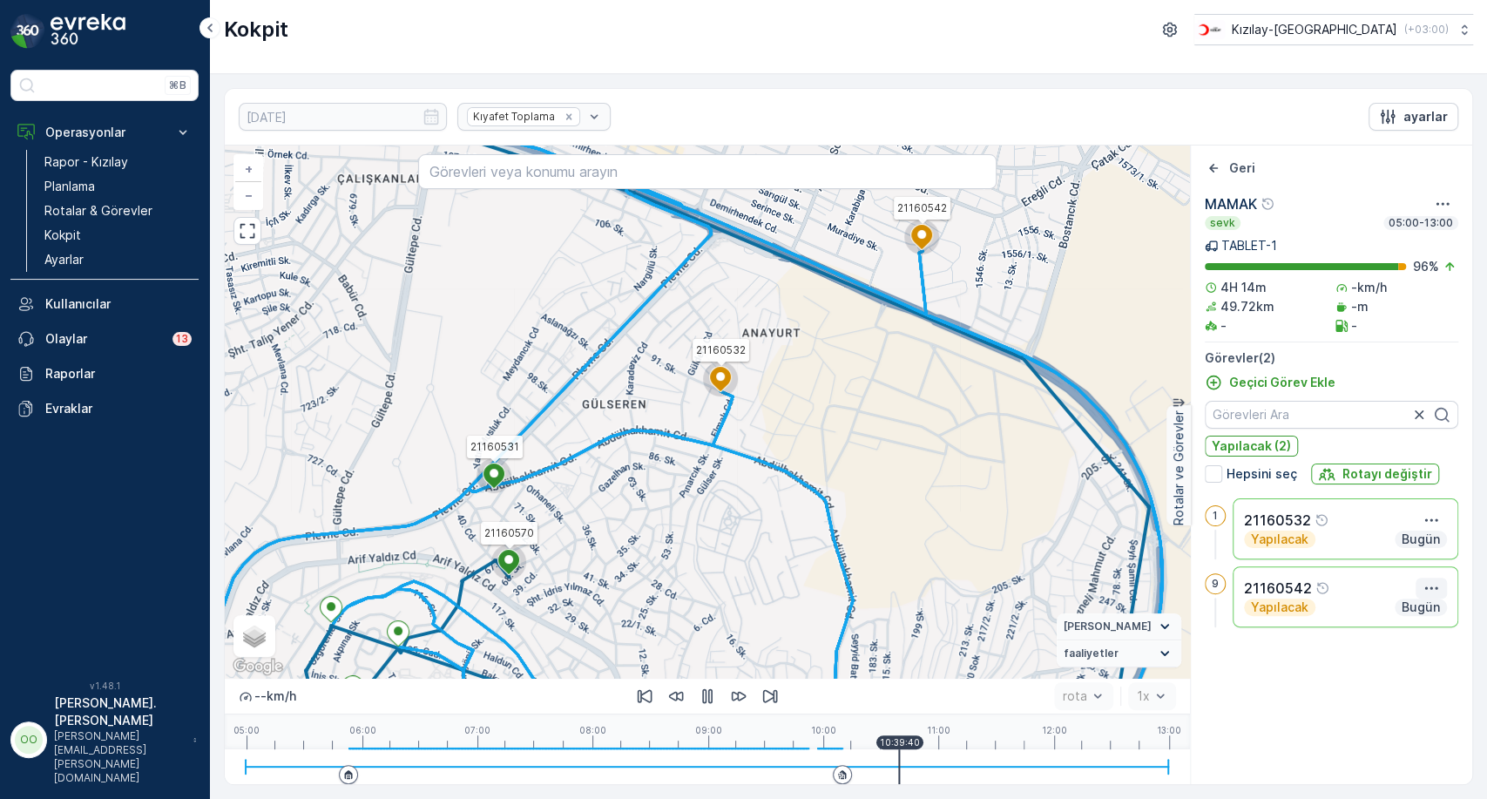
click at [1428, 589] on icon "button" at bounding box center [1430, 587] width 17 height 17
click at [1406, 611] on span "Daha fazla ayrıntı görün" at bounding box center [1381, 613] width 138 height 17
click at [88, 245] on link "Kokpit" at bounding box center [117, 235] width 161 height 24
click at [83, 223] on link "Kokpit" at bounding box center [117, 235] width 161 height 24
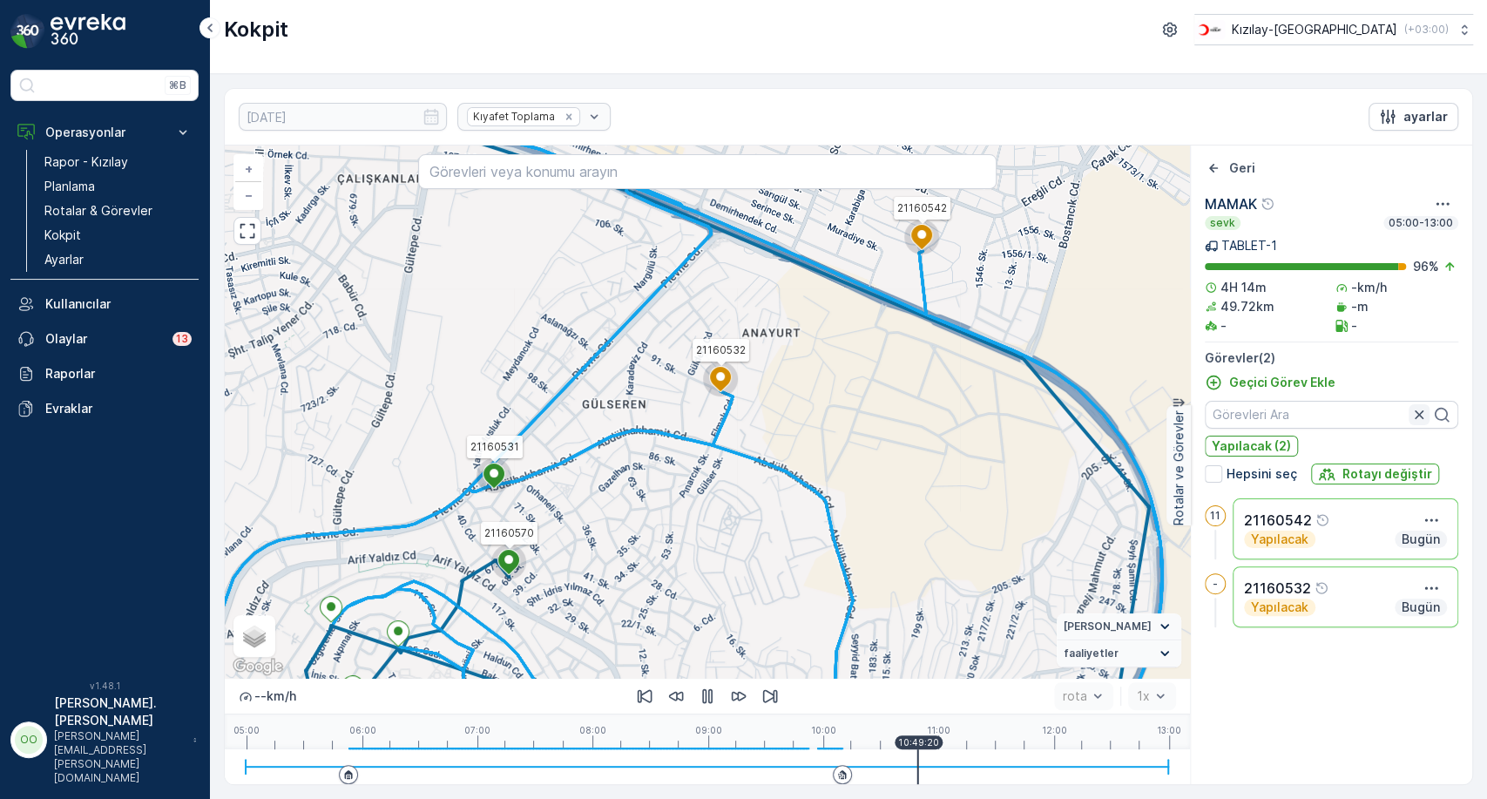
click at [1414, 410] on icon "button" at bounding box center [1418, 414] width 17 height 17
click at [813, 749] on div at bounding box center [707, 766] width 923 height 35
click at [483, 171] on input "text" at bounding box center [707, 171] width 579 height 35
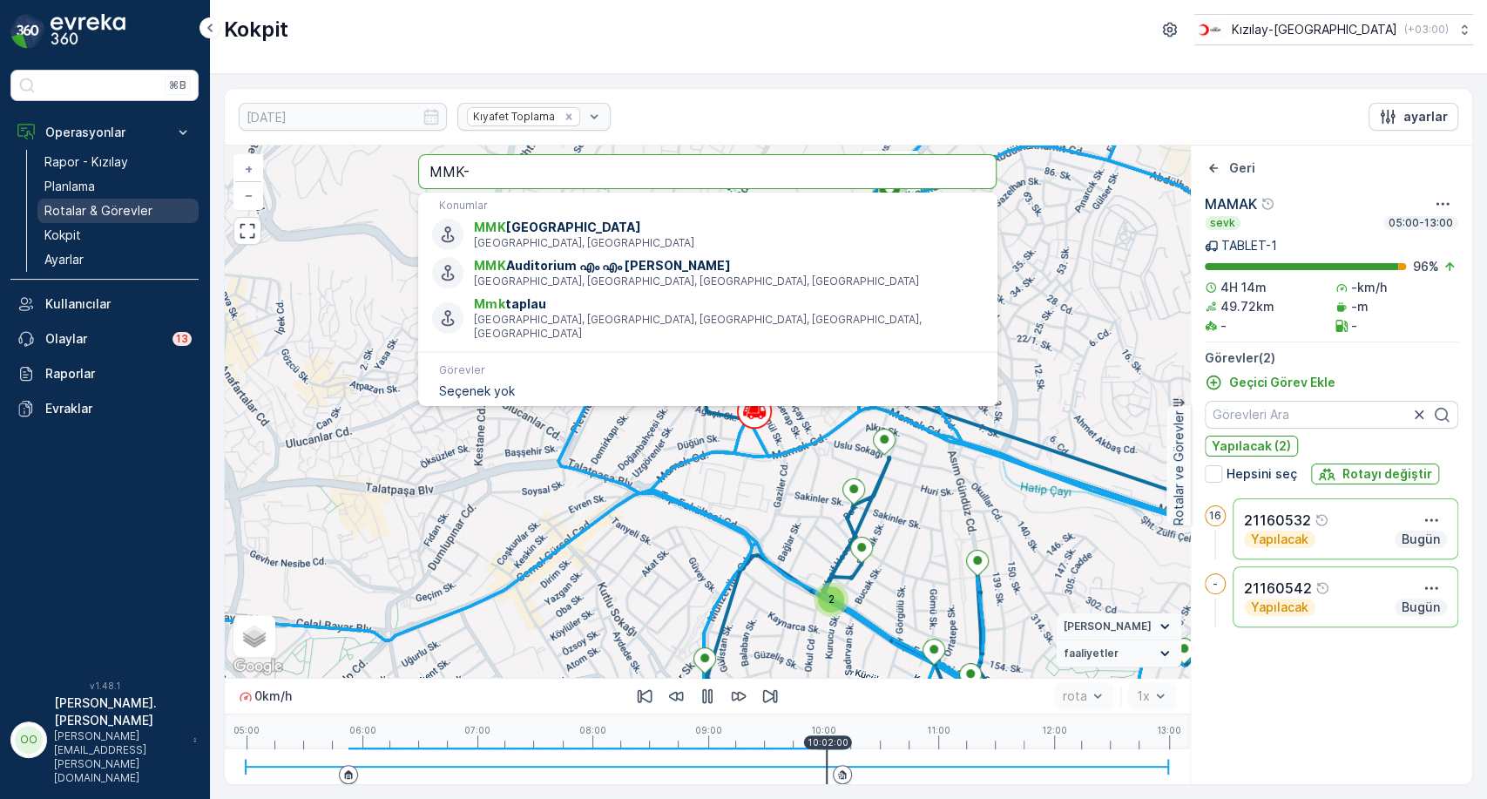
drag, startPoint x: 664, startPoint y: 178, endPoint x: 133, endPoint y: 214, distance: 532.5
click at [133, 214] on div "⌘B Operasyonlar Rapor - Kızılay Planlama Rotalar & Görevler Kokpit Ayarlar Kull…" at bounding box center [743, 399] width 1487 height 799
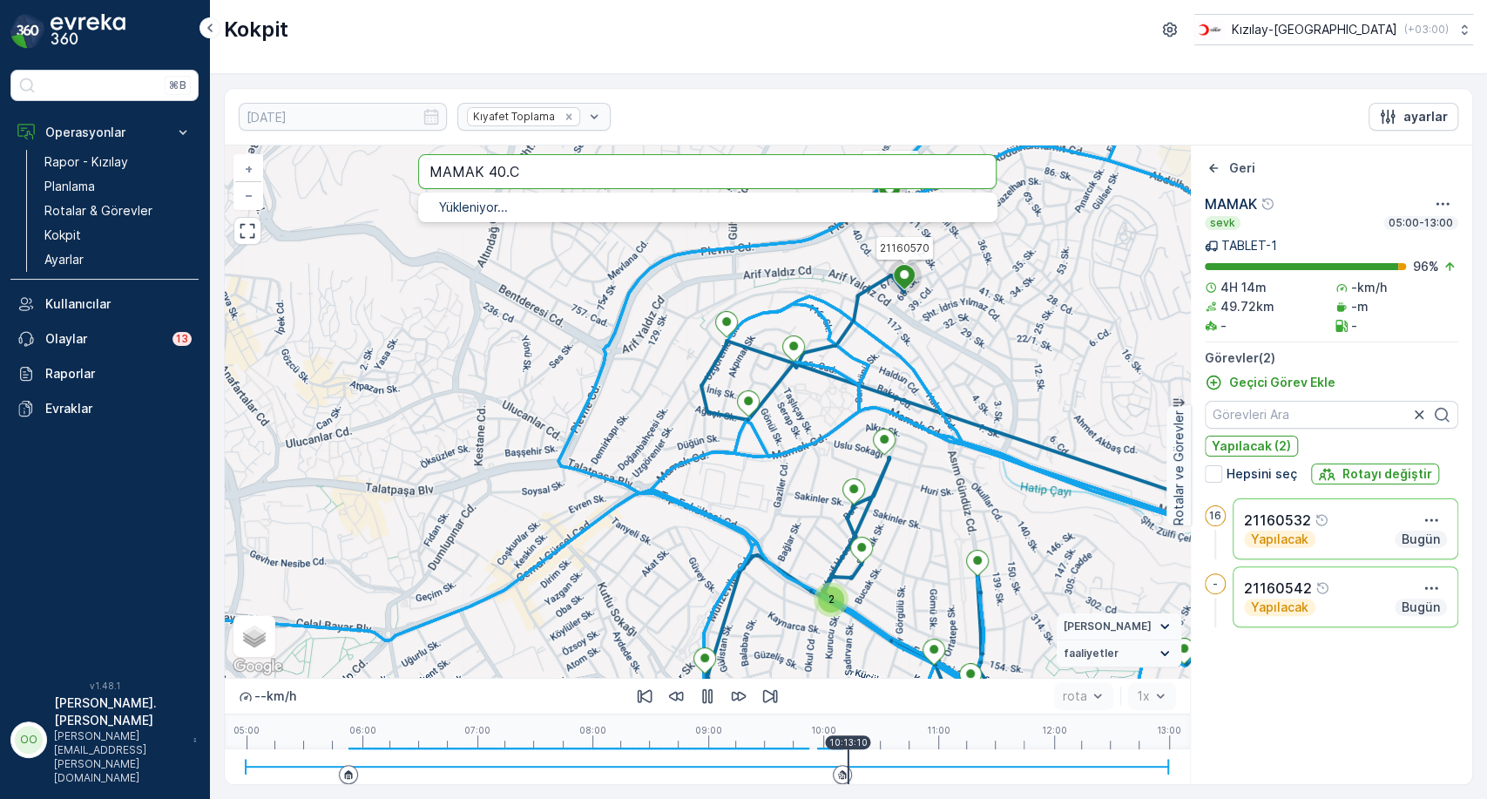
type input "MAMAK 40.C"
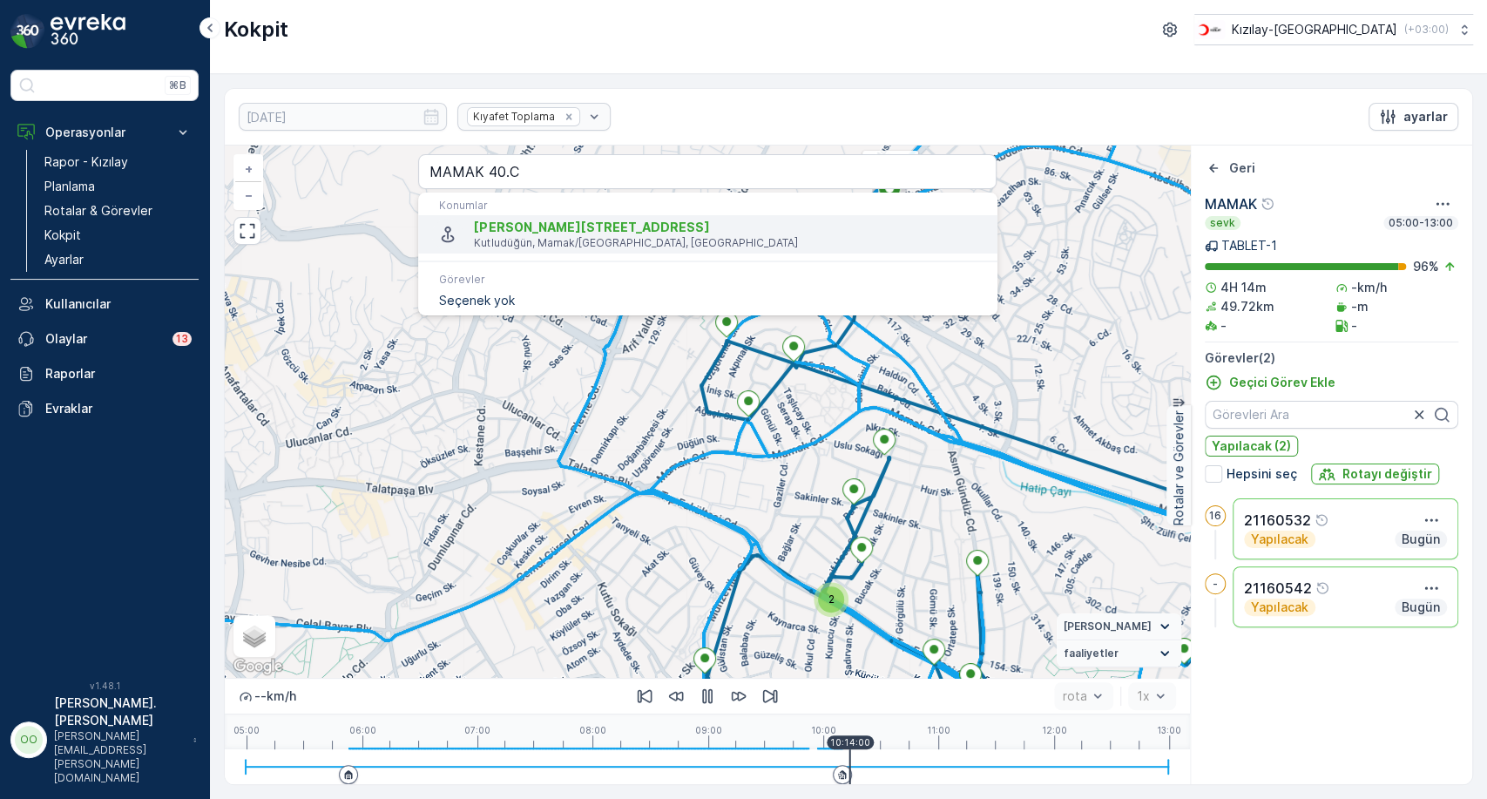
click at [576, 231] on span "Cengiz Topel Caddesi No:40" at bounding box center [591, 226] width 235 height 15
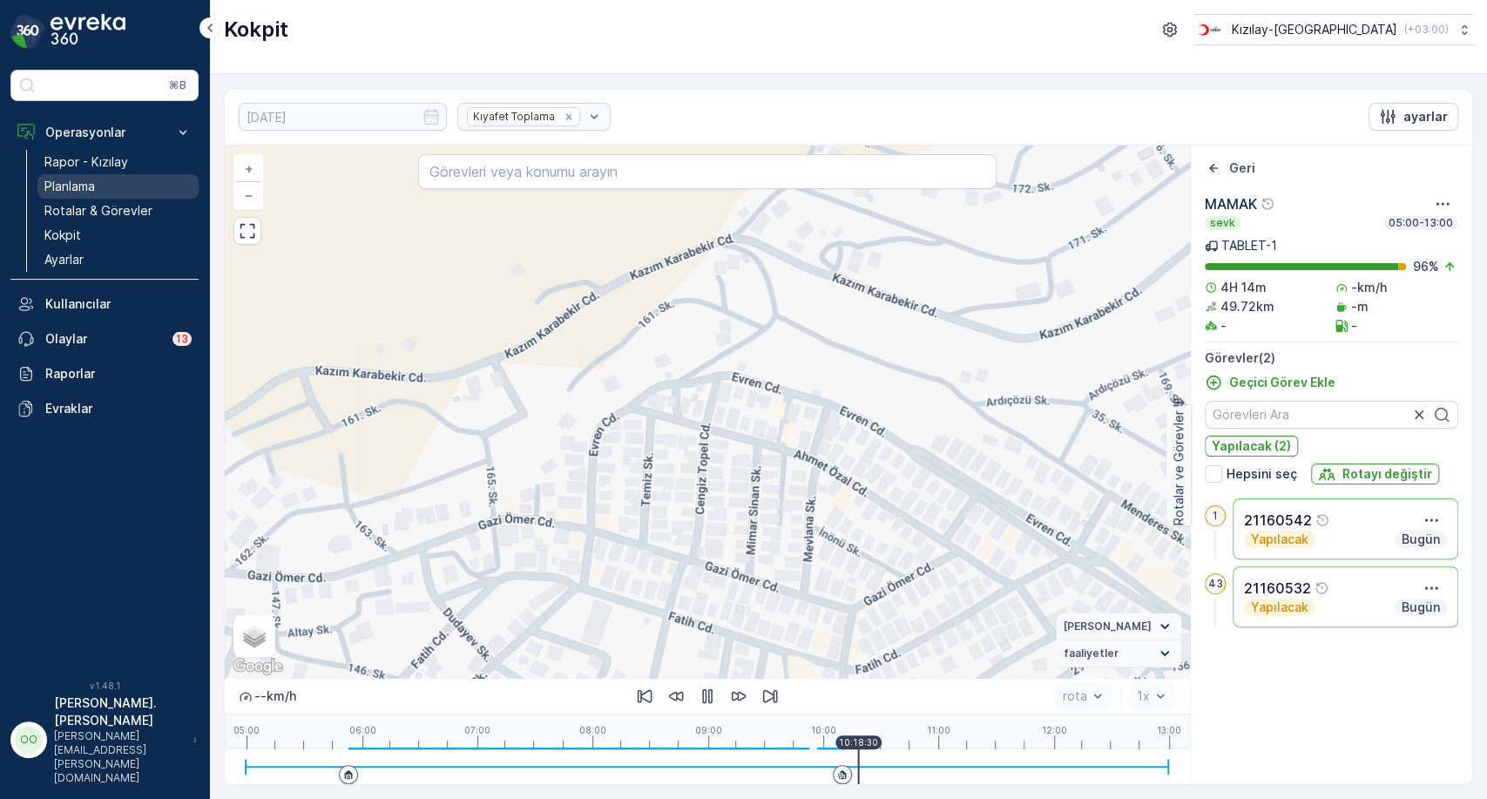
click at [142, 175] on link "Planlama" at bounding box center [117, 186] width 161 height 24
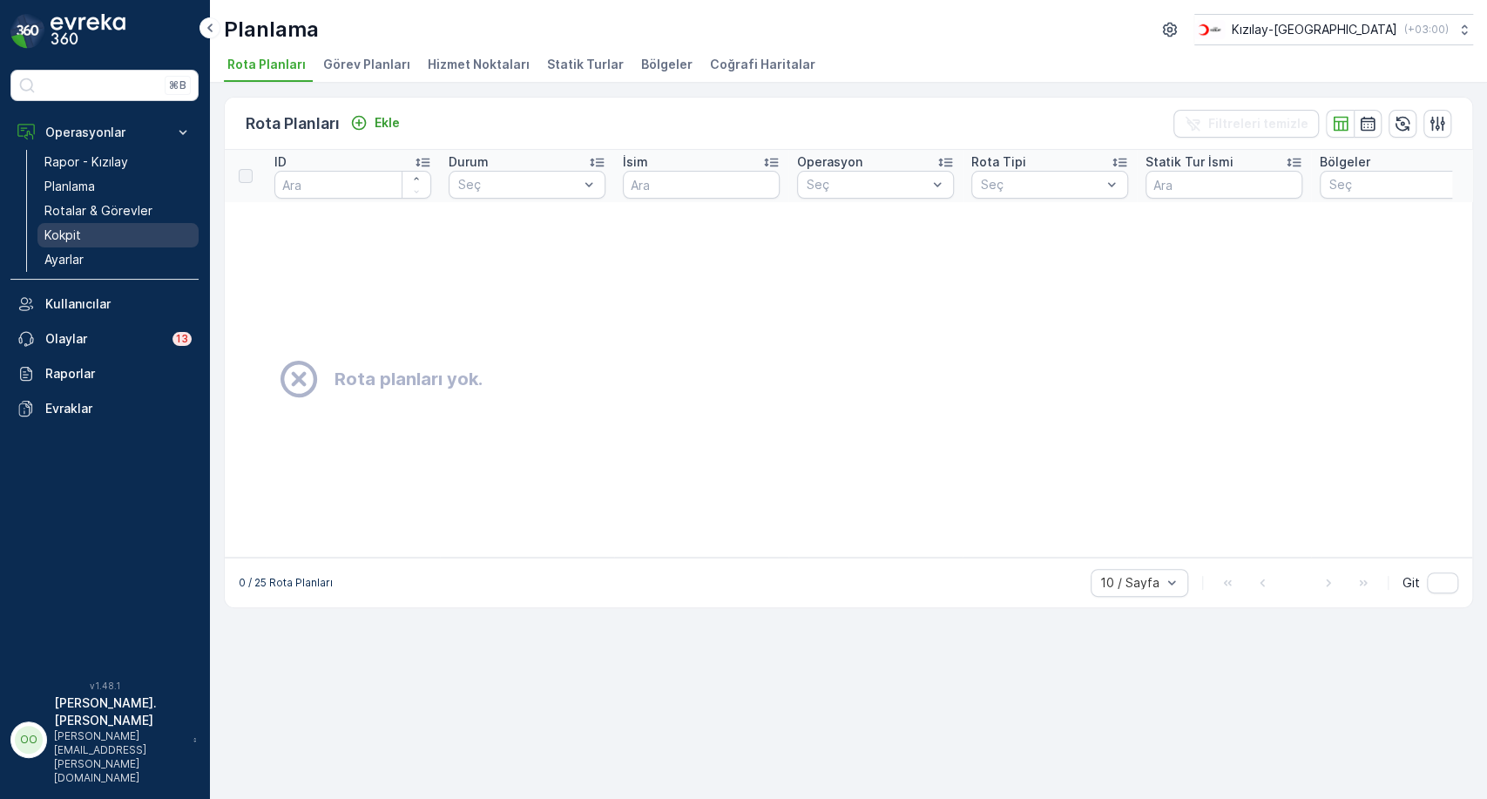
click at [115, 233] on link "Kokpit" at bounding box center [117, 235] width 161 height 24
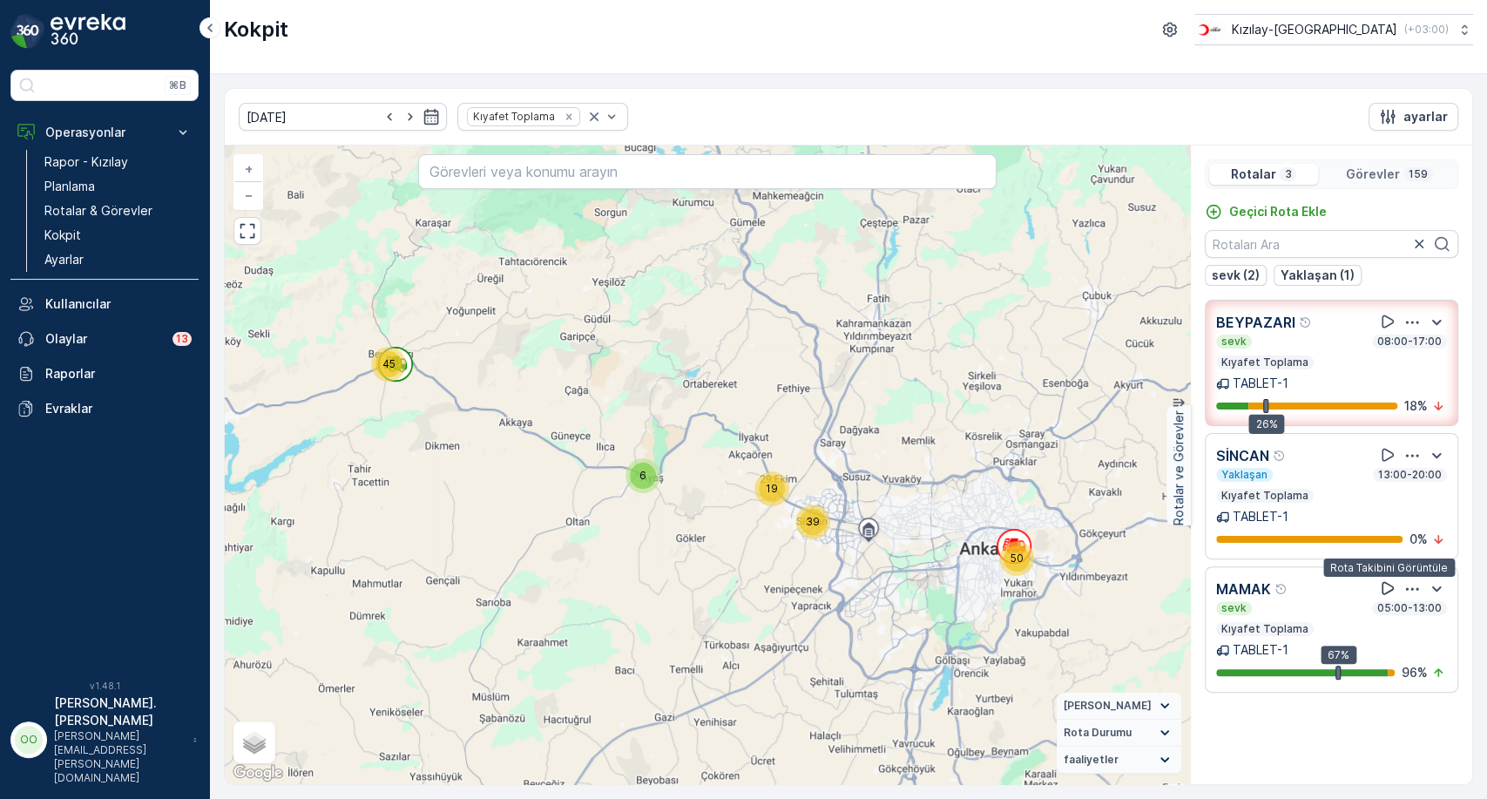
click at [1392, 579] on button at bounding box center [1387, 587] width 21 height 21
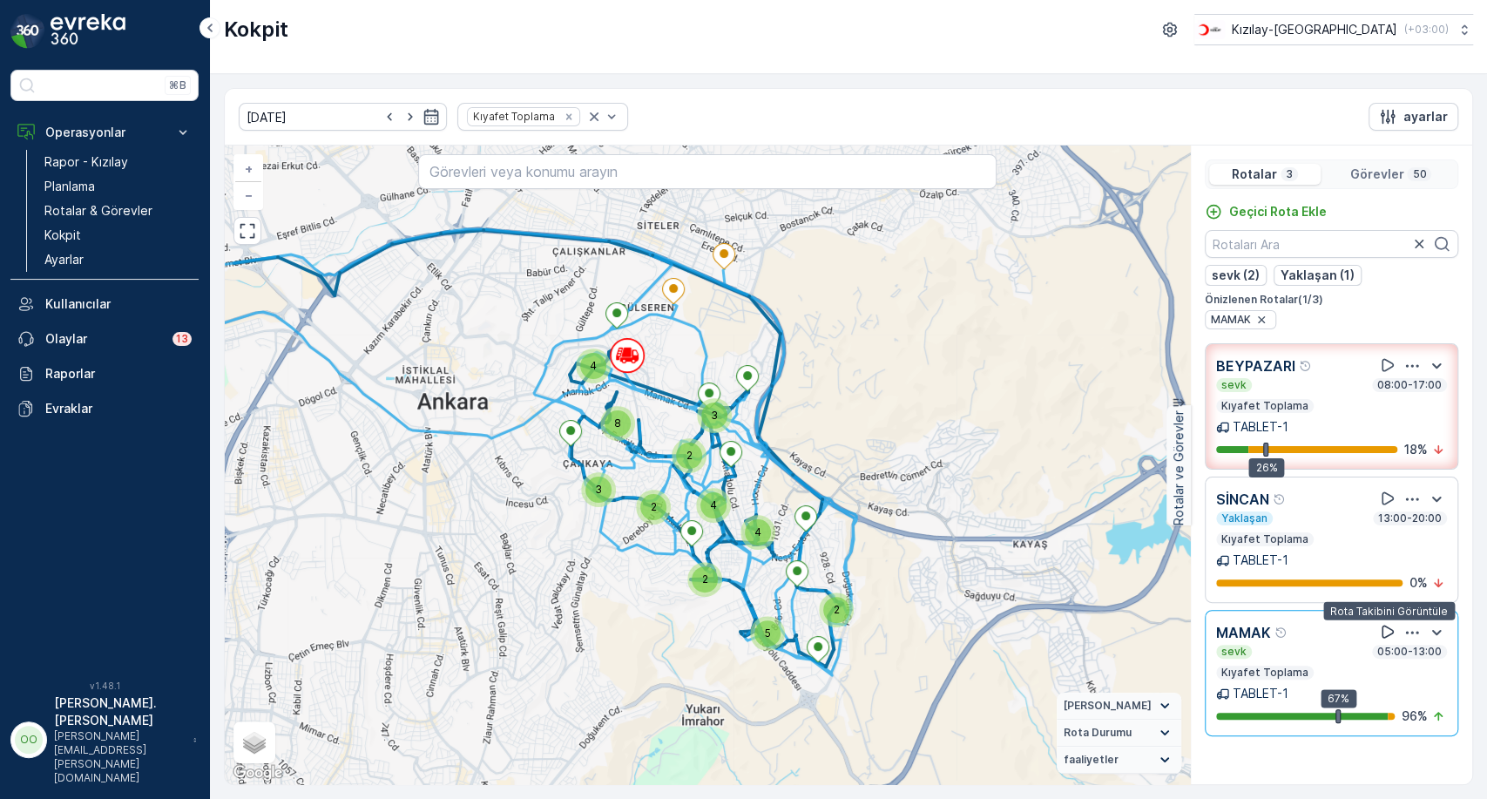
click at [1381, 637] on icon at bounding box center [1387, 631] width 12 height 13
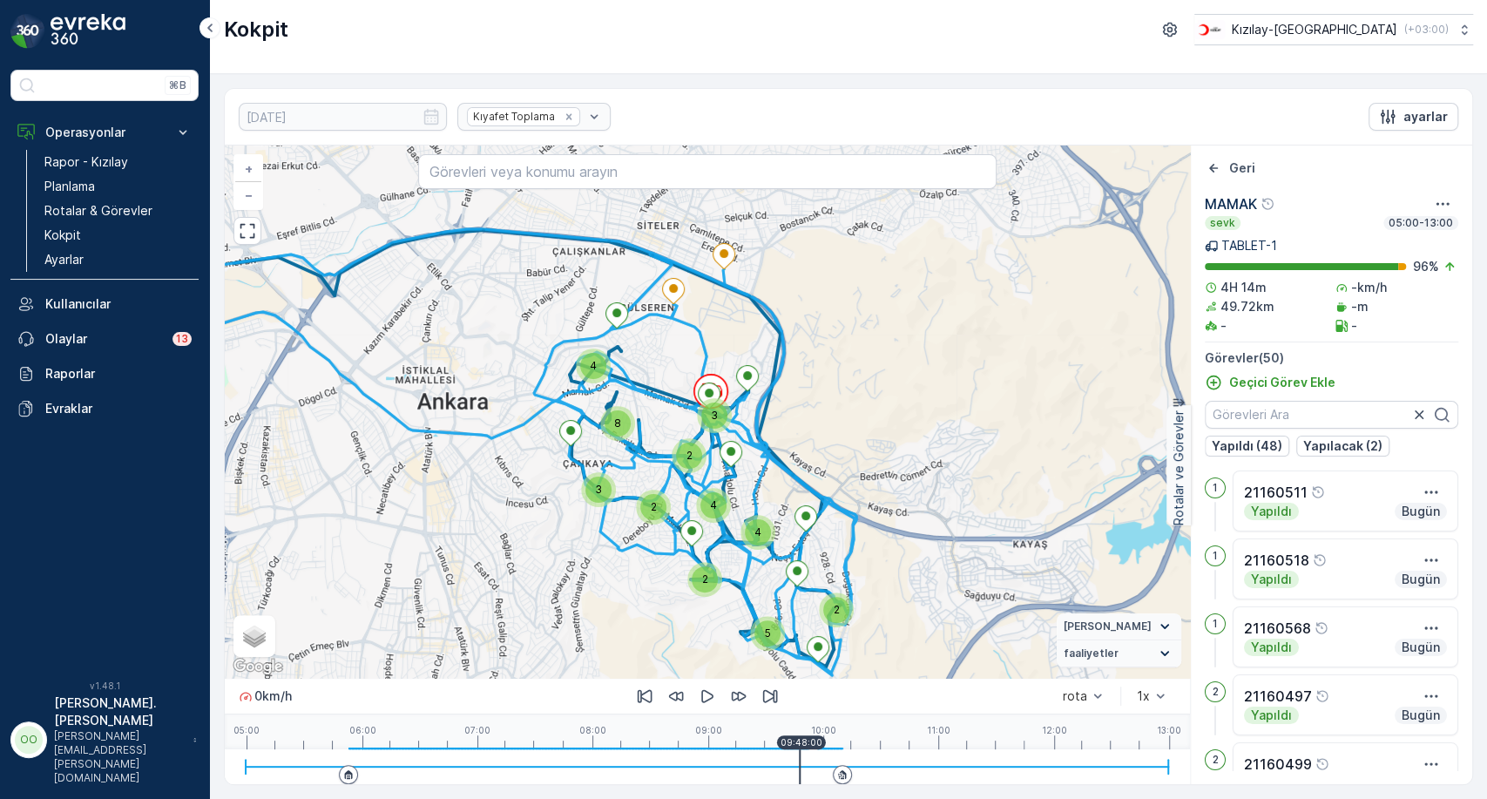
click at [799, 756] on div at bounding box center [707, 766] width 923 height 35
click at [811, 755] on div at bounding box center [707, 766] width 923 height 35
click at [828, 761] on div at bounding box center [707, 766] width 923 height 35
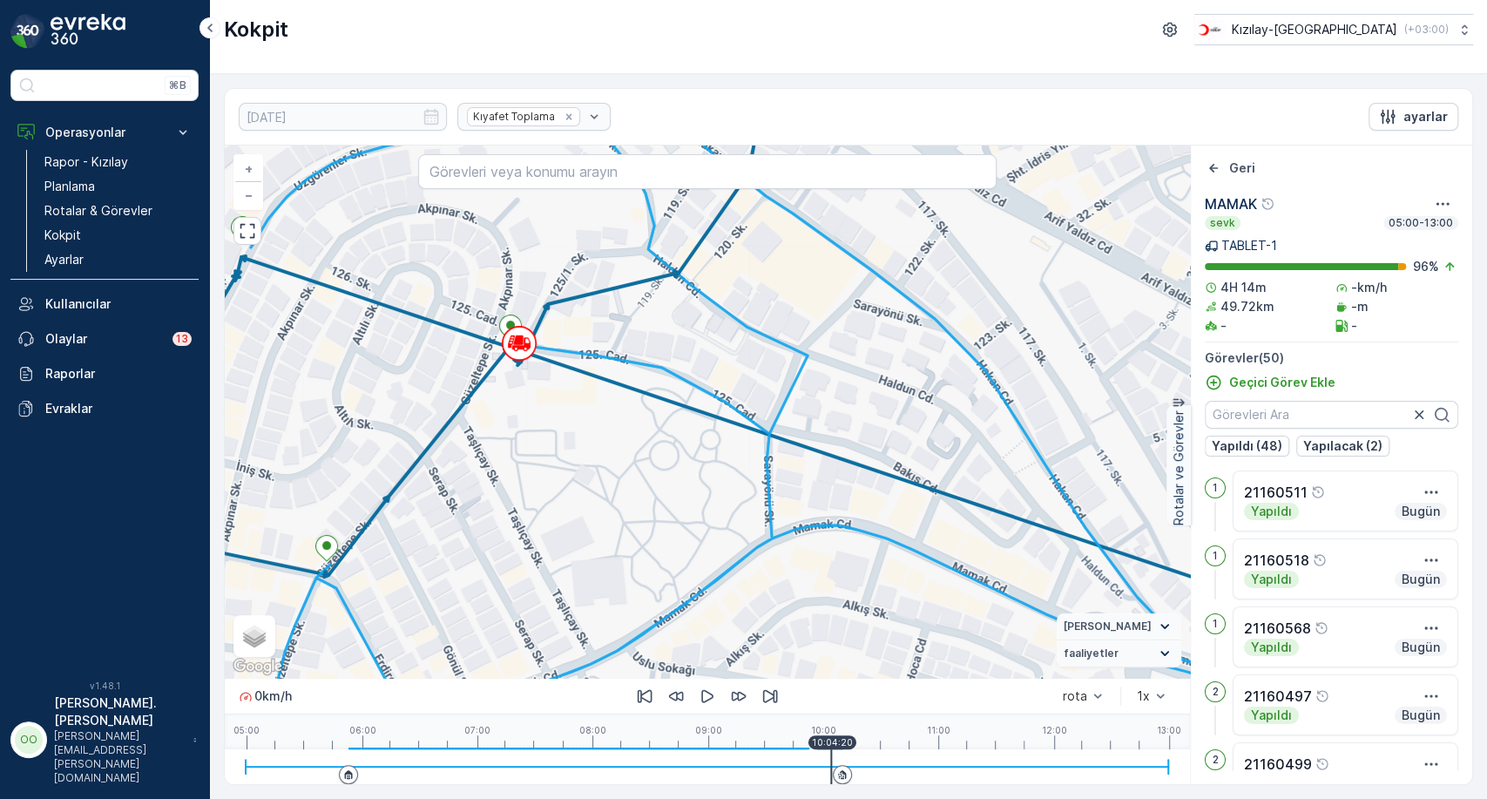
click at [831, 771] on div at bounding box center [707, 766] width 923 height 35
click at [835, 759] on div at bounding box center [707, 766] width 923 height 35
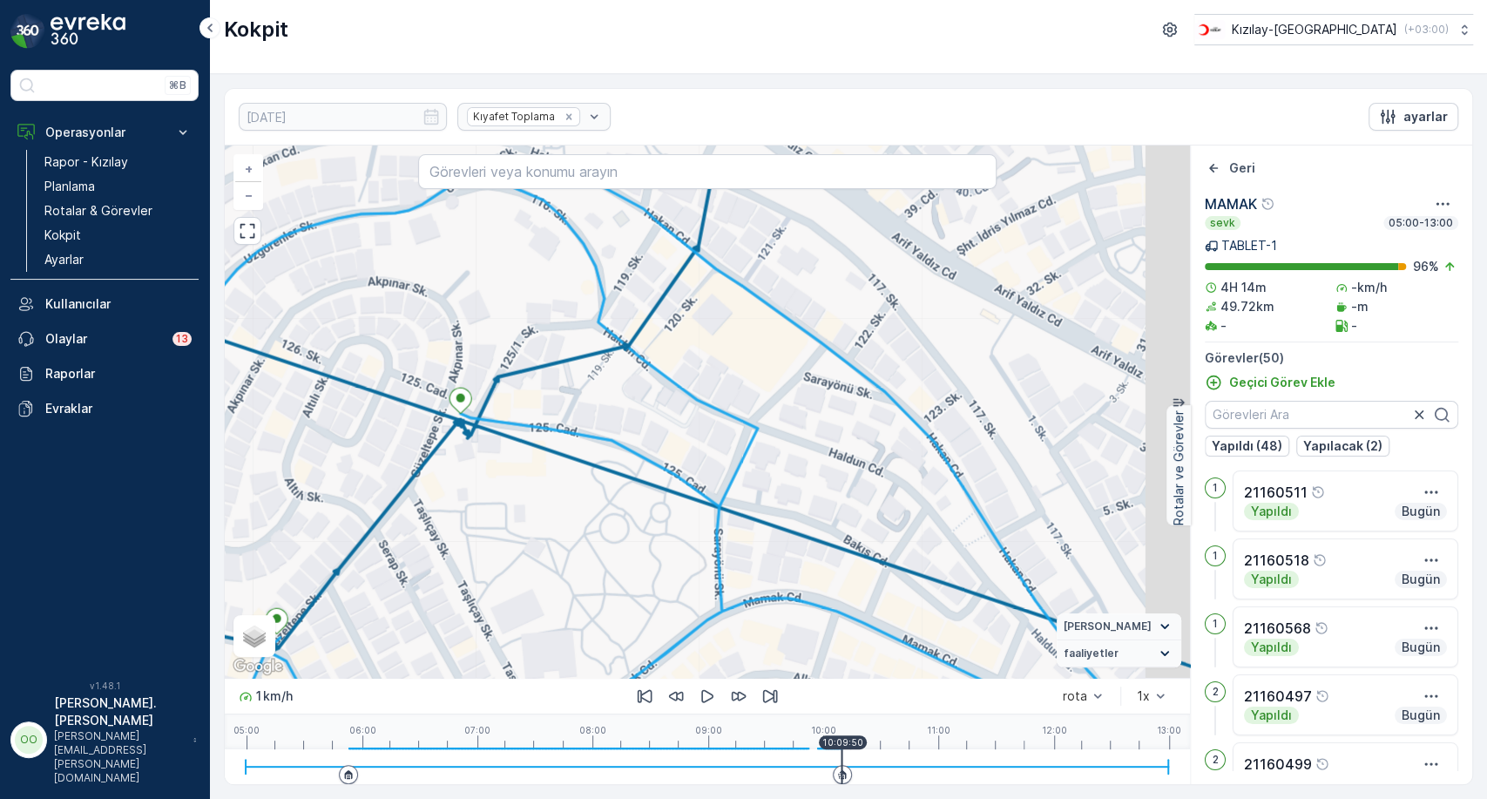
click at [841, 759] on div at bounding box center [707, 766] width 923 height 35
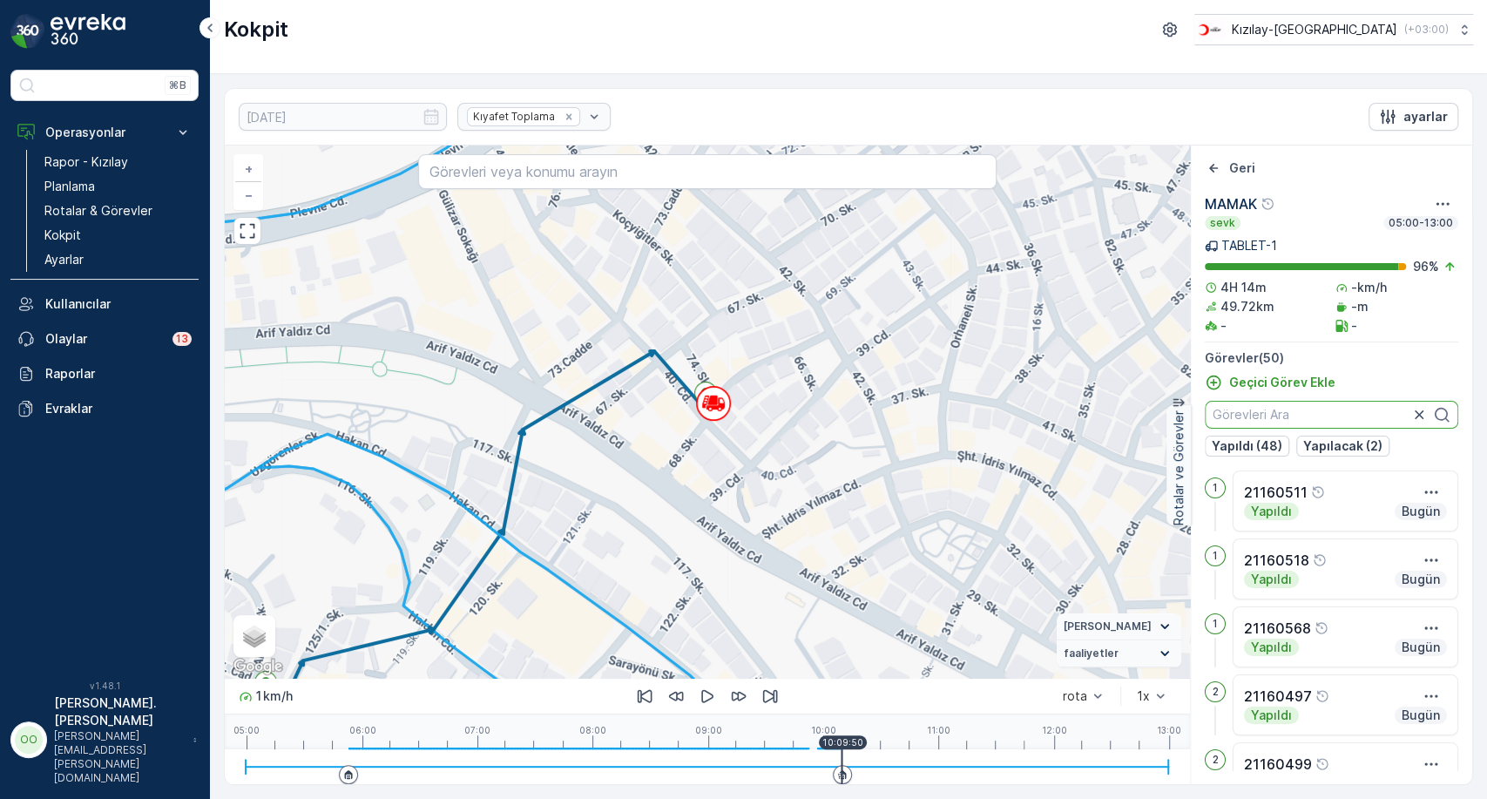
click at [1293, 410] on input "text" at bounding box center [1330, 415] width 253 height 28
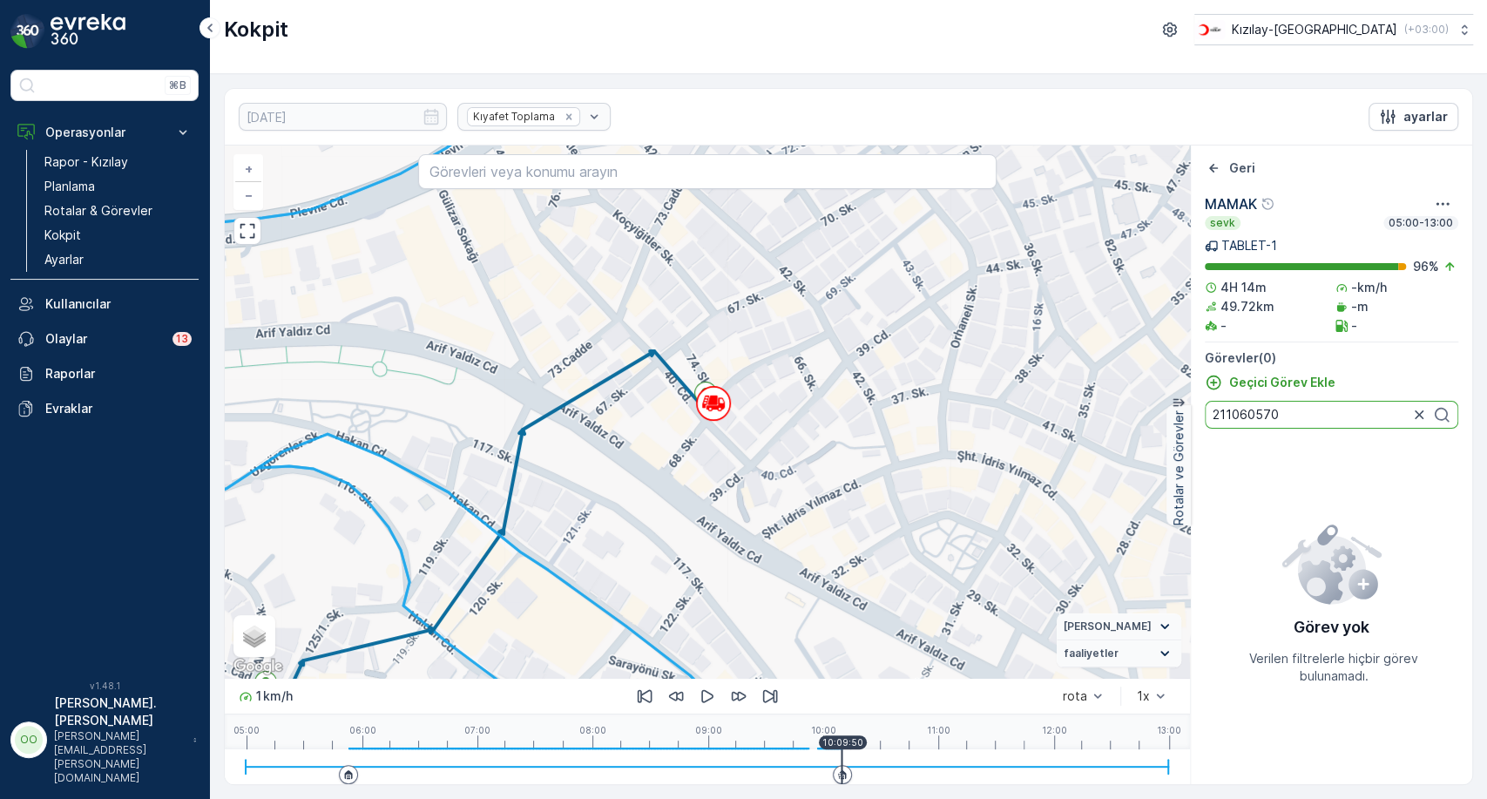
type input "211060570"
click at [705, 386] on icon at bounding box center [713, 403] width 35 height 35
click at [1425, 414] on icon "button" at bounding box center [1418, 414] width 17 height 17
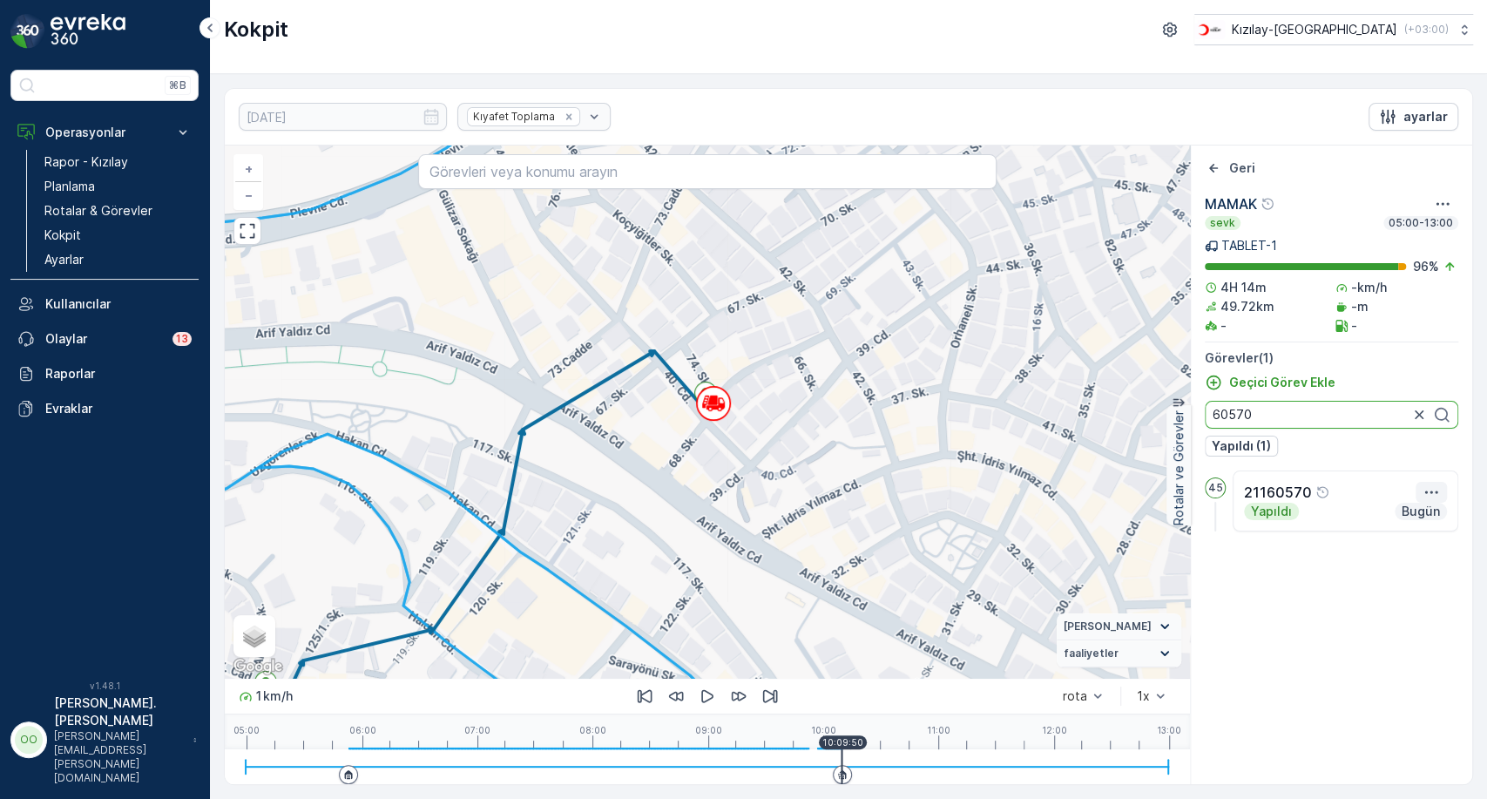
type input "60570"
click at [1431, 495] on icon "button" at bounding box center [1430, 491] width 17 height 17
click at [1420, 506] on div "Daha fazla ayrıntı görün" at bounding box center [1381, 518] width 152 height 24
click at [1417, 404] on button "button" at bounding box center [1418, 414] width 21 height 21
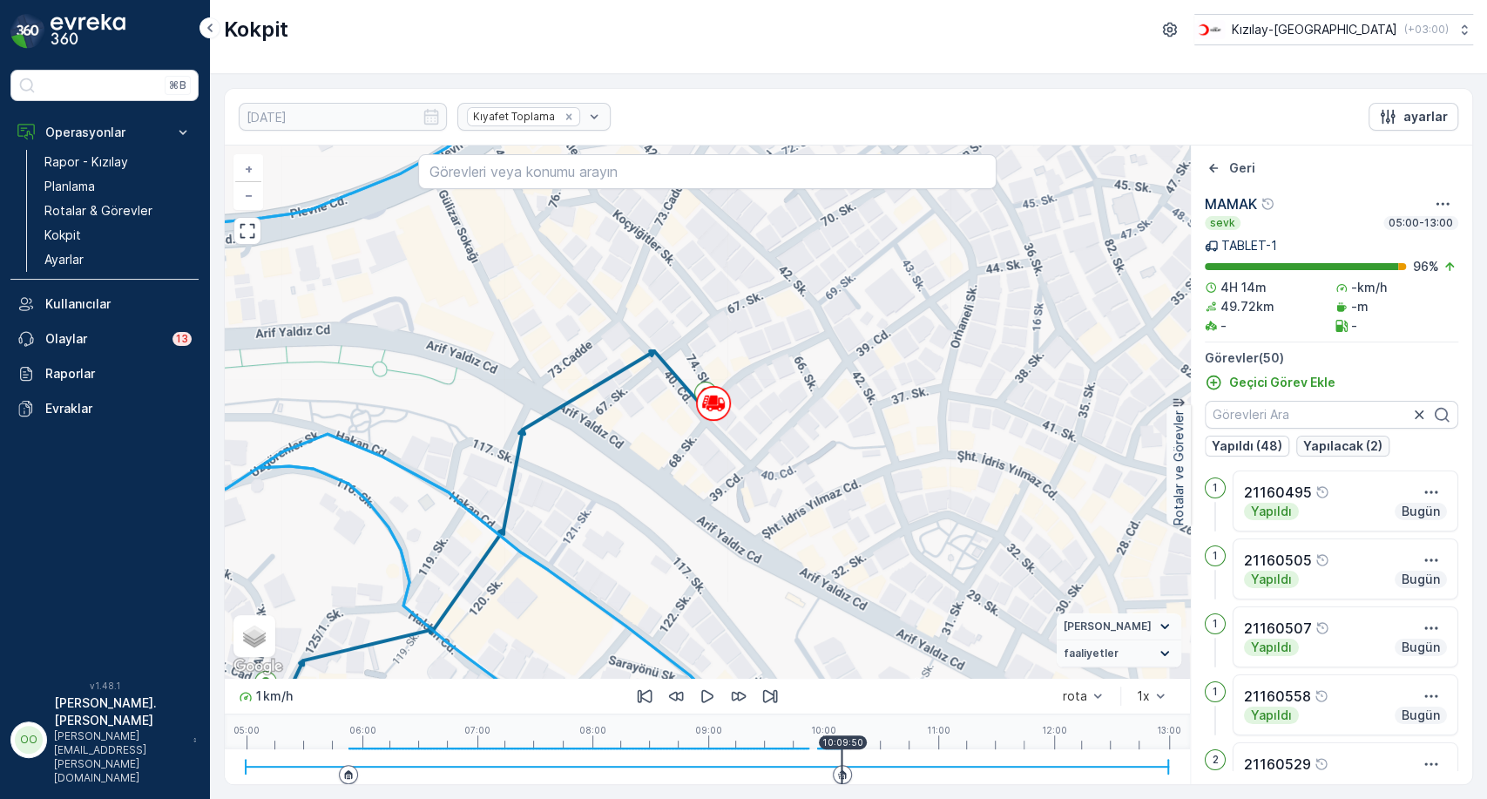
click at [1366, 445] on p "Yapılacak (2)" at bounding box center [1342, 445] width 79 height 17
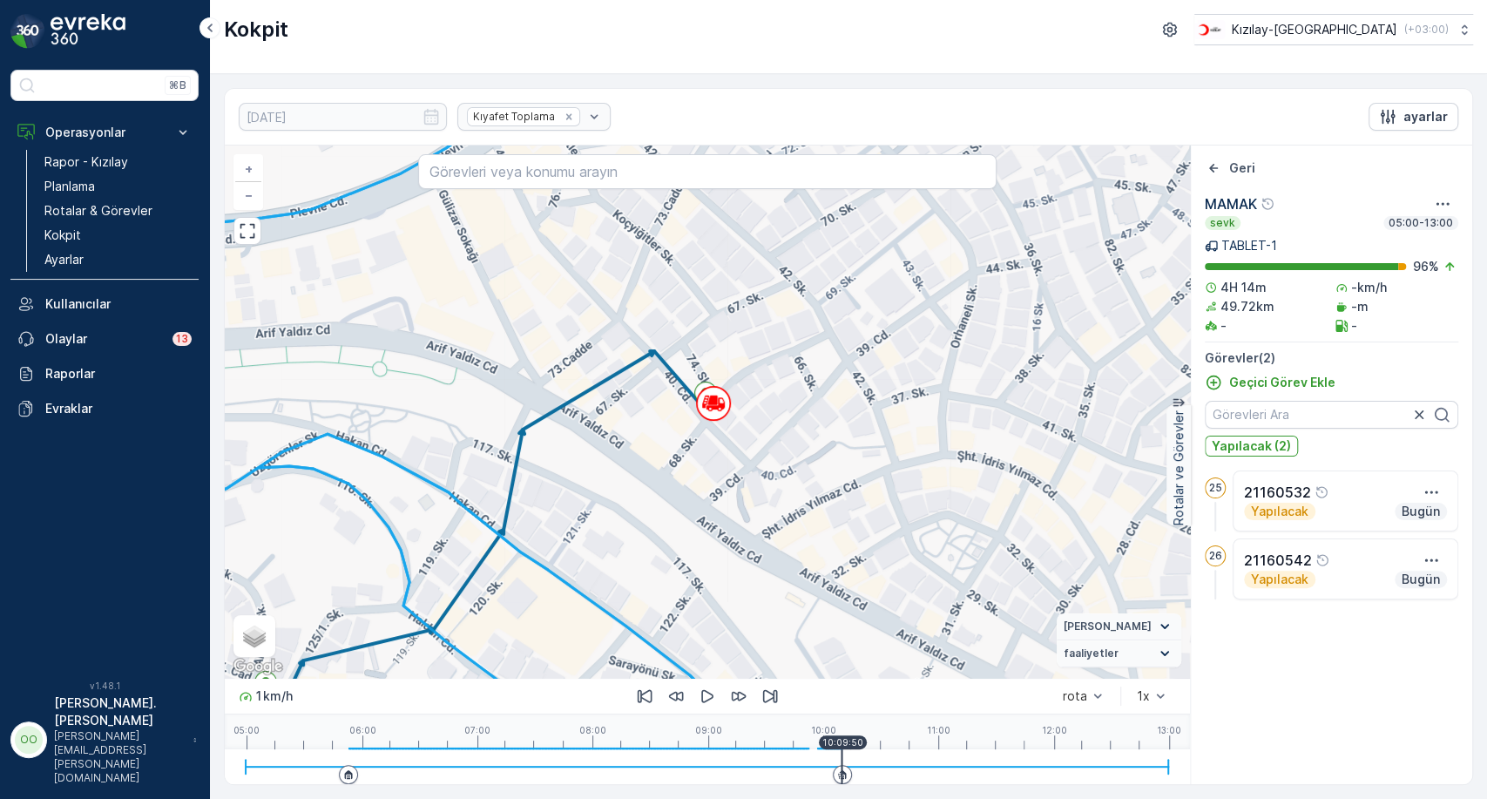
click at [1421, 503] on p "Bugün" at bounding box center [1420, 510] width 42 height 17
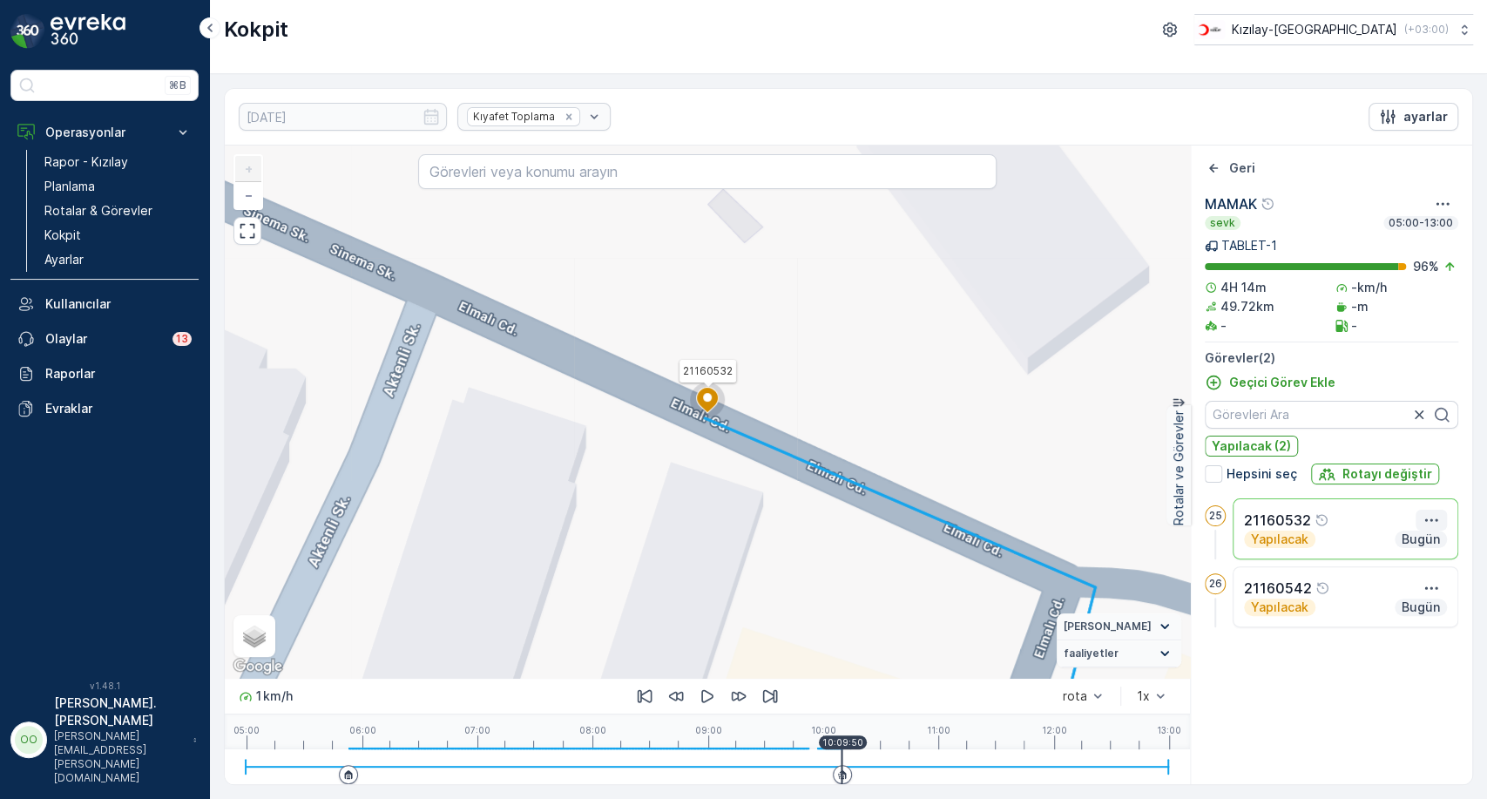
click at [1434, 523] on icon "button" at bounding box center [1430, 519] width 17 height 17
click at [1424, 539] on span "Daha fazla ayrıntı görün" at bounding box center [1381, 545] width 138 height 17
click at [120, 194] on link "Planlama" at bounding box center [117, 186] width 161 height 24
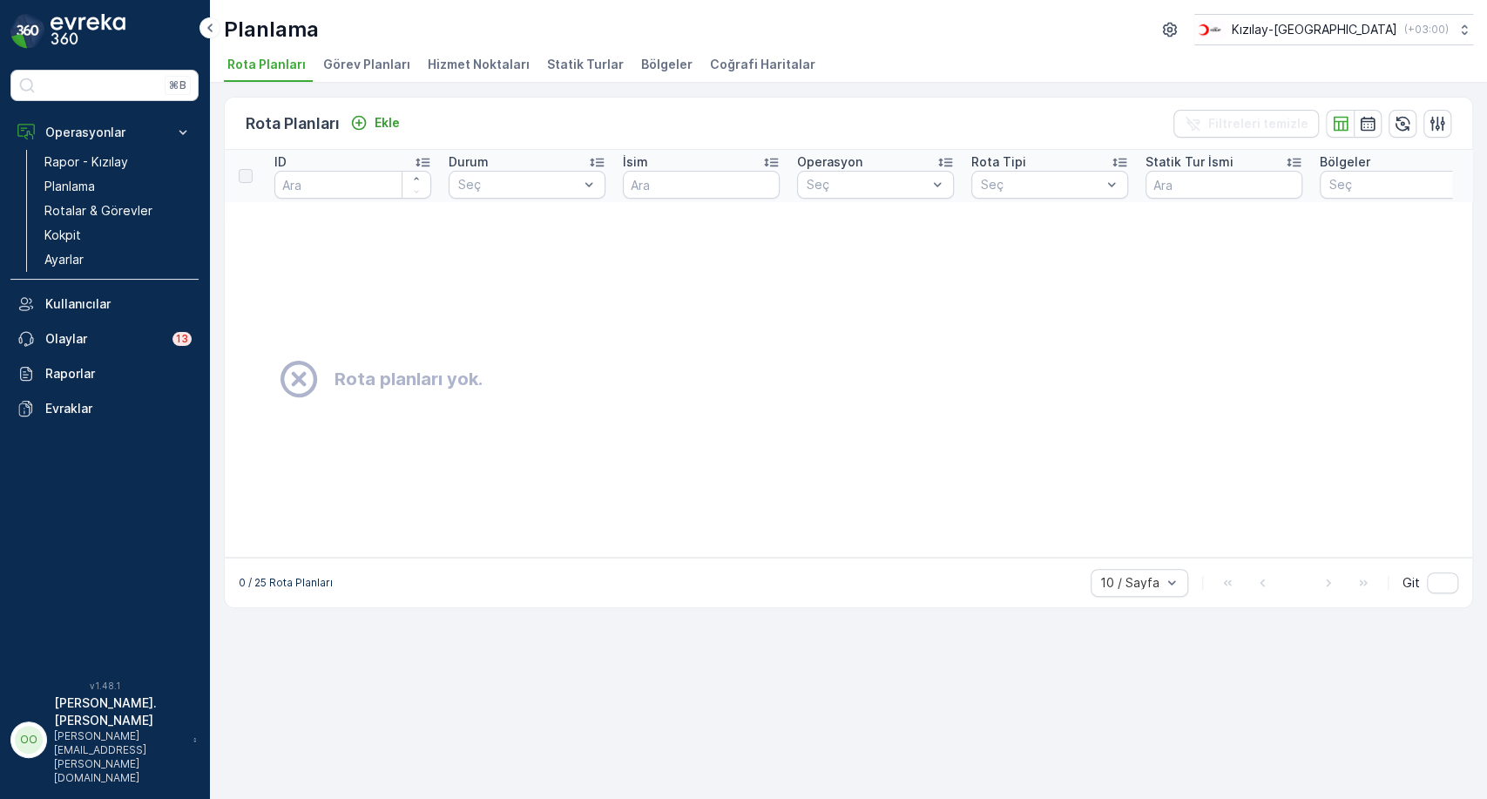
click at [479, 62] on span "Hizmet Noktaları" at bounding box center [479, 64] width 102 height 17
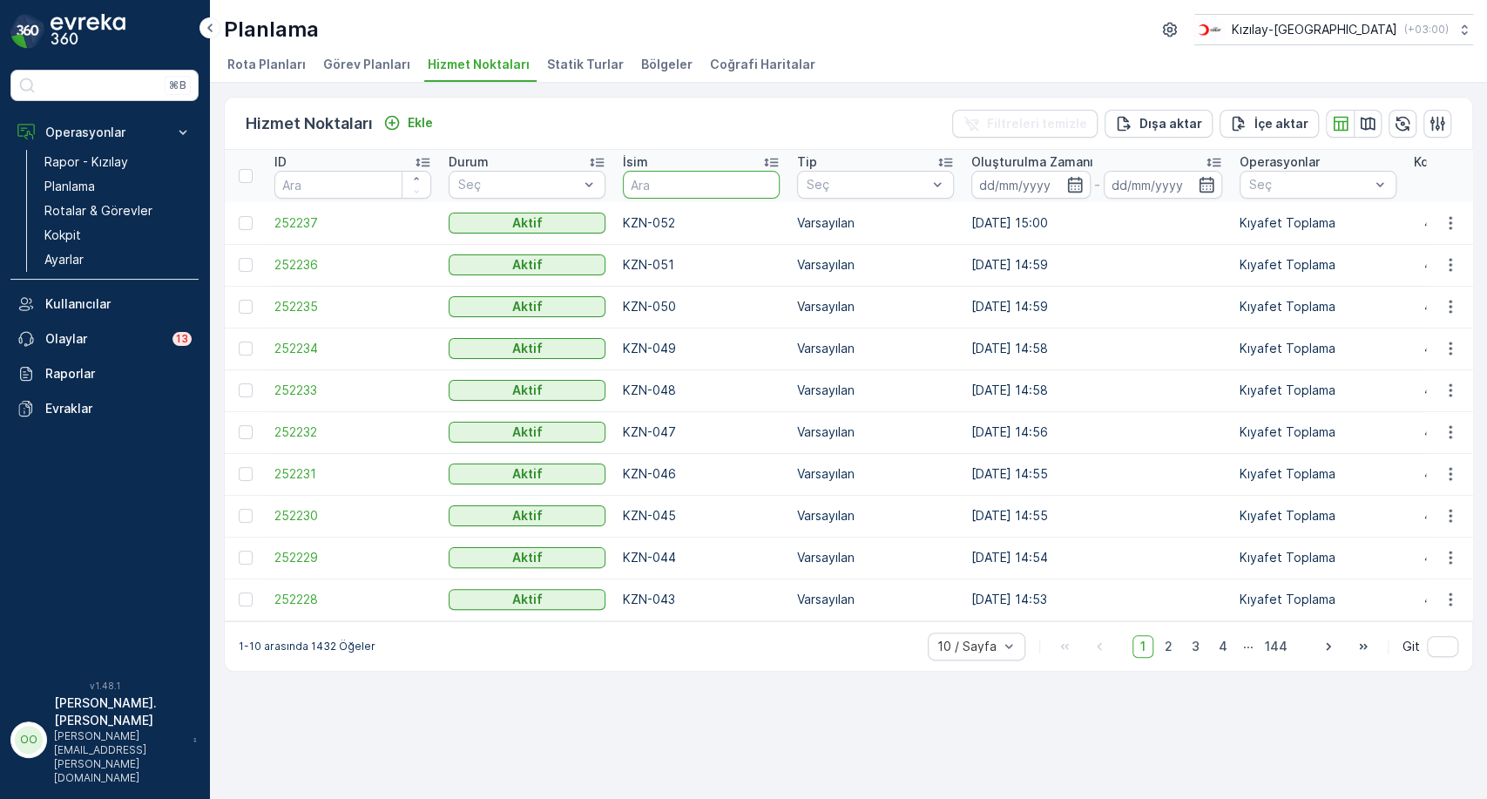
click at [670, 173] on input "text" at bounding box center [701, 185] width 157 height 28
type input "MMK-03"
click at [669, 175] on input "MMK-03" at bounding box center [701, 185] width 157 height 28
type input "MMK-003"
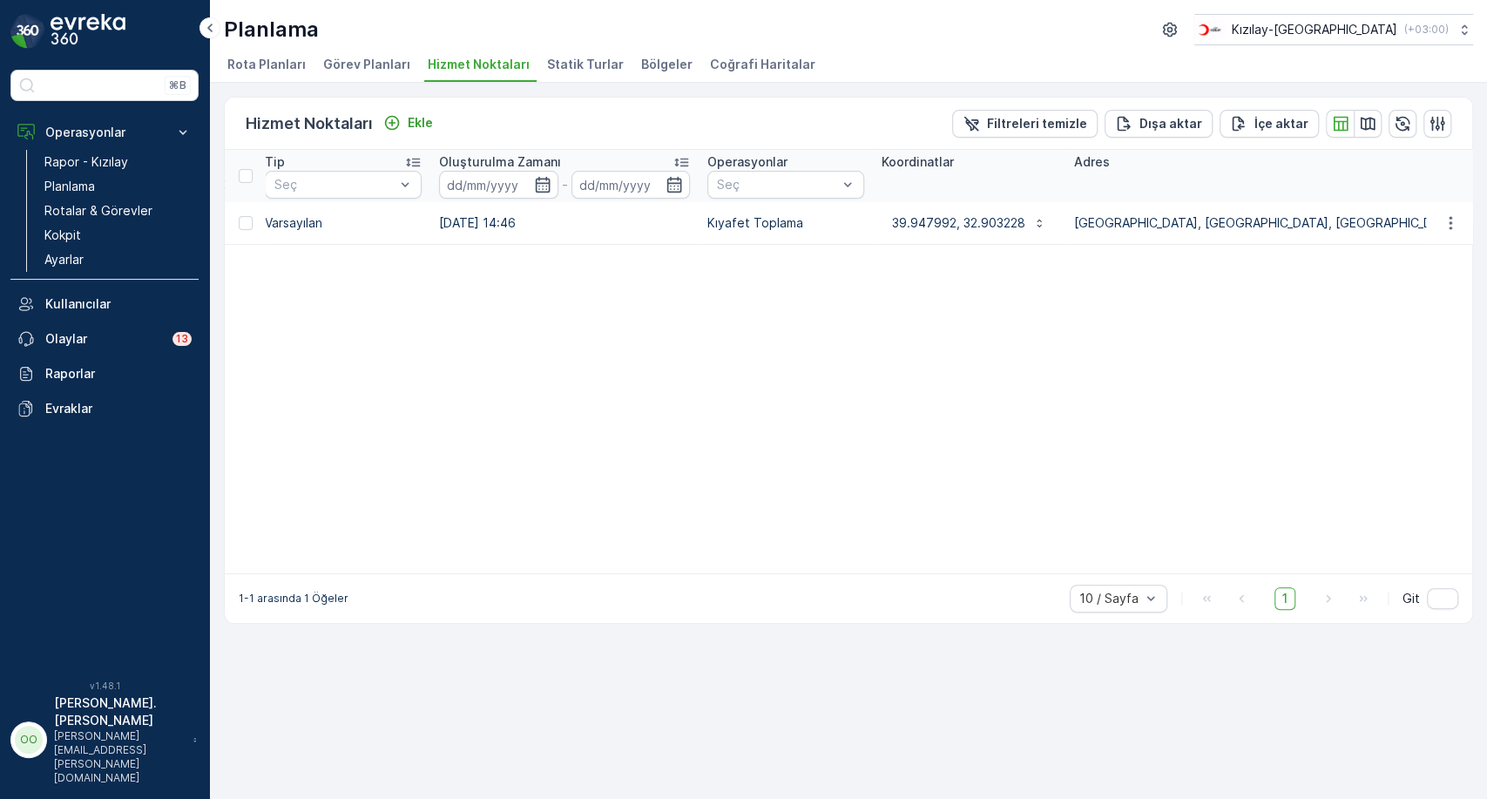
scroll to position [0, 627]
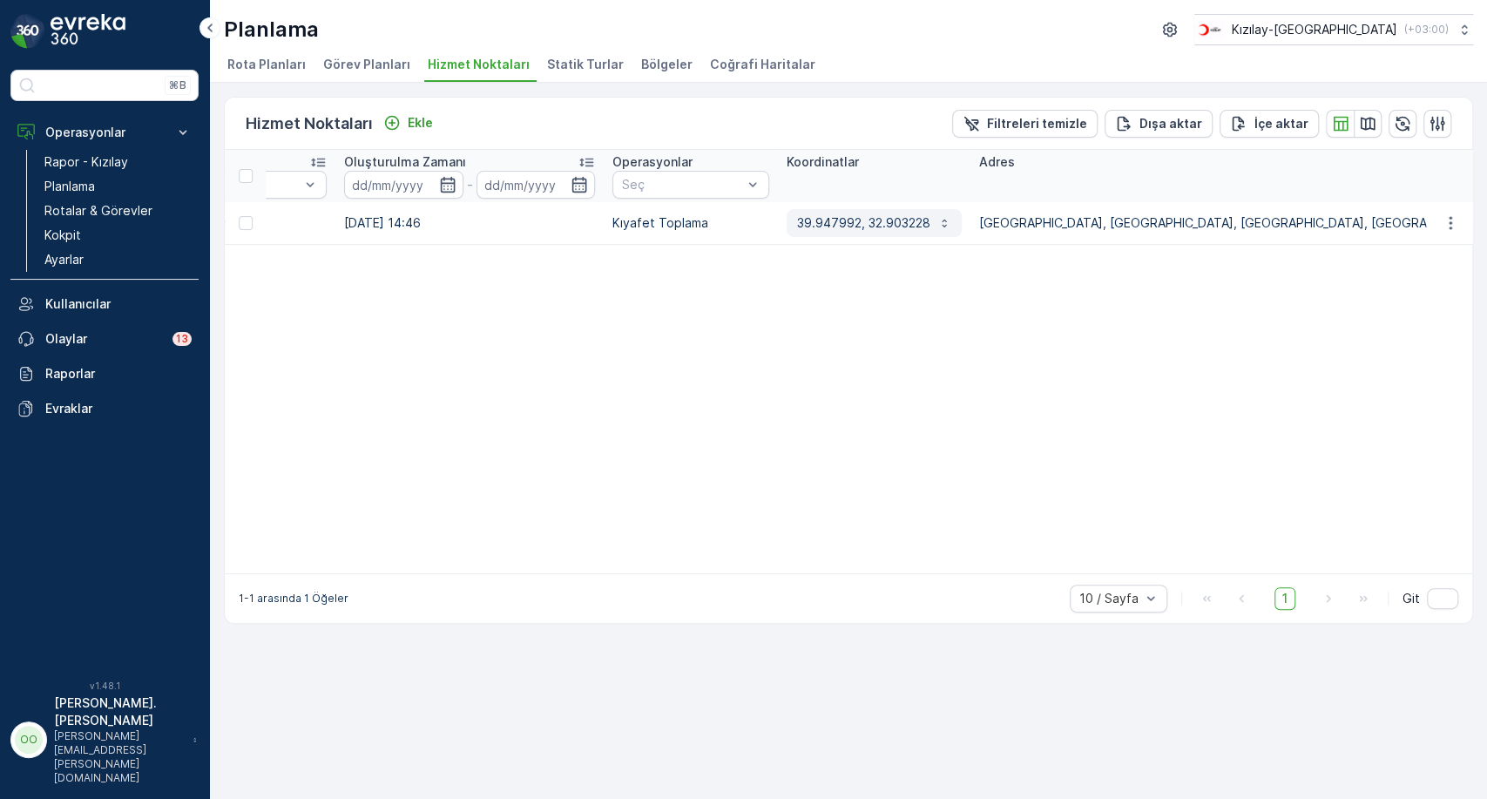
click at [891, 218] on p "39.947992, 32.903228" at bounding box center [863, 222] width 133 height 17
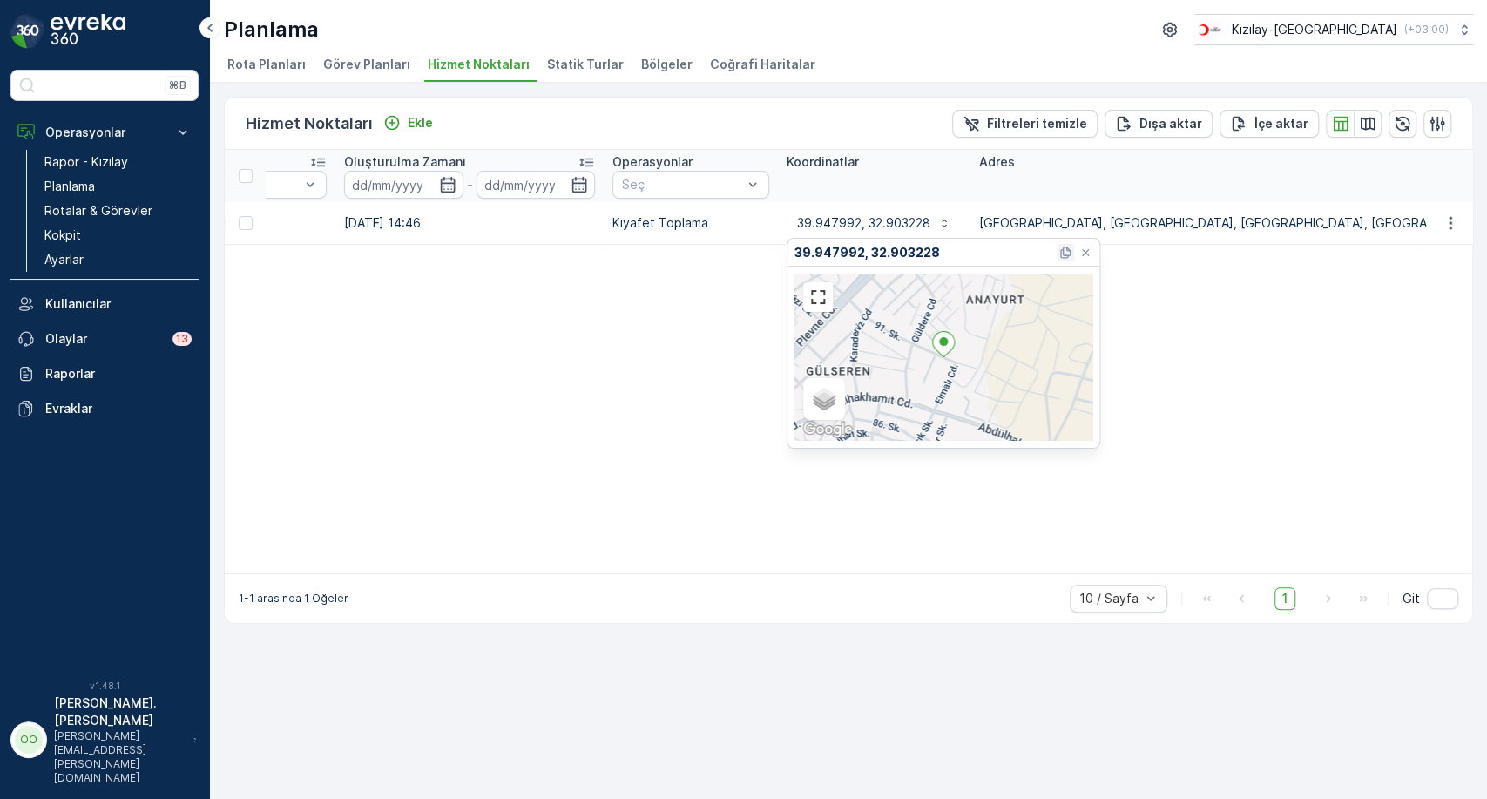
click at [1059, 249] on icon at bounding box center [1065, 252] width 14 height 14
click at [136, 232] on link "Kokpit" at bounding box center [117, 235] width 161 height 24
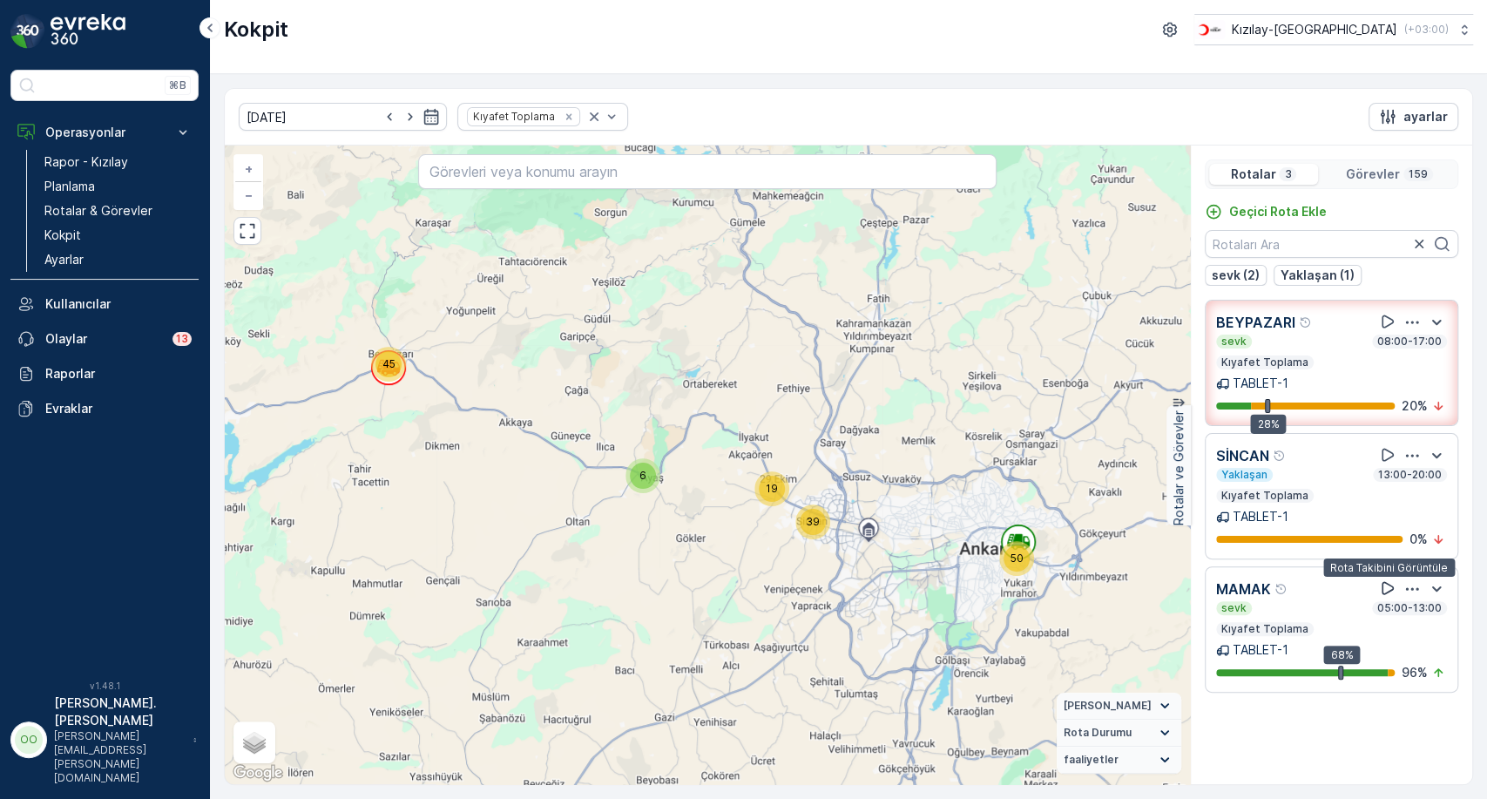
click at [1390, 590] on icon at bounding box center [1387, 587] width 17 height 17
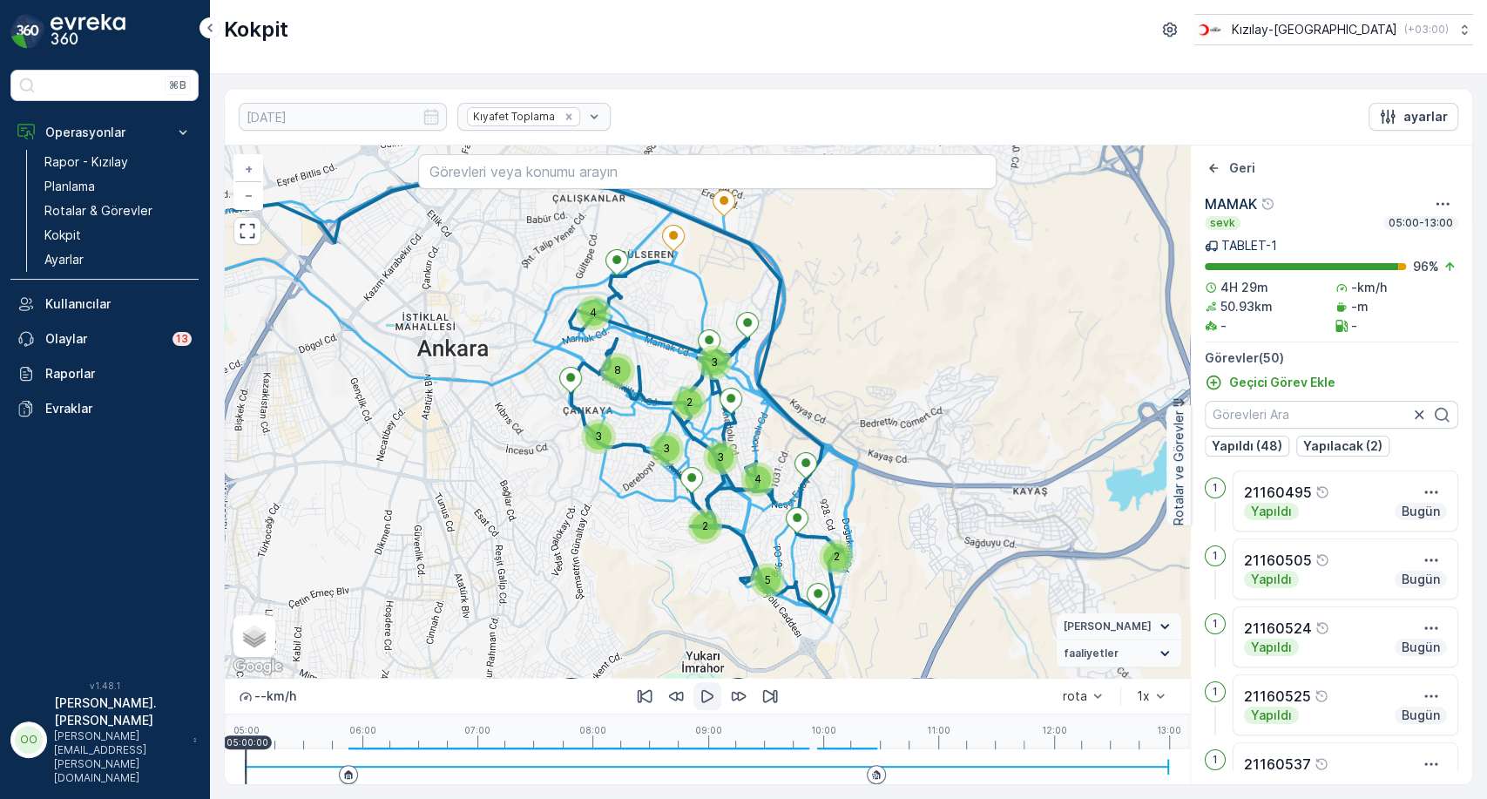
click at [703, 691] on icon "button" at bounding box center [706, 695] width 17 height 17
click at [1340, 448] on p "Yapılacak (2)" at bounding box center [1342, 445] width 79 height 17
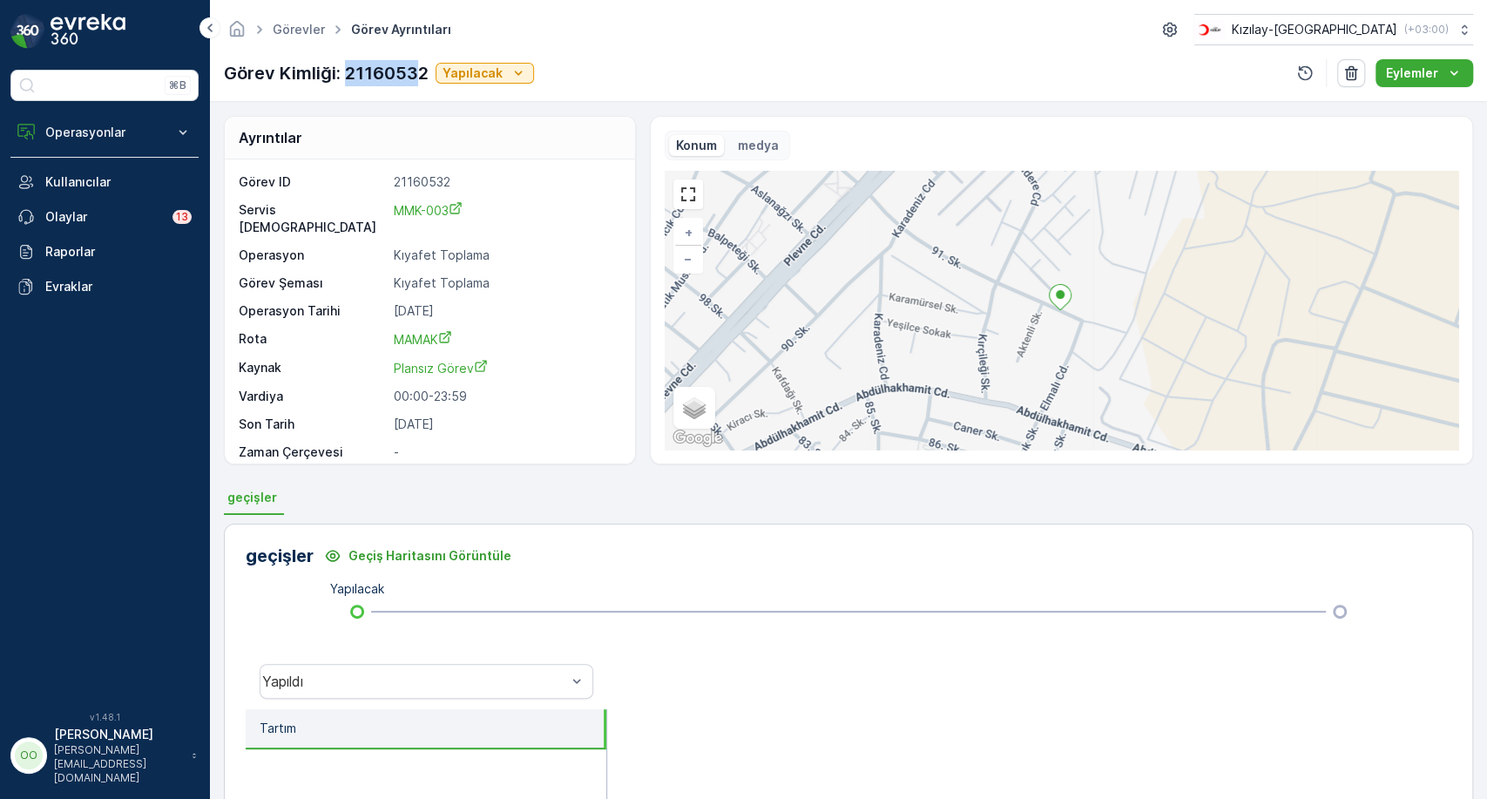
drag, startPoint x: 346, startPoint y: 73, endPoint x: 421, endPoint y: 79, distance: 75.1
click at [421, 79] on p "Görev Kimliği: 21160532" at bounding box center [326, 73] width 205 height 26
copy p "2116053"
drag, startPoint x: 428, startPoint y: 71, endPoint x: 345, endPoint y: 58, distance: 84.6
click at [345, 59] on div "Görev Kimliği: 21160532 Yapılacak Eylemler" at bounding box center [848, 73] width 1249 height 28
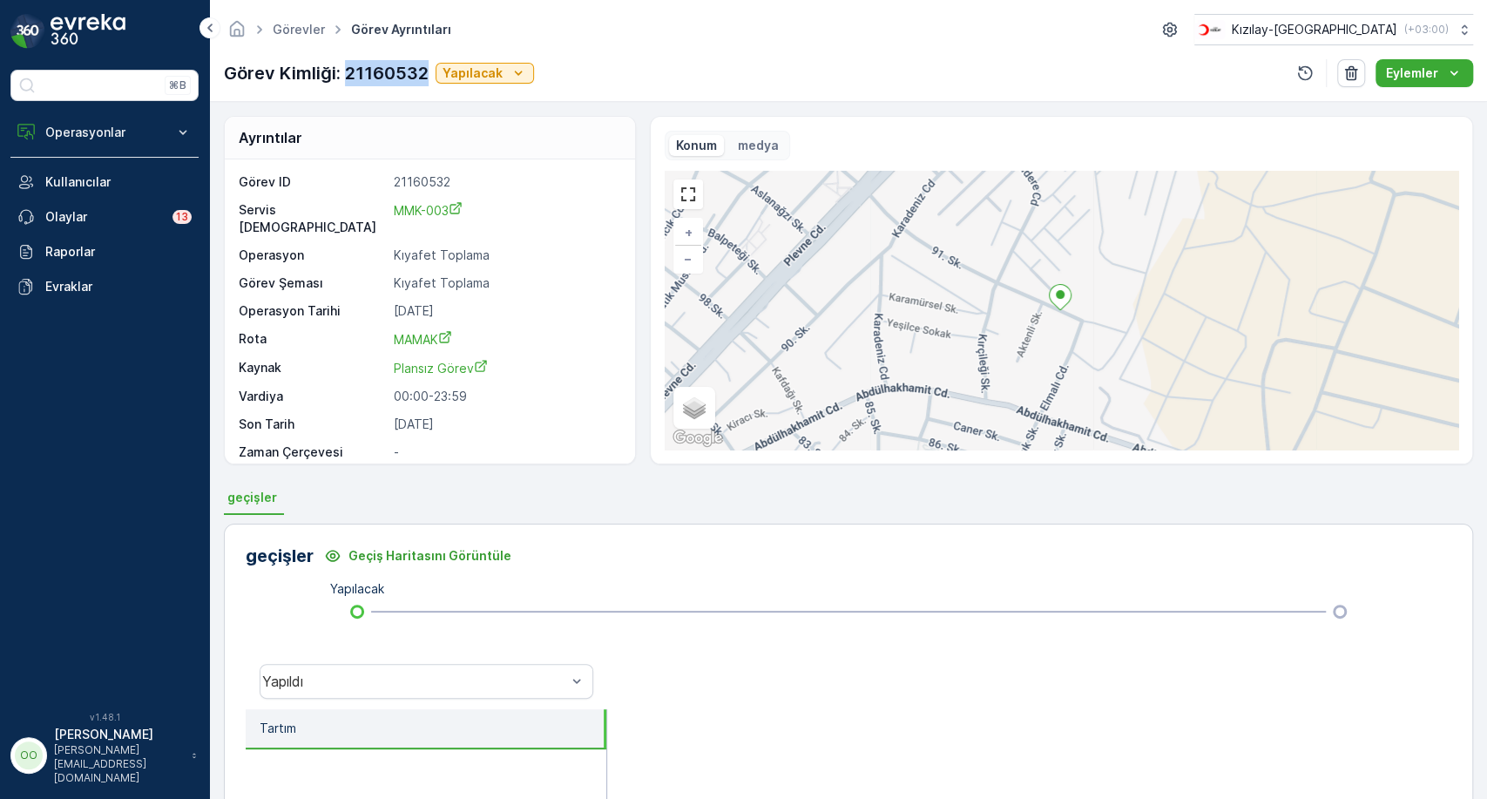
copy p "21160532"
